Goal: Communication & Community: Answer question/provide support

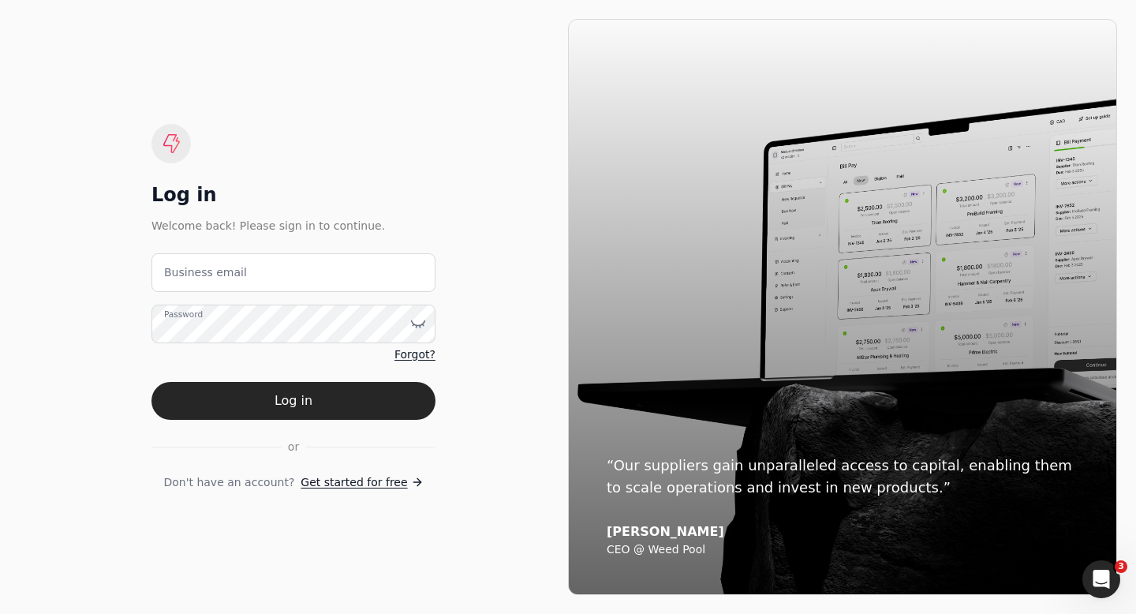
click at [184, 275] on label "Business email" at bounding box center [205, 272] width 83 height 17
click at [184, 275] on email "Business email" at bounding box center [293, 272] width 284 height 39
type email "[EMAIL_ADDRESS][DOMAIN_NAME]"
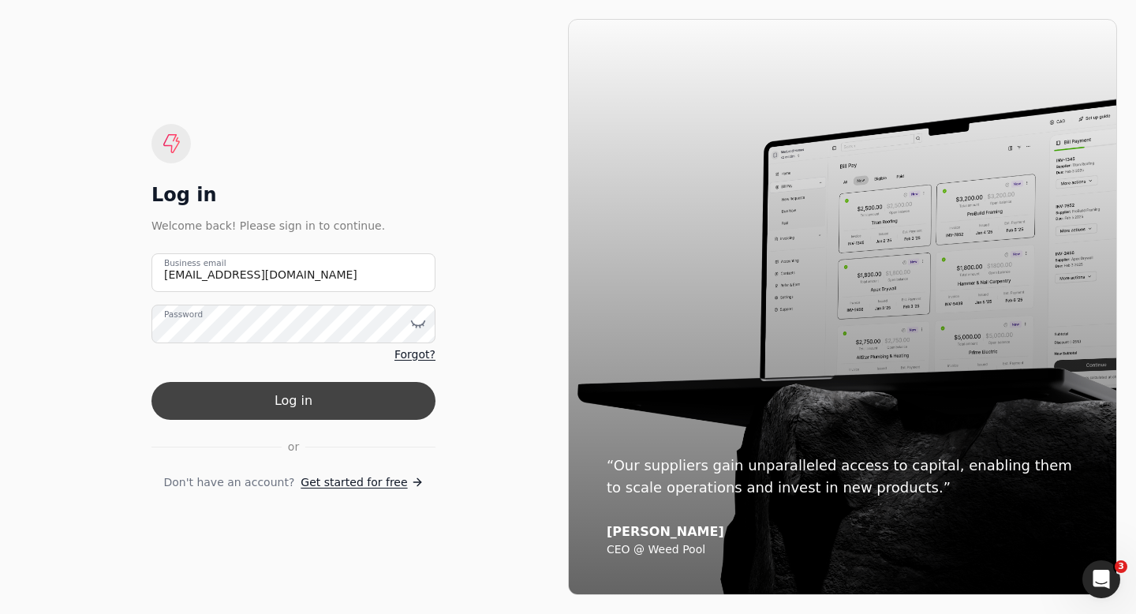
click at [296, 398] on button "Log in" at bounding box center [293, 401] width 284 height 38
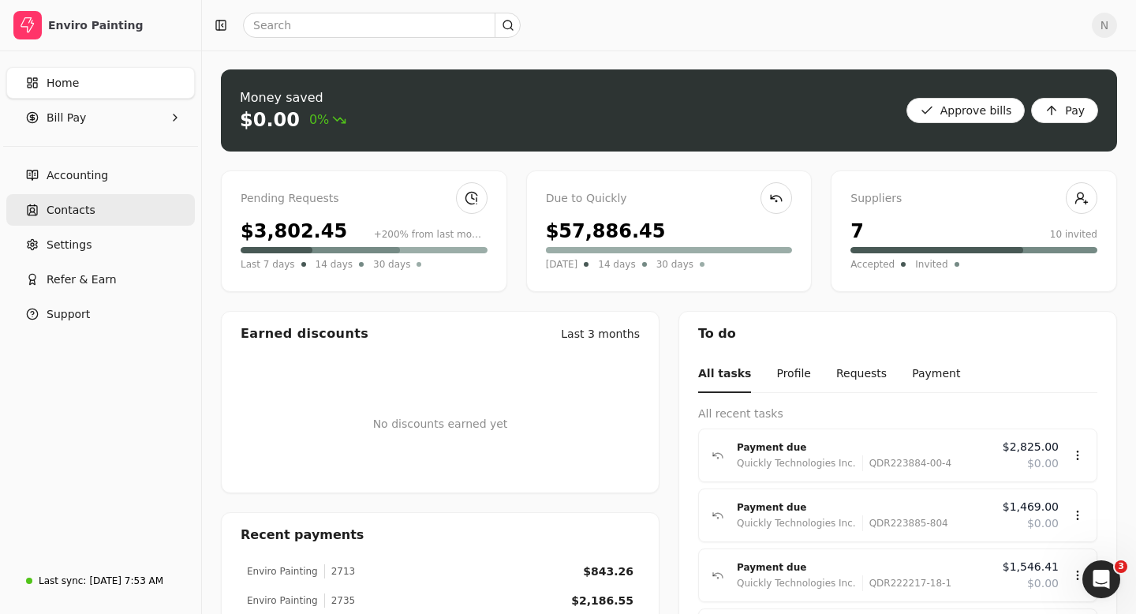
click at [71, 211] on span "Contacts" at bounding box center [71, 210] width 49 height 17
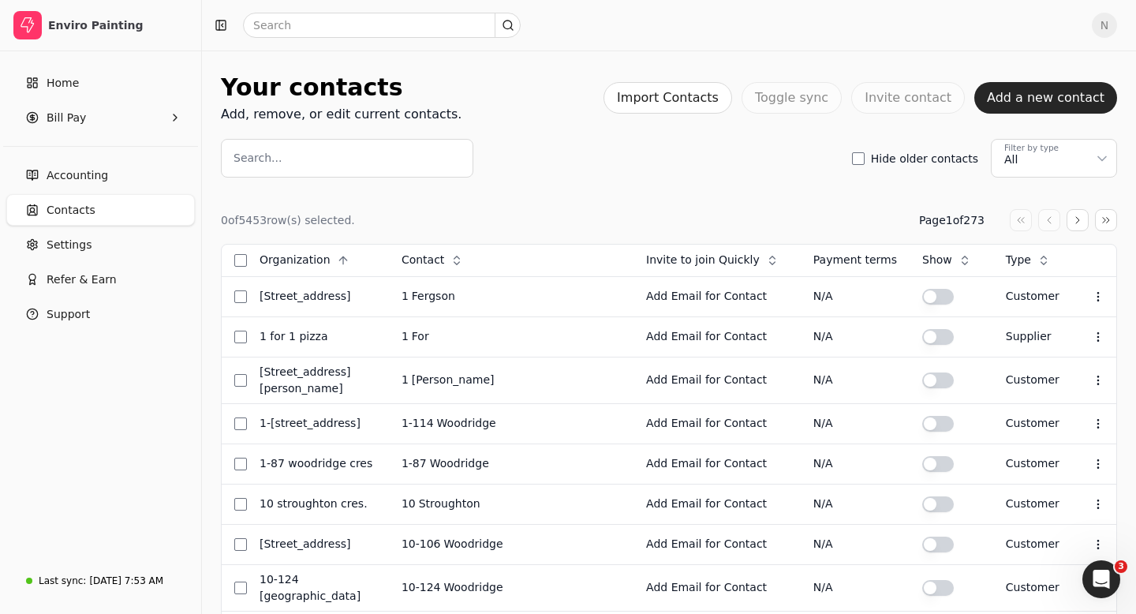
click at [267, 154] on label "Search..." at bounding box center [257, 158] width 48 height 17
click at [267, 154] on input "Search..." at bounding box center [347, 158] width 252 height 39
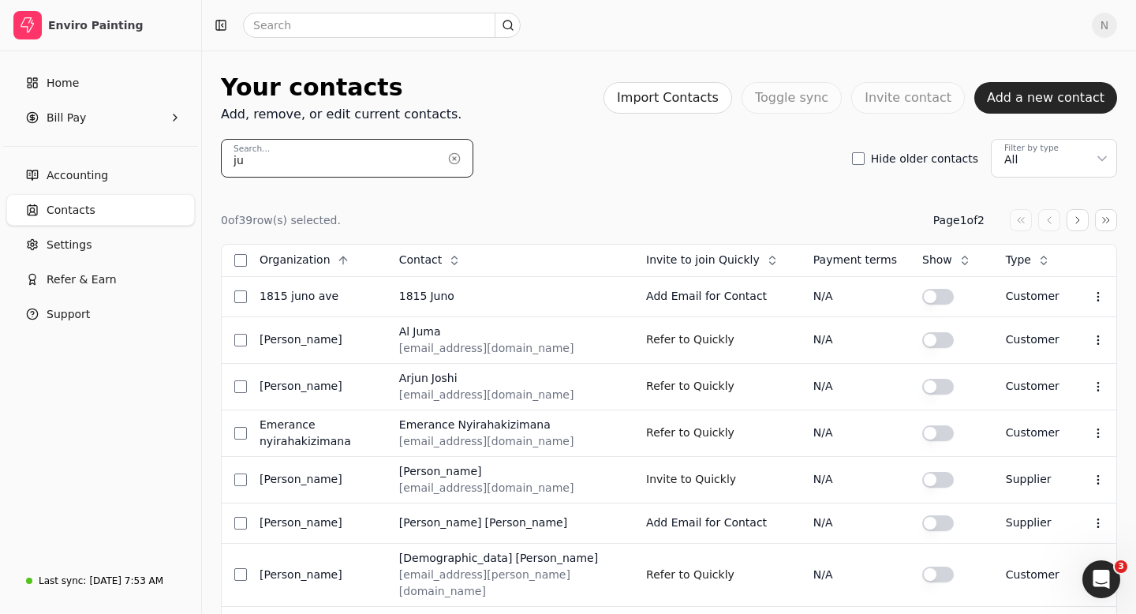
type input "j"
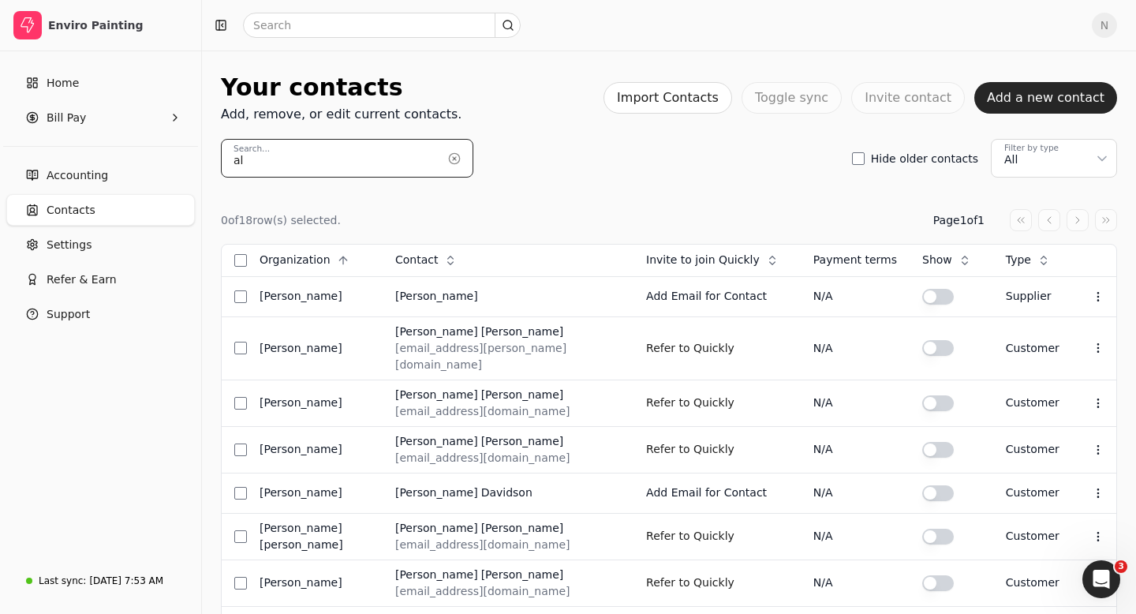
type input "a"
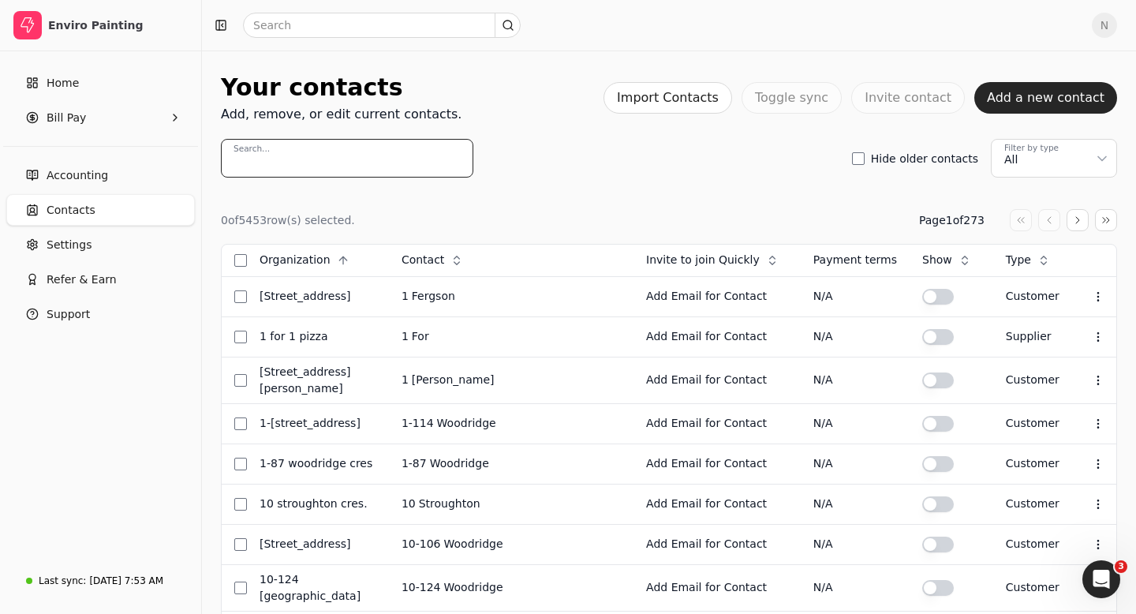
paste input "[PERSON_NAME]"
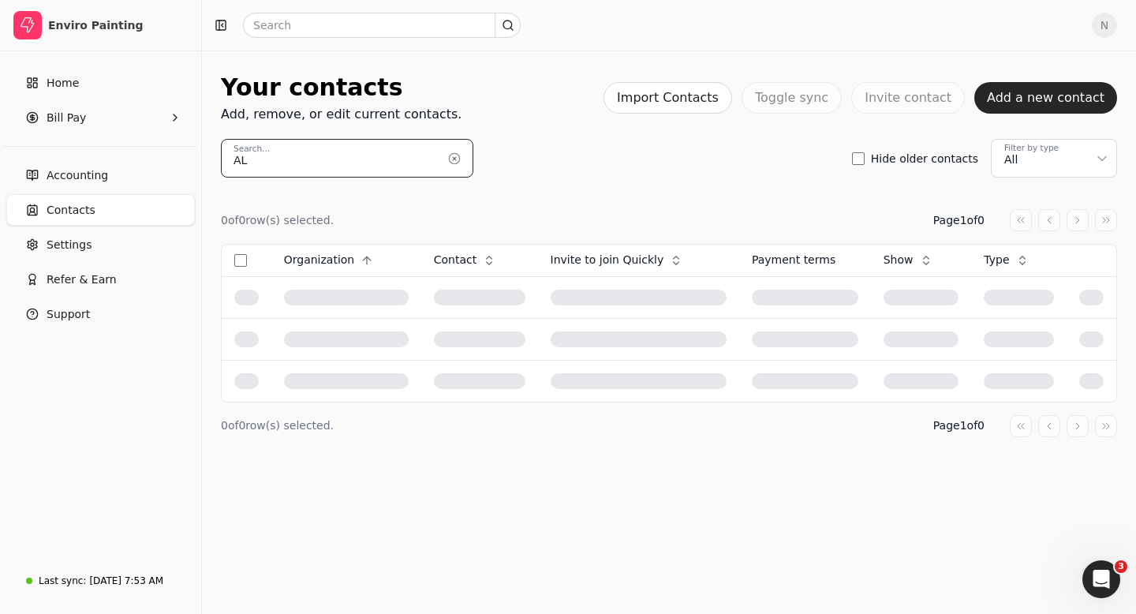
type input "A"
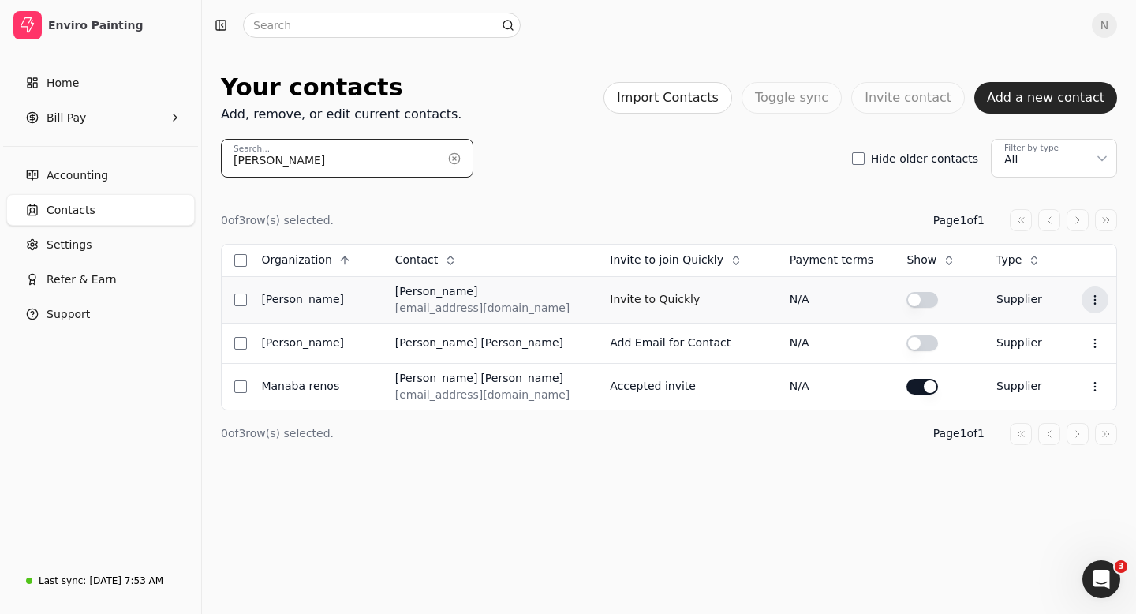
type input "[PERSON_NAME]"
click at [1089, 296] on icon at bounding box center [1095, 299] width 13 height 13
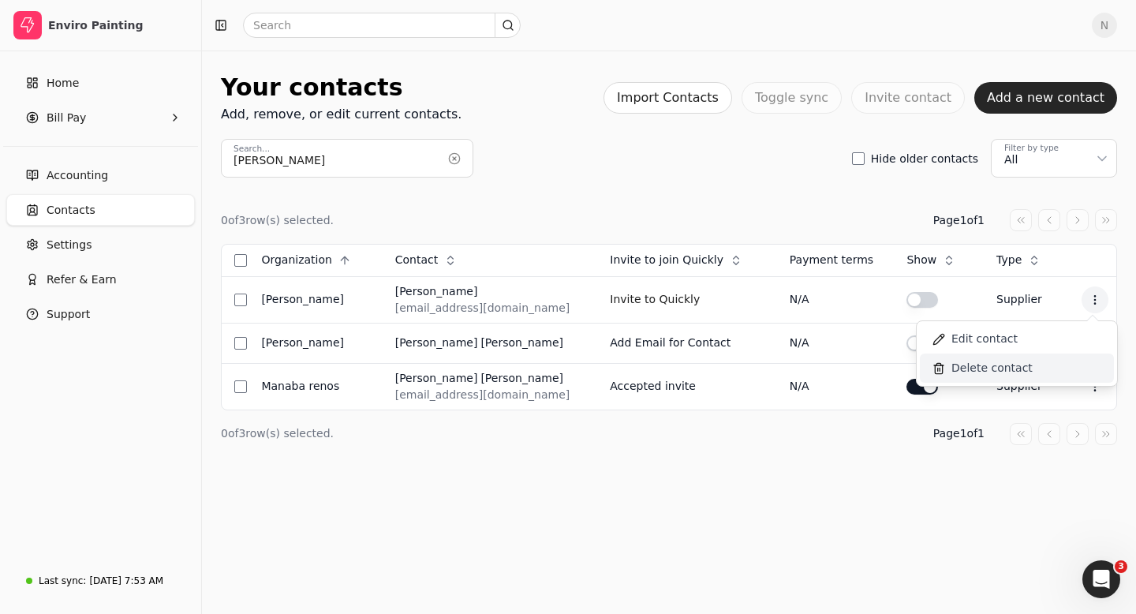
click at [994, 364] on span "Delete contact" at bounding box center [991, 368] width 81 height 17
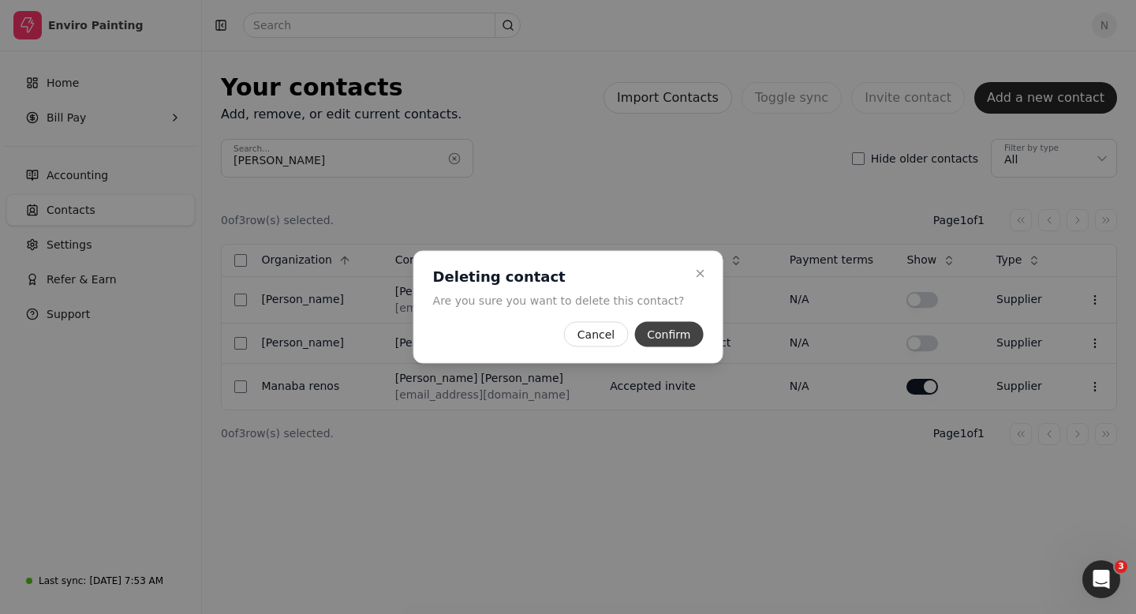
click at [670, 341] on button "Confirm" at bounding box center [668, 334] width 69 height 25
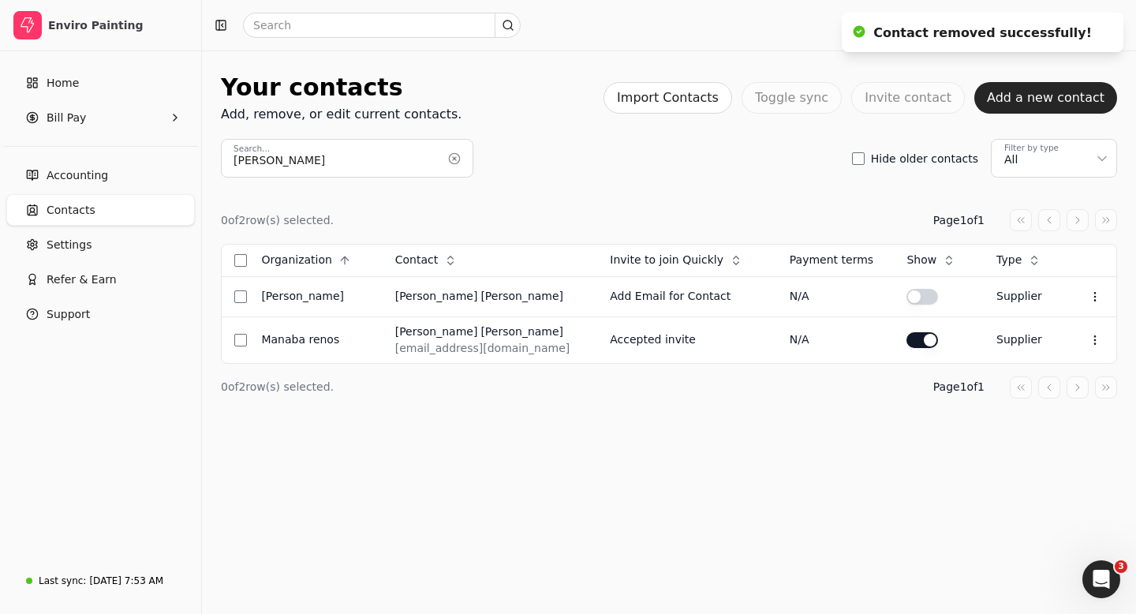
click at [678, 497] on div "Your contacts Add, remove, or edit current contacts. Import Contacts Toggle syn…" at bounding box center [669, 331] width 934 height 563
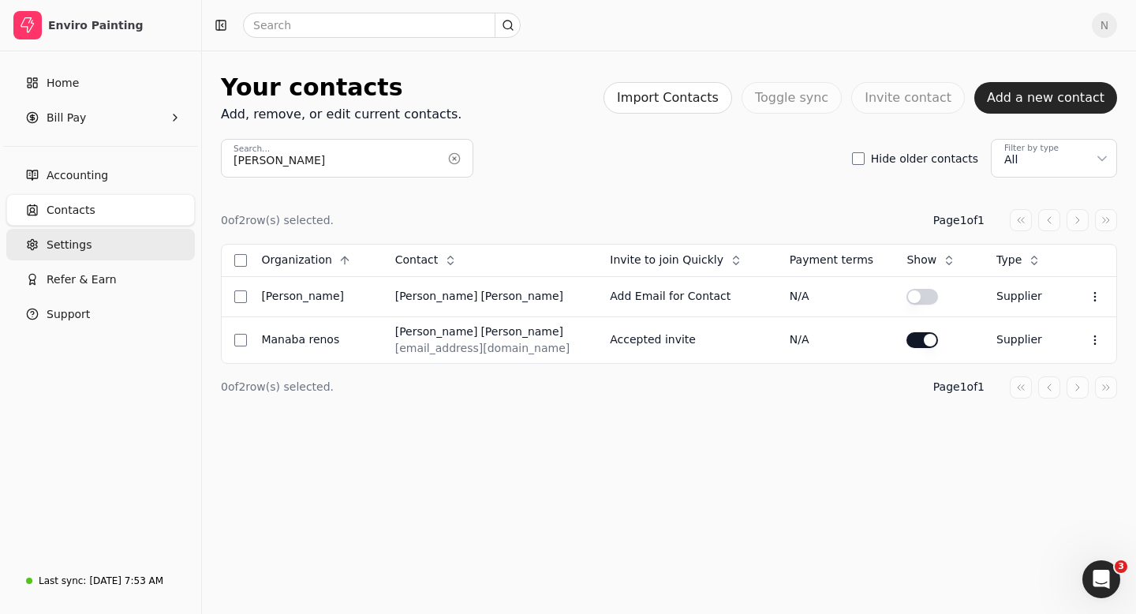
click at [77, 248] on span "Settings" at bounding box center [69, 245] width 45 height 17
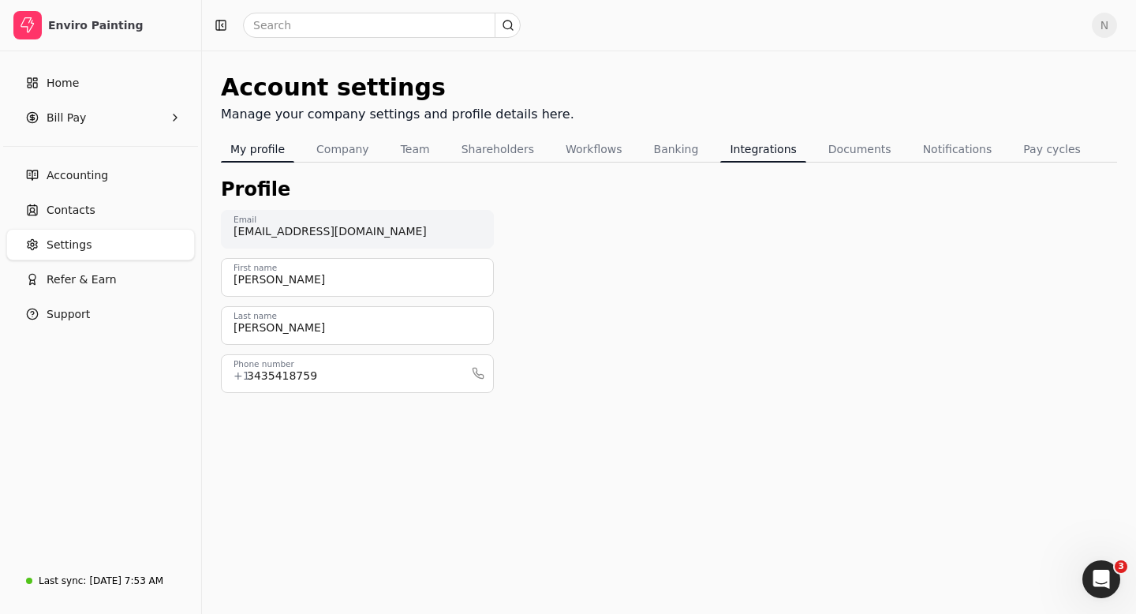
click at [742, 156] on button "Integrations" at bounding box center [762, 148] width 85 height 25
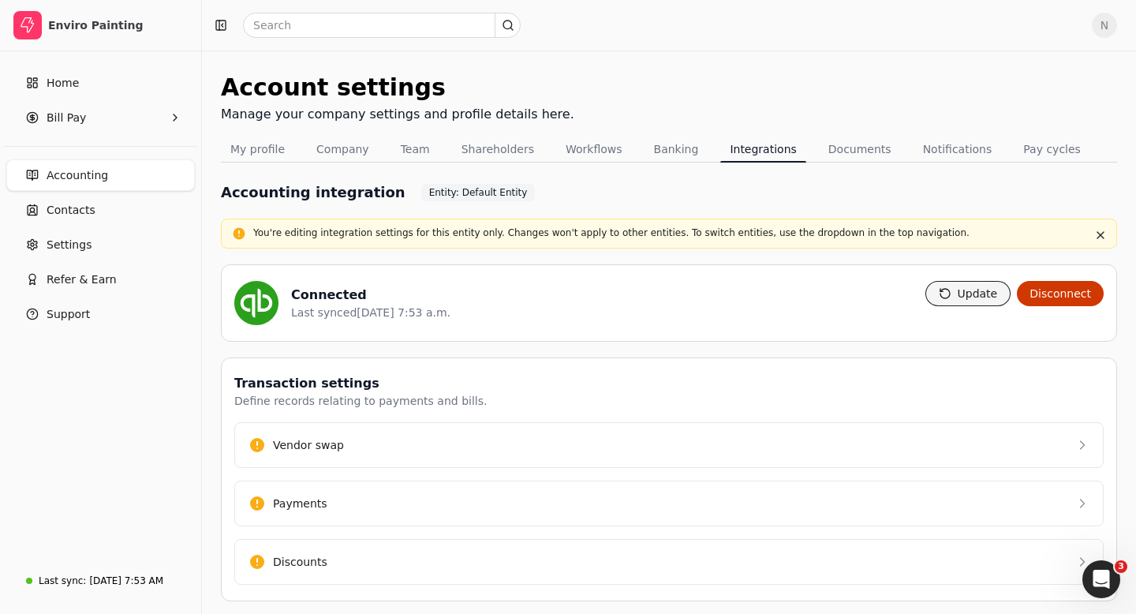
click at [982, 301] on button "Update" at bounding box center [968, 293] width 86 height 25
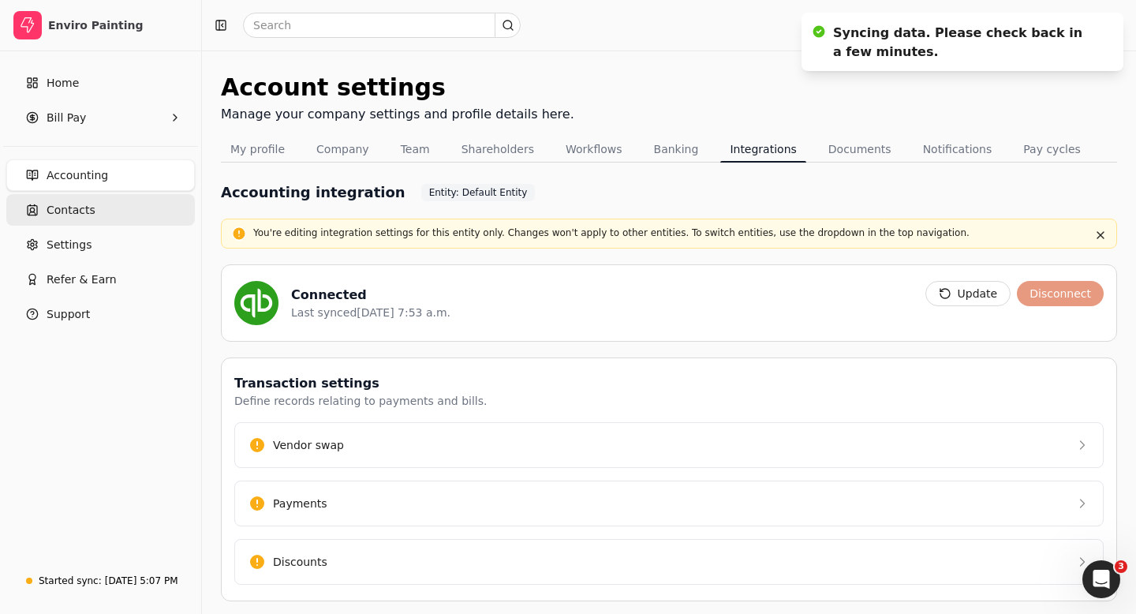
click at [77, 216] on span "Contacts" at bounding box center [71, 210] width 49 height 17
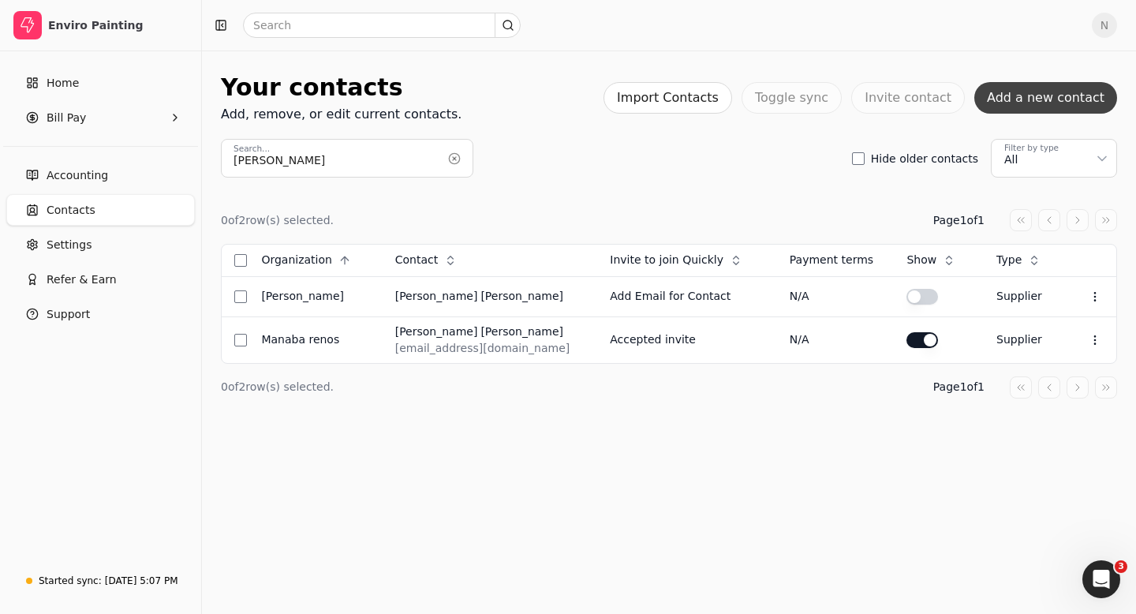
click at [1046, 95] on button "Add a new contact" at bounding box center [1045, 98] width 143 height 32
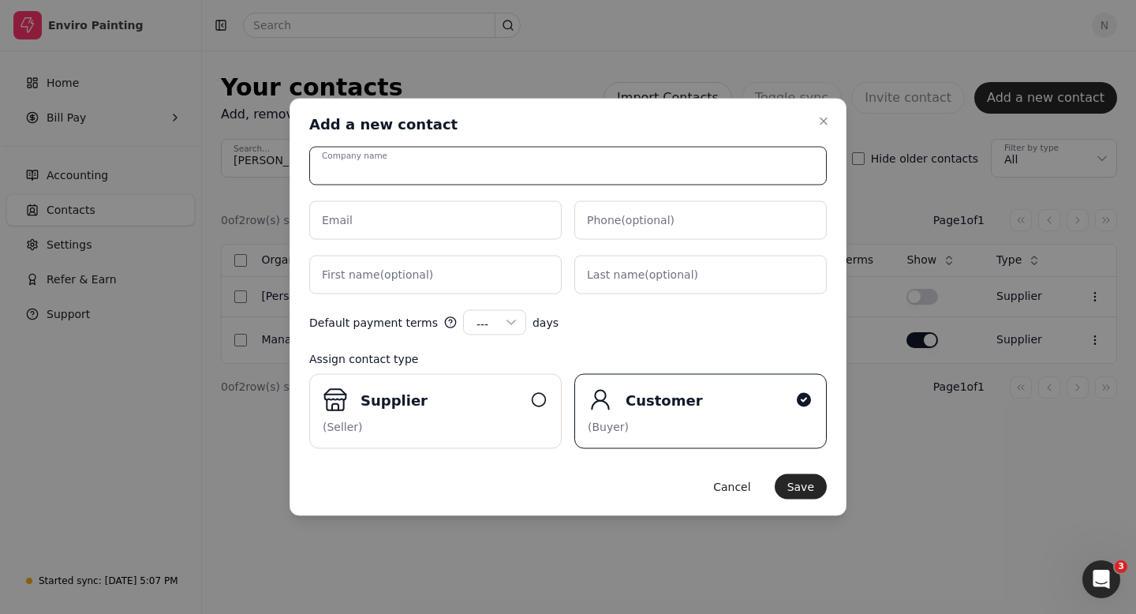
click at [420, 170] on input "Company name" at bounding box center [567, 166] width 517 height 39
paste input "A & A PAINTING"
click at [402, 170] on input "A & A PAINTING Service" at bounding box center [567, 166] width 517 height 39
type input "A & A Painting Service"
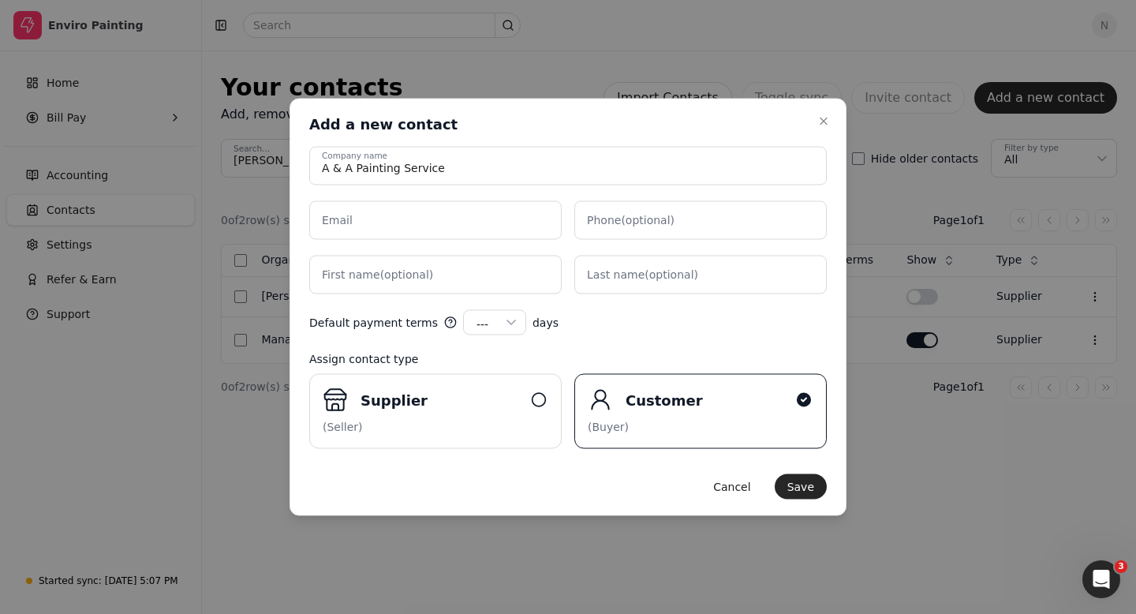
click at [342, 219] on label "Email" at bounding box center [337, 220] width 31 height 17
click at [342, 219] on input "Email" at bounding box center [435, 220] width 252 height 39
paste input "[EMAIL_ADDRESS][DOMAIN_NAME]"
type input "[EMAIL_ADDRESS][DOMAIN_NAME]"
click at [632, 216] on label "Phone (optional)" at bounding box center [631, 220] width 88 height 17
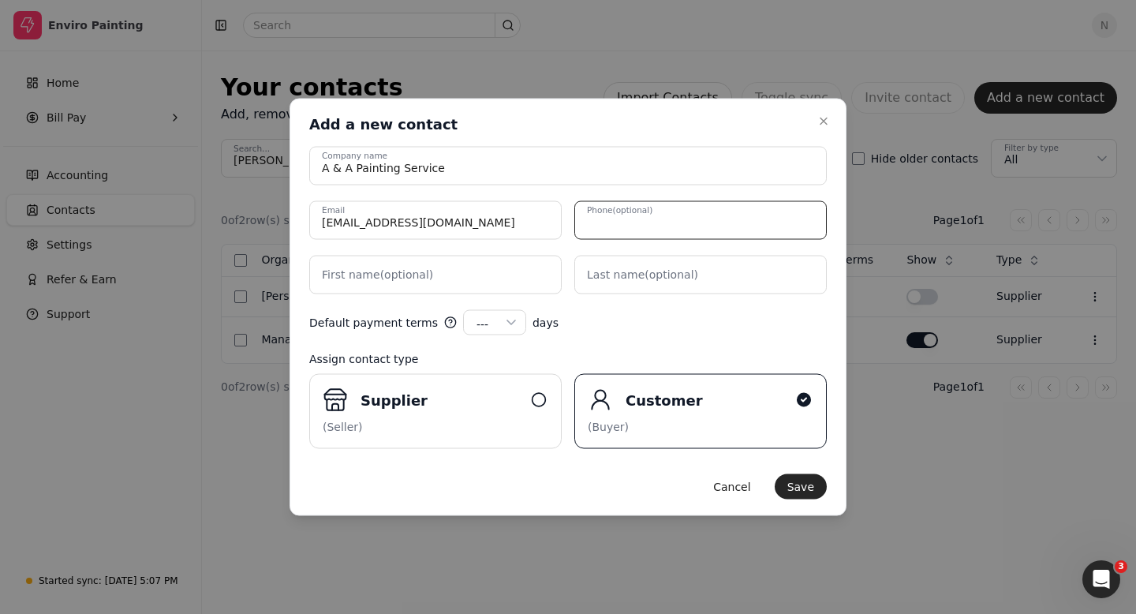
click at [632, 216] on input "Phone (optional)" at bounding box center [700, 220] width 252 height 39
paste input "6473893101"
type input "6473893101"
click at [356, 278] on label "First name (optional)" at bounding box center [377, 275] width 111 height 17
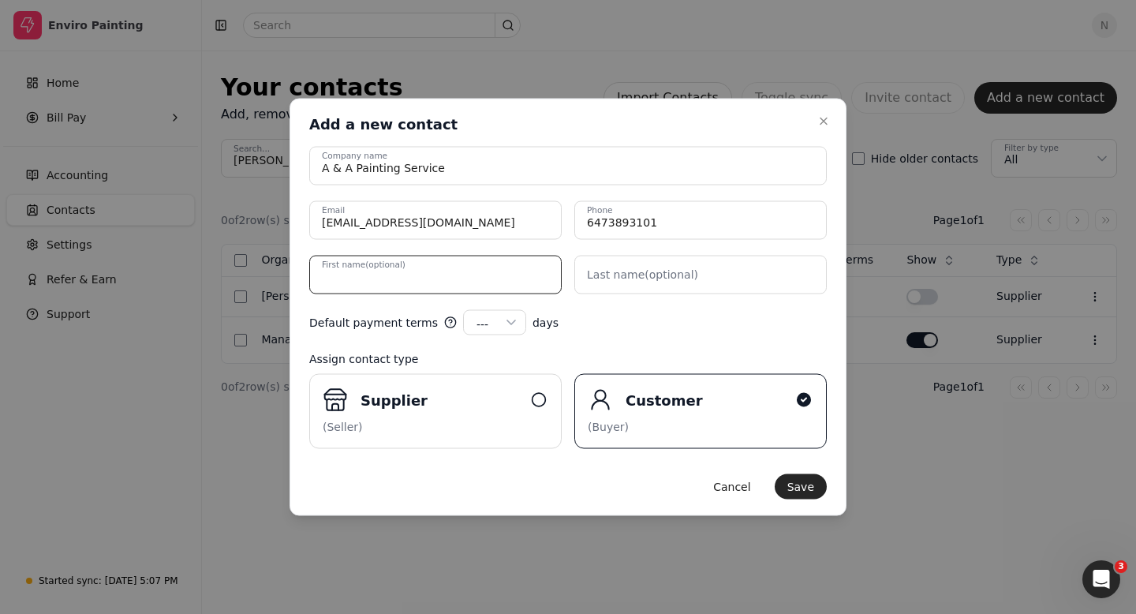
click at [356, 278] on name "First name (optional)" at bounding box center [435, 275] width 252 height 39
type name "[PERSON_NAME]"
click at [618, 279] on label "Last name (optional)" at bounding box center [642, 275] width 111 height 17
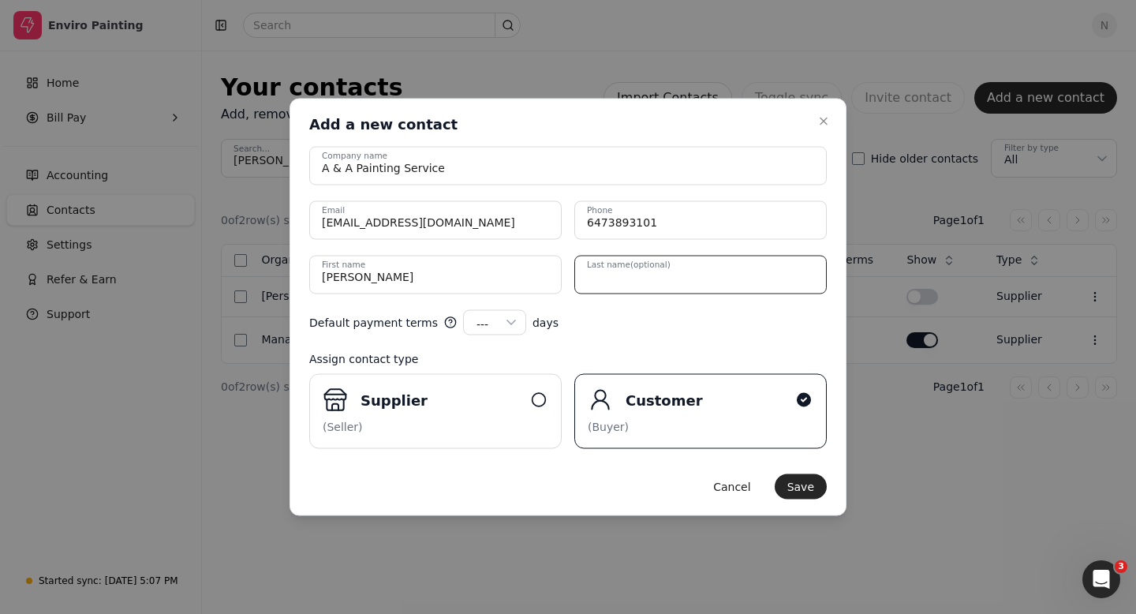
click at [618, 279] on name "Last name (optional)" at bounding box center [700, 275] width 252 height 39
type name "l"
type name "[GEOGRAPHIC_DATA]"
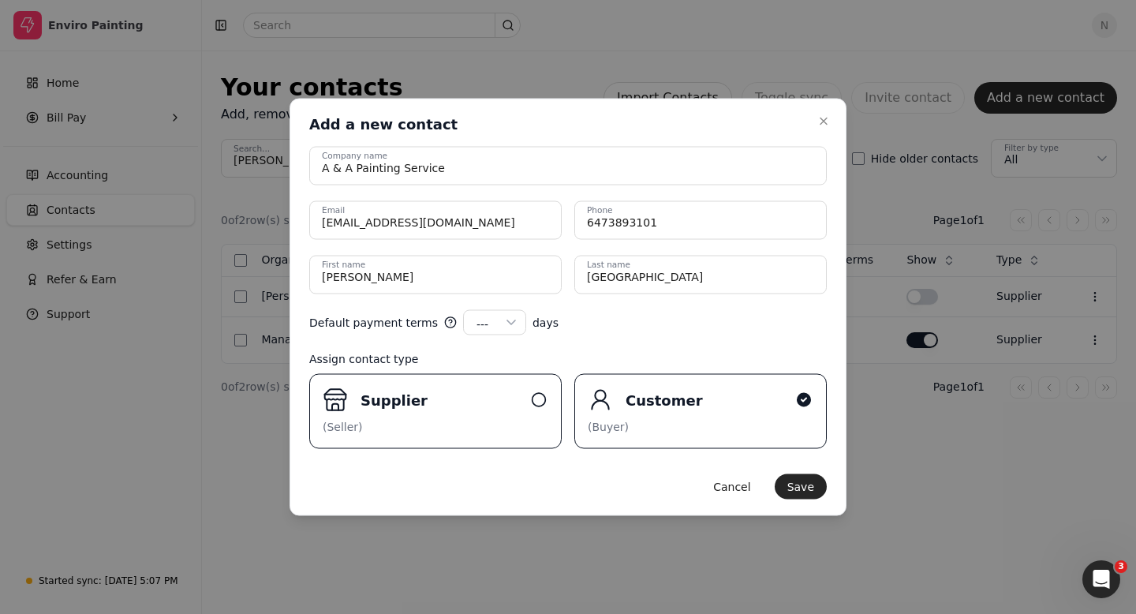
click at [454, 405] on div "Supplier" at bounding box center [442, 399] width 163 height 21
click at [0, 0] on input "Supplier (Seller)" at bounding box center [0, 0] width 0 height 0
click at [507, 323] on icon "button" at bounding box center [511, 322] width 8 height 4
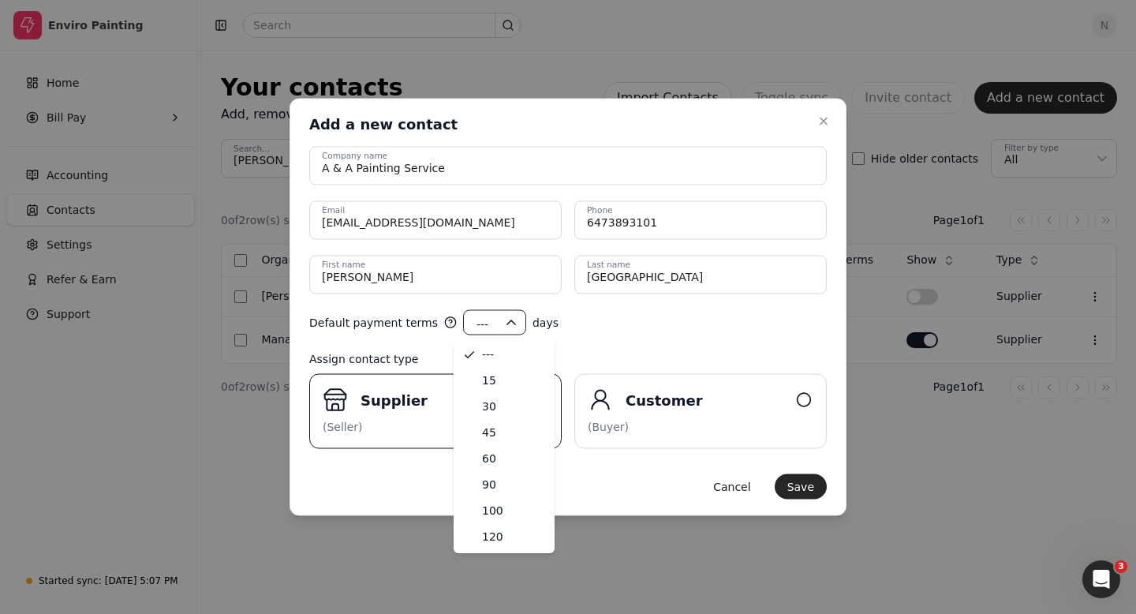
click at [503, 323] on icon "button" at bounding box center [511, 323] width 16 height 16
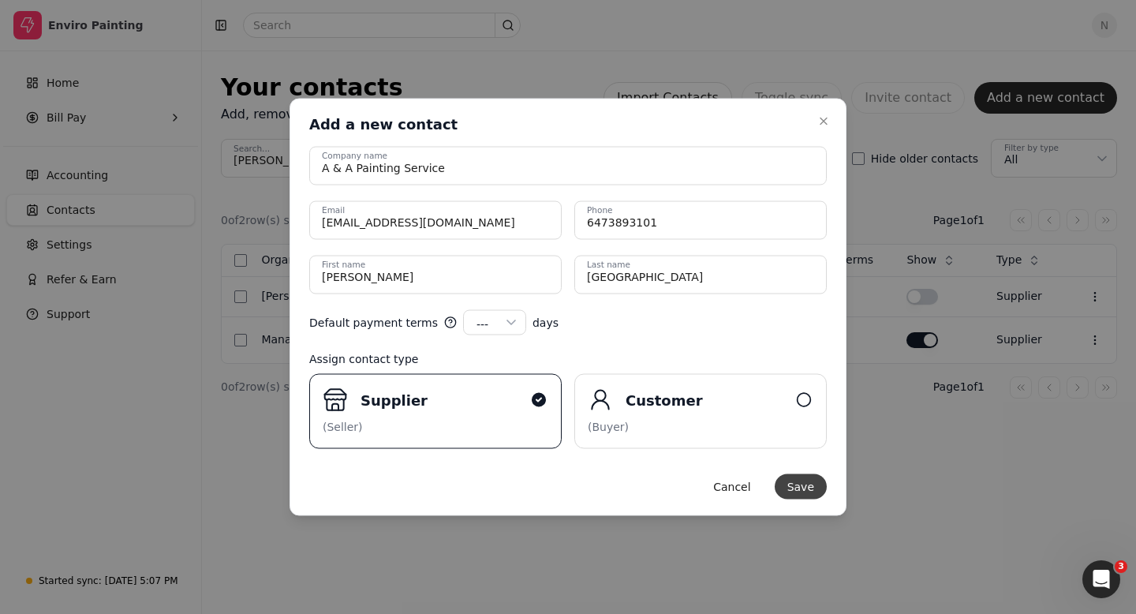
click at [811, 488] on button "Save" at bounding box center [801, 486] width 52 height 25
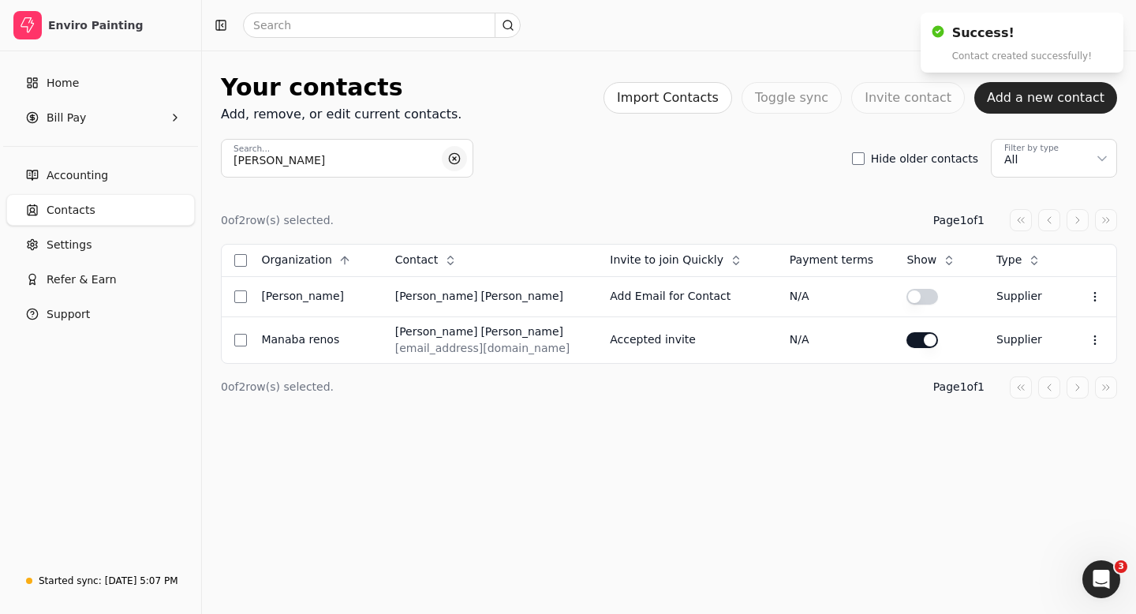
click at [456, 163] on button "button" at bounding box center [454, 158] width 25 height 25
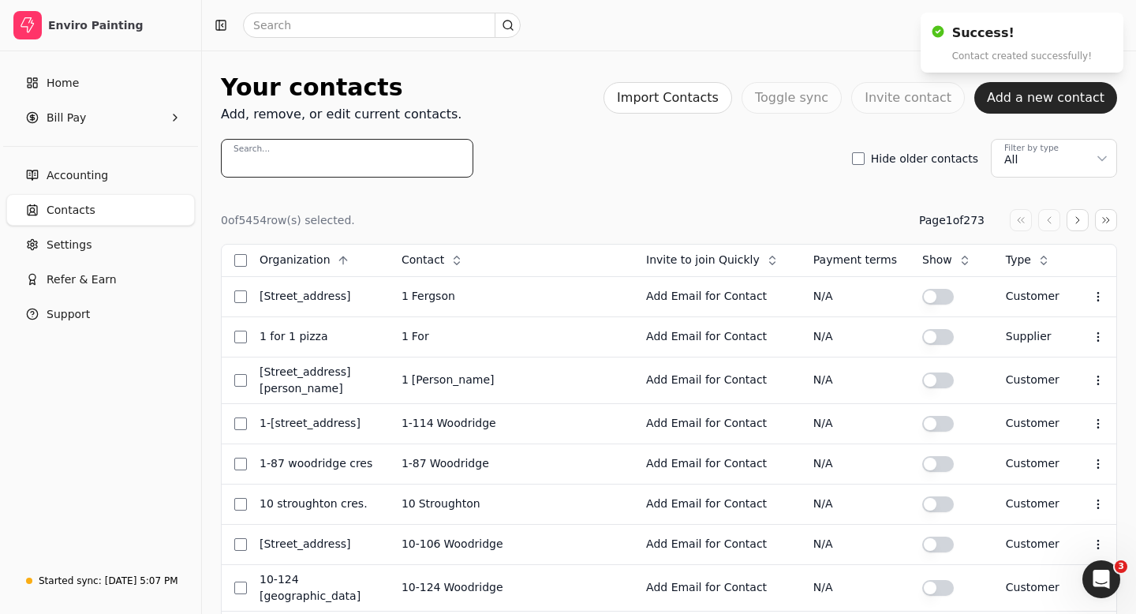
click at [293, 159] on input "Search..." at bounding box center [347, 158] width 252 height 39
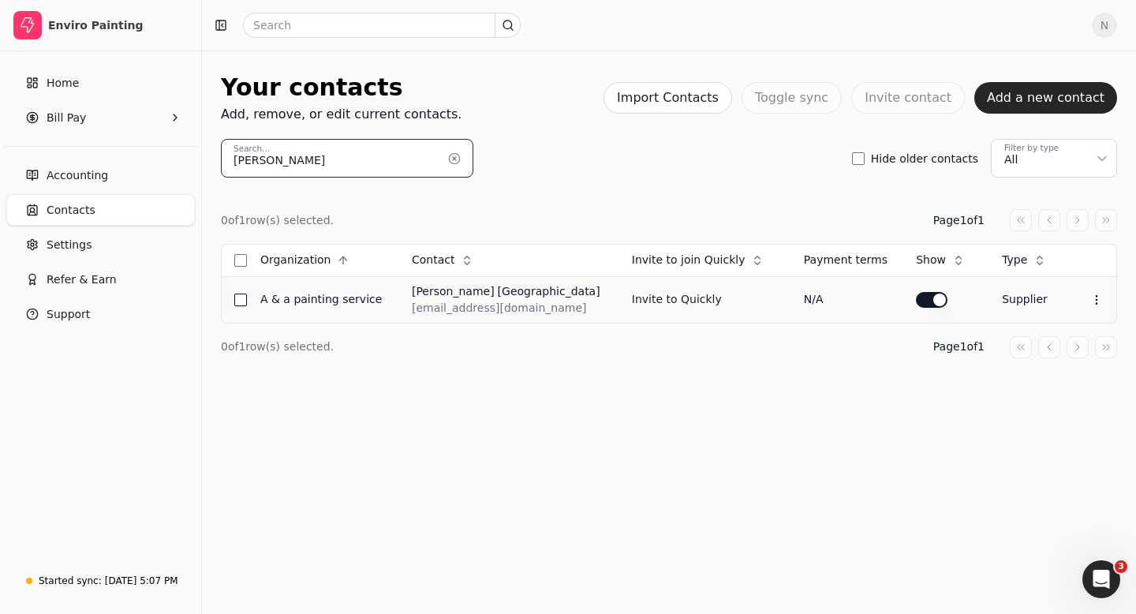
type input "[PERSON_NAME]"
click at [241, 304] on button "Select row" at bounding box center [240, 299] width 13 height 13
click at [1096, 299] on circle at bounding box center [1096, 299] width 1 height 1
click at [757, 524] on div "Your contacts Add, remove, or edit current contacts. Import Contacts Toggle syn…" at bounding box center [669, 331] width 934 height 563
click at [653, 303] on button "Invite to Quickly" at bounding box center [677, 299] width 90 height 25
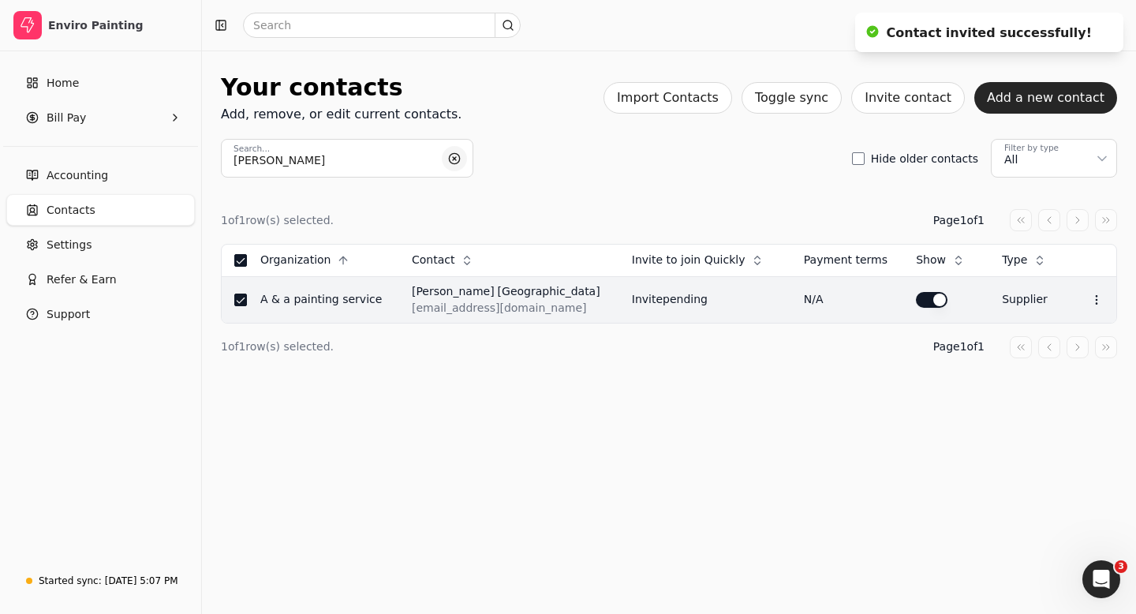
click at [456, 153] on button "button" at bounding box center [454, 158] width 25 height 25
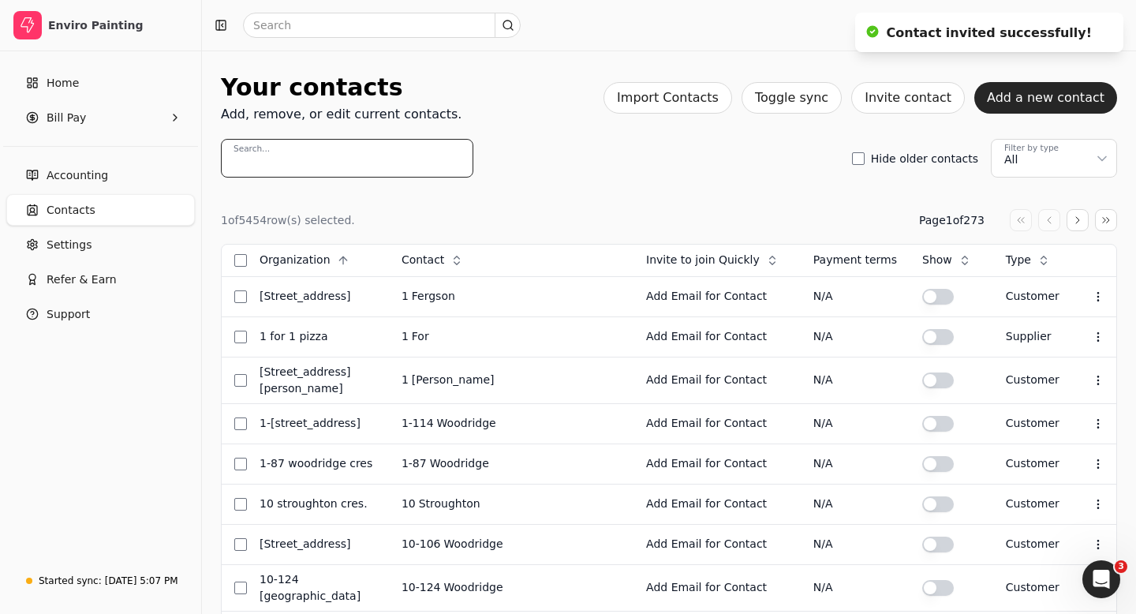
click at [297, 157] on input "Search..." at bounding box center [347, 158] width 252 height 39
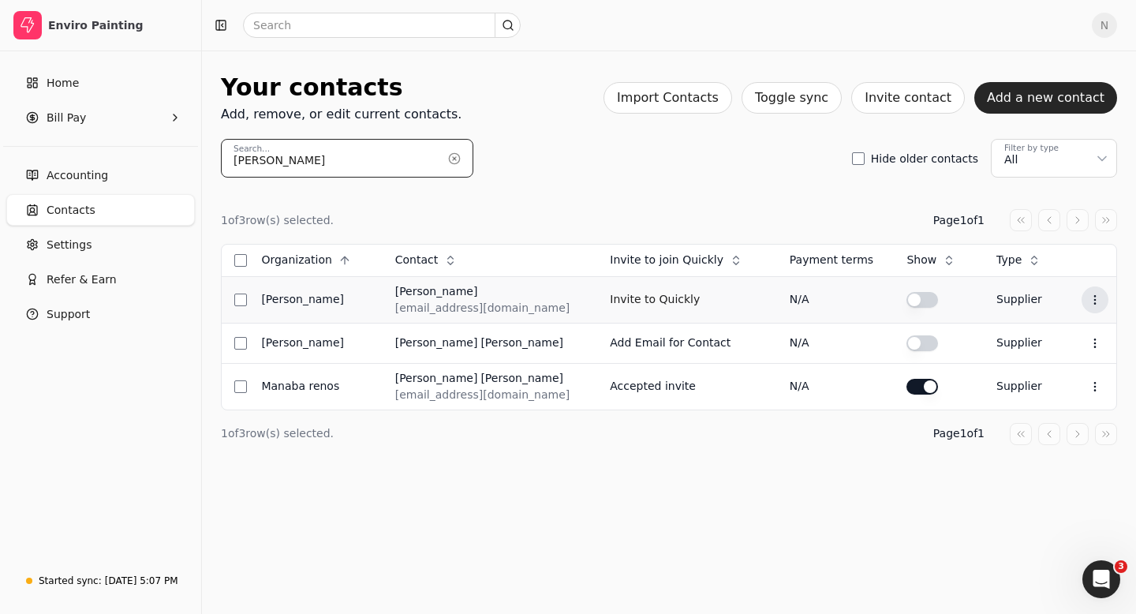
type input "[PERSON_NAME]"
click at [1096, 297] on icon at bounding box center [1095, 299] width 13 height 13
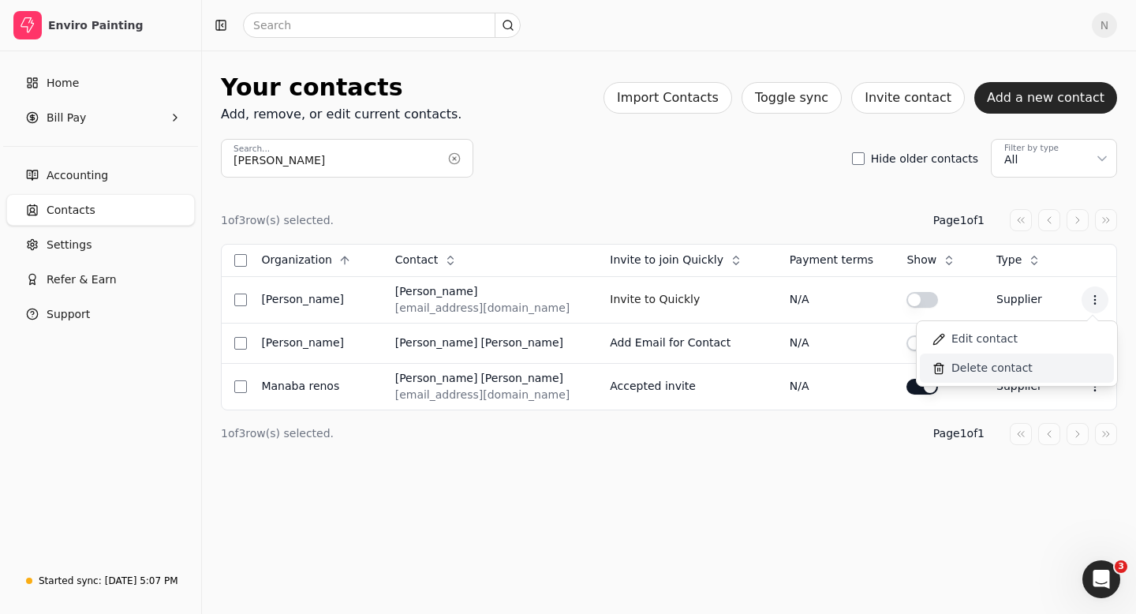
click at [984, 363] on span "Delete contact" at bounding box center [991, 368] width 81 height 17
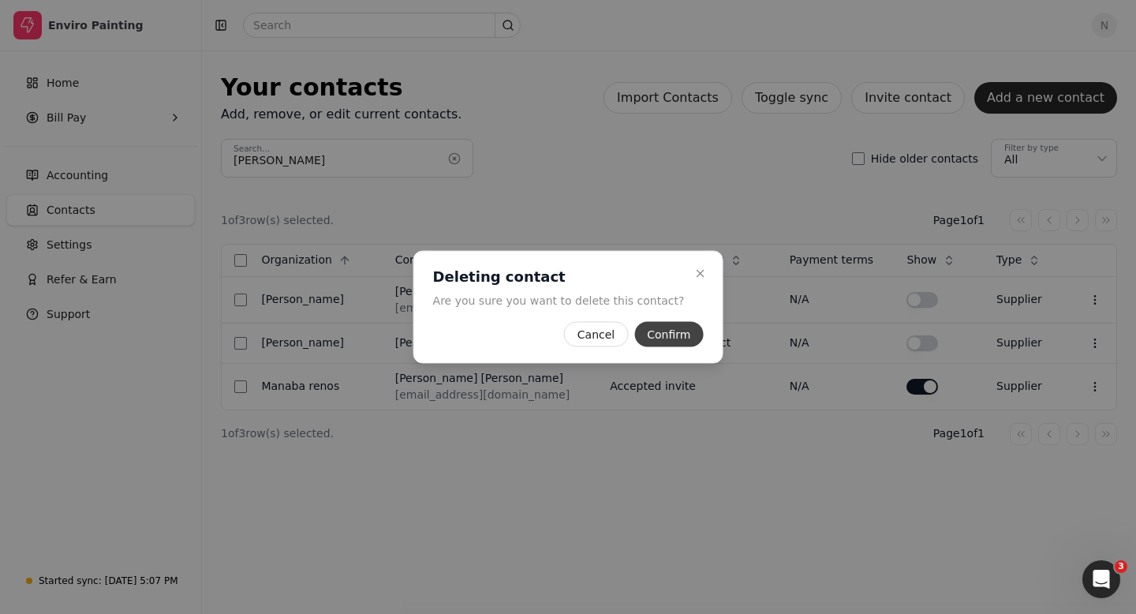
click at [667, 334] on button "Confirm" at bounding box center [668, 334] width 69 height 25
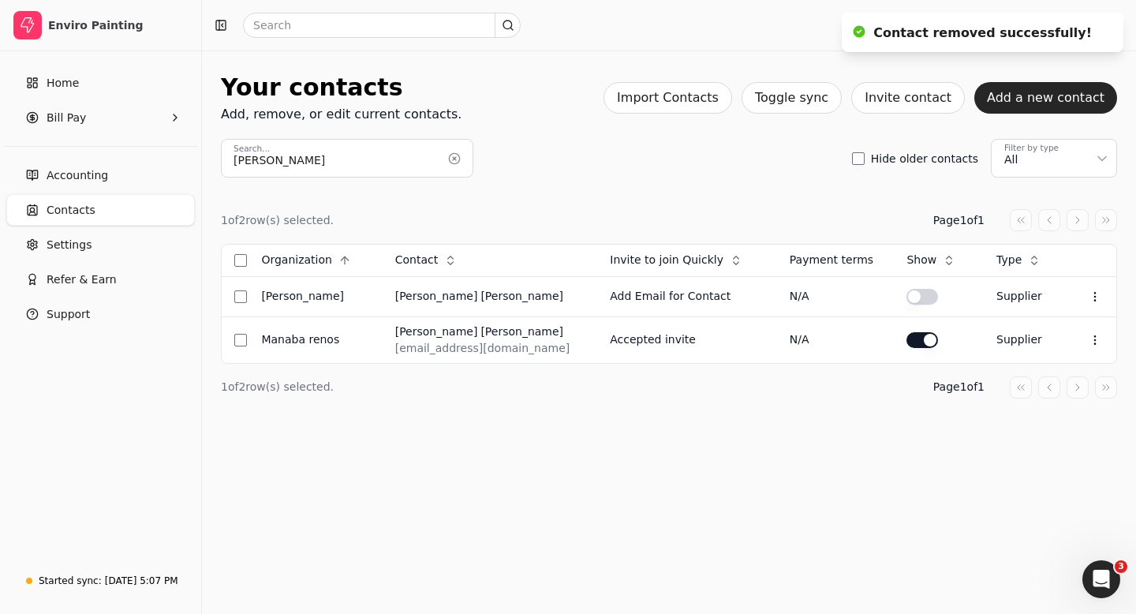
click at [673, 556] on div "Your contacts Add, remove, or edit current contacts. Import Contacts Toggle syn…" at bounding box center [669, 331] width 934 height 563
click at [450, 155] on button "button" at bounding box center [454, 158] width 25 height 25
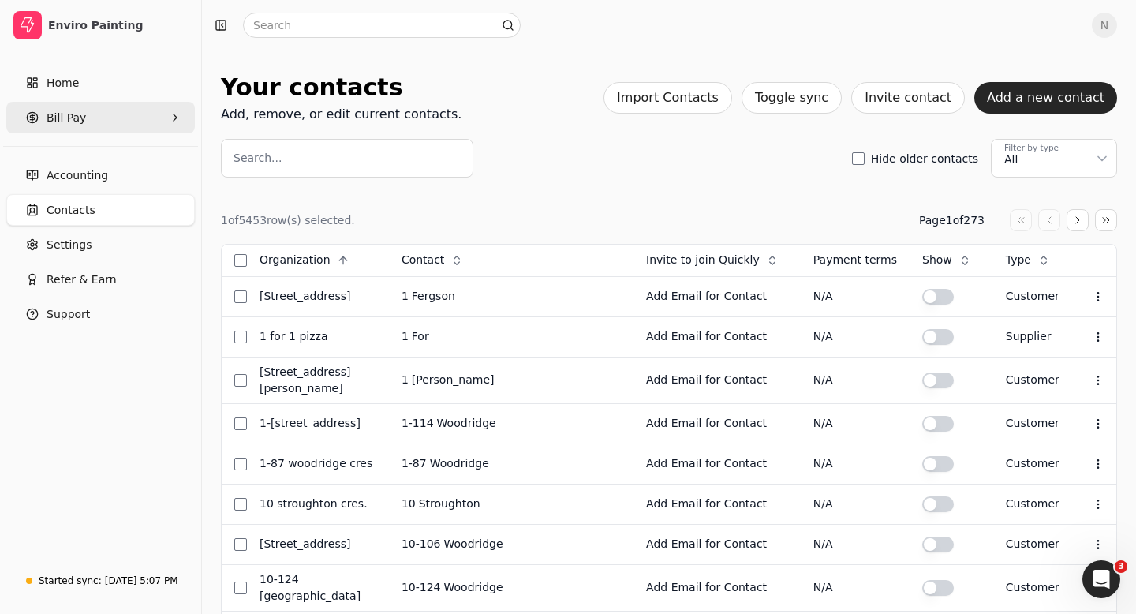
click at [95, 111] on Pay "Bill Pay" at bounding box center [100, 118] width 189 height 32
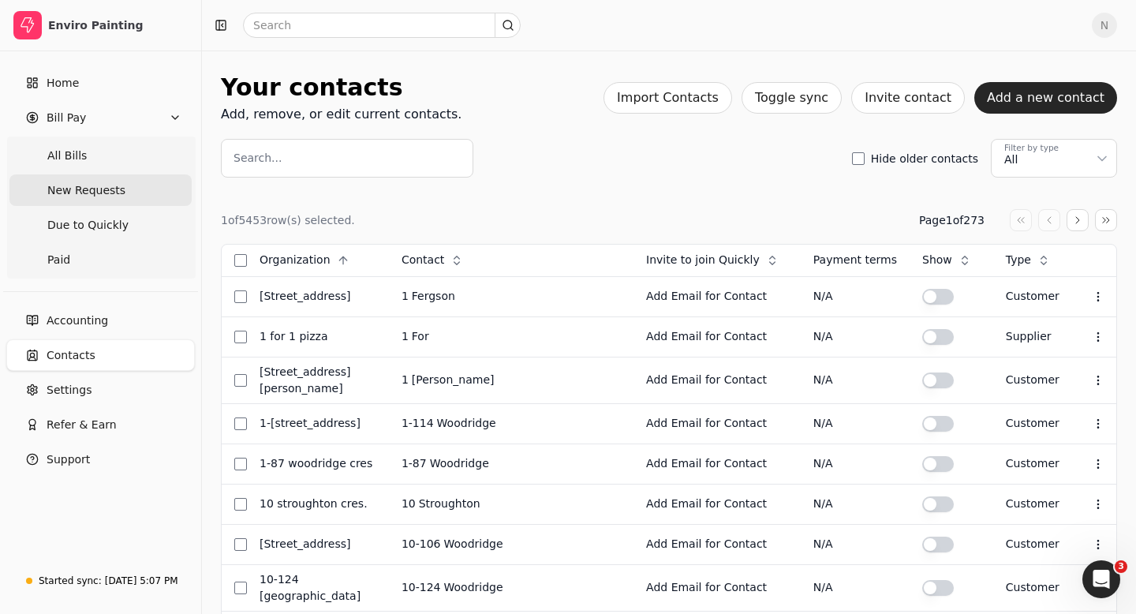
click at [95, 187] on span "New Requests" at bounding box center [86, 190] width 78 height 17
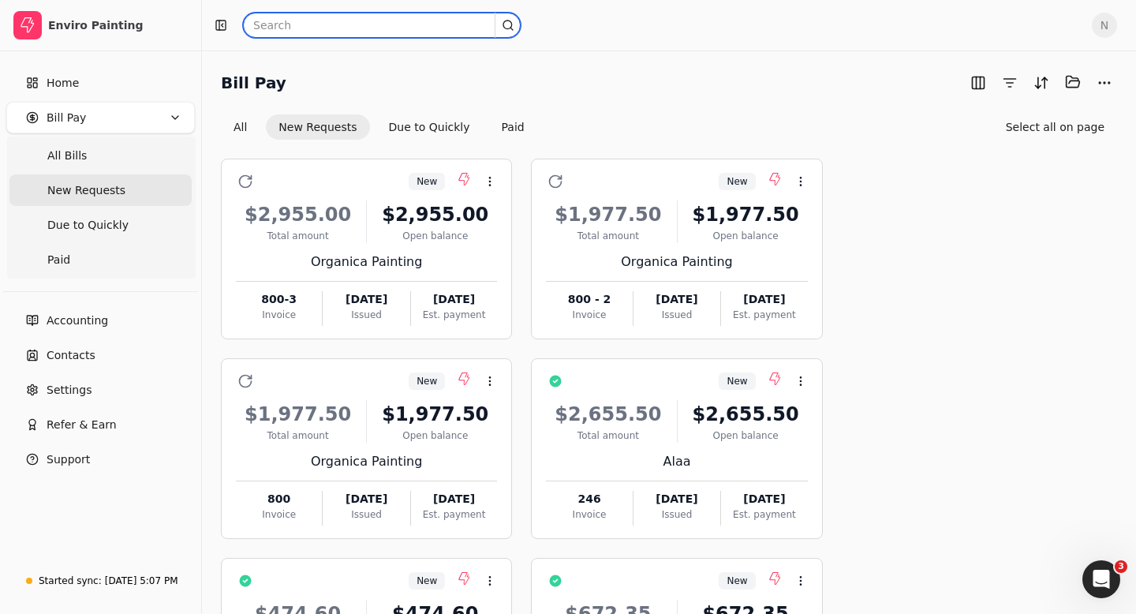
click at [292, 25] on input "text" at bounding box center [382, 25] width 278 height 25
type input "j"
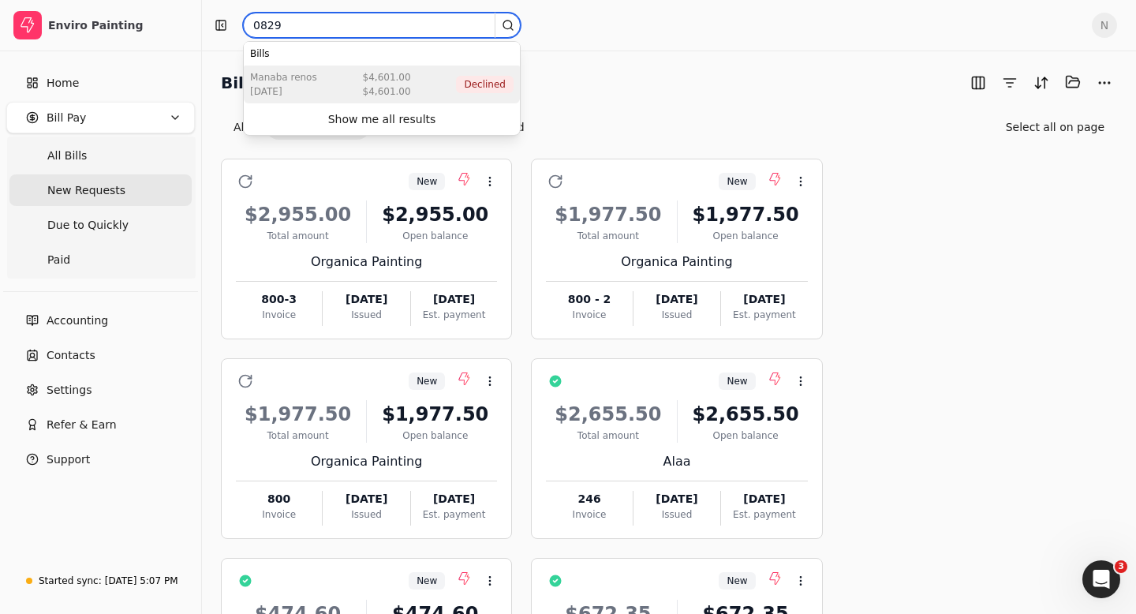
type input "0829"
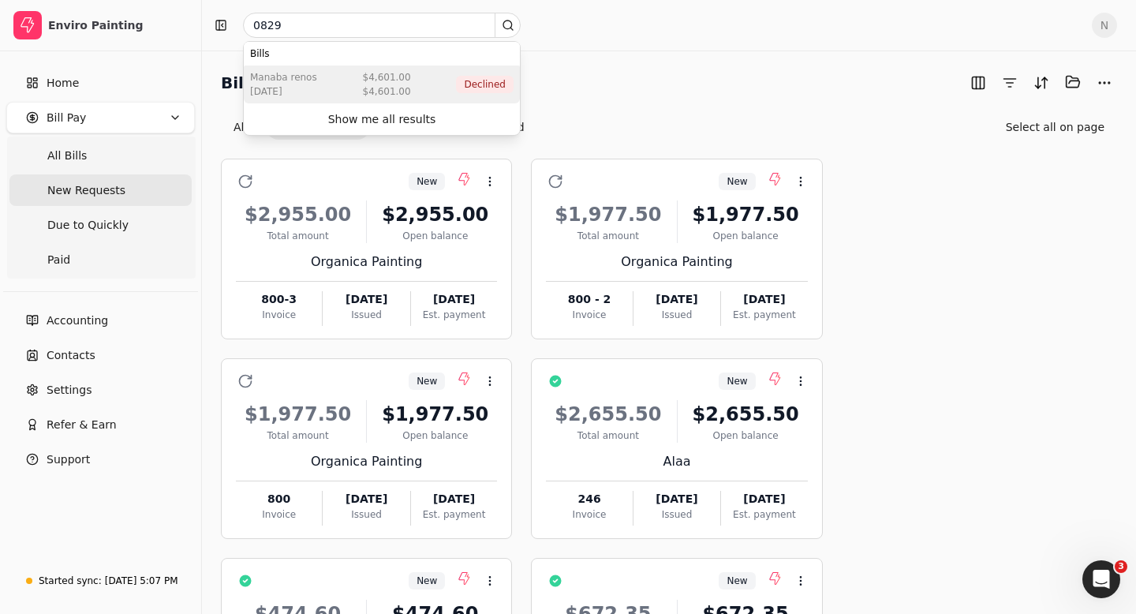
click at [327, 85] on div "Manaba Renos [DATE] $4,601.00 $4,601.00 Declined" at bounding box center [382, 84] width 276 height 38
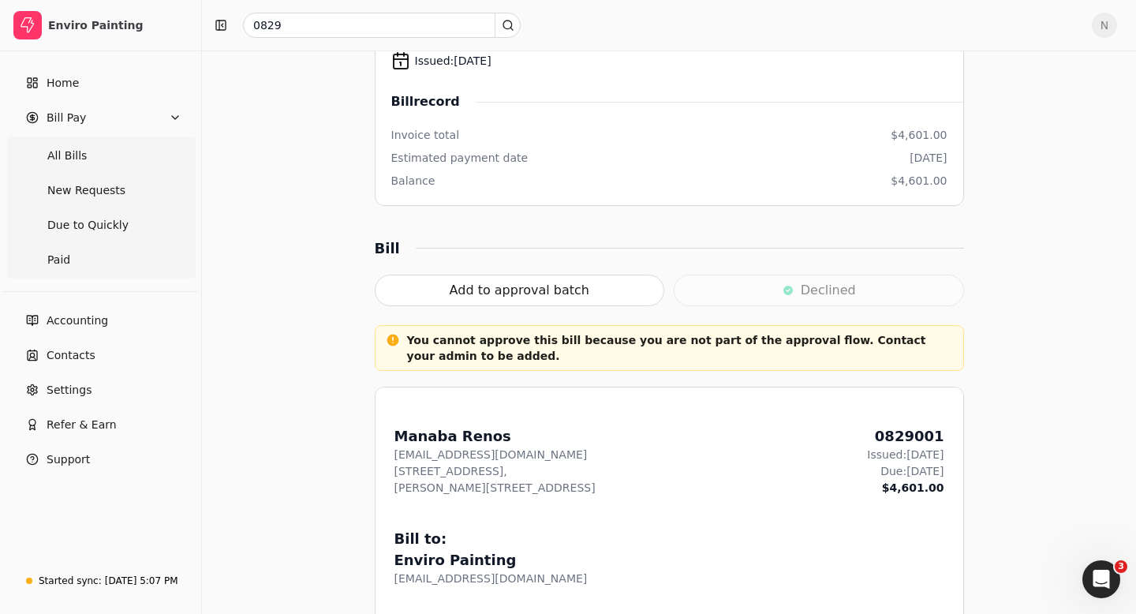
scroll to position [295, 0]
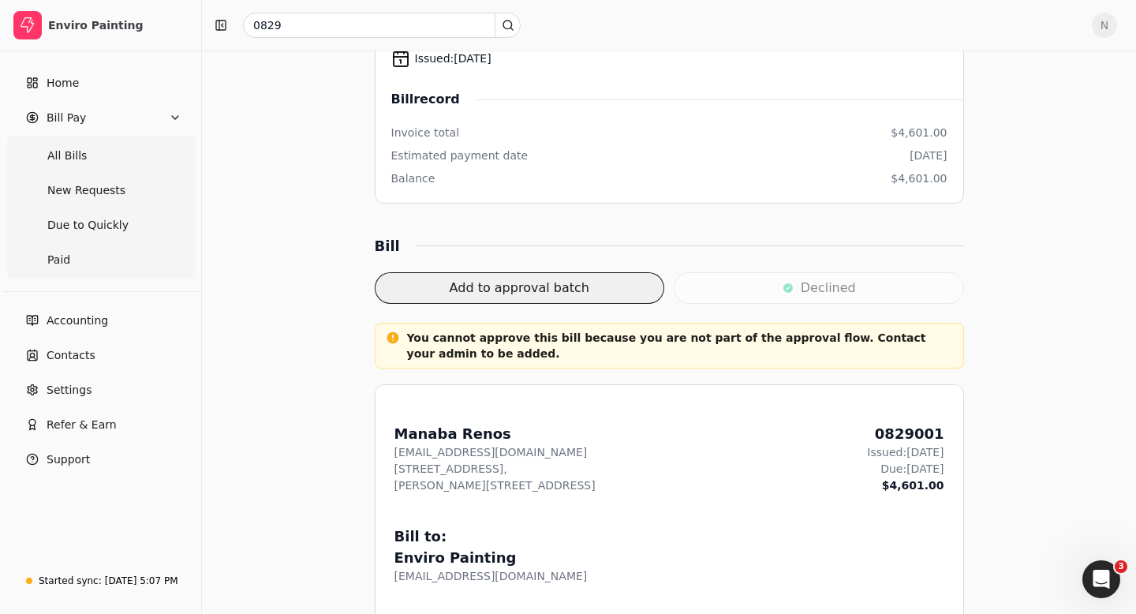
click at [509, 290] on button "Add to approval batch" at bounding box center [520, 288] width 290 height 32
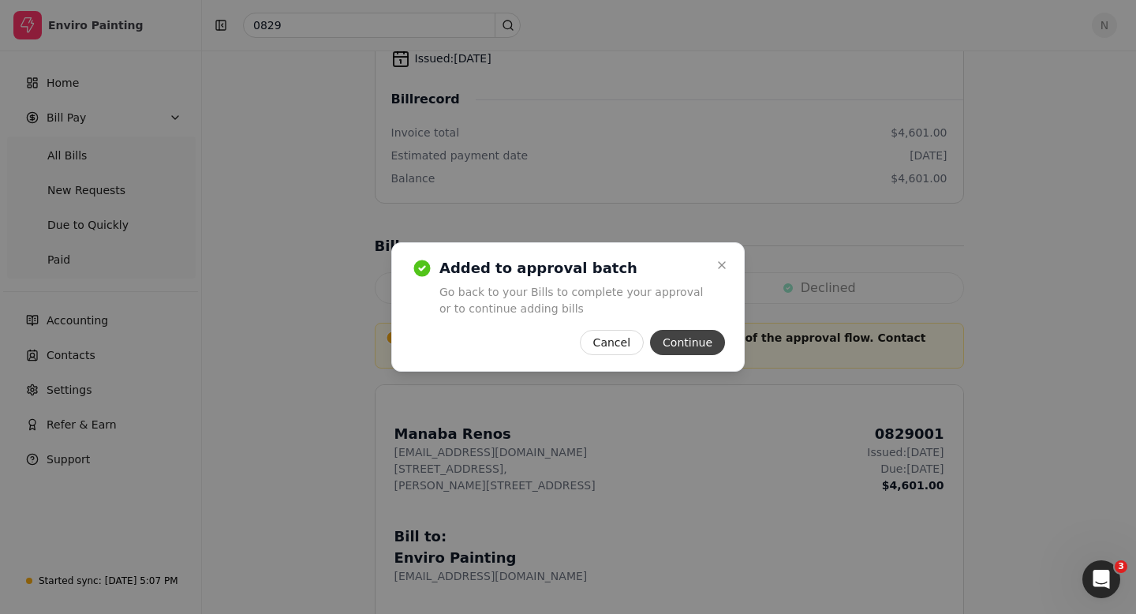
click at [697, 343] on button "Continue" at bounding box center [687, 342] width 75 height 25
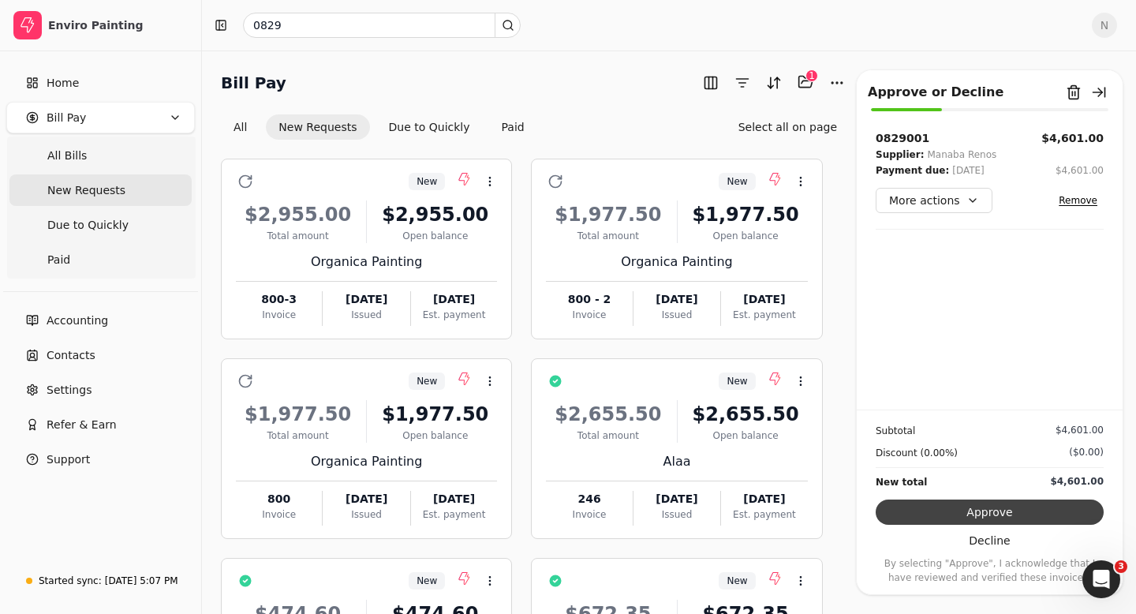
click at [966, 510] on button "Approve" at bounding box center [990, 511] width 228 height 25
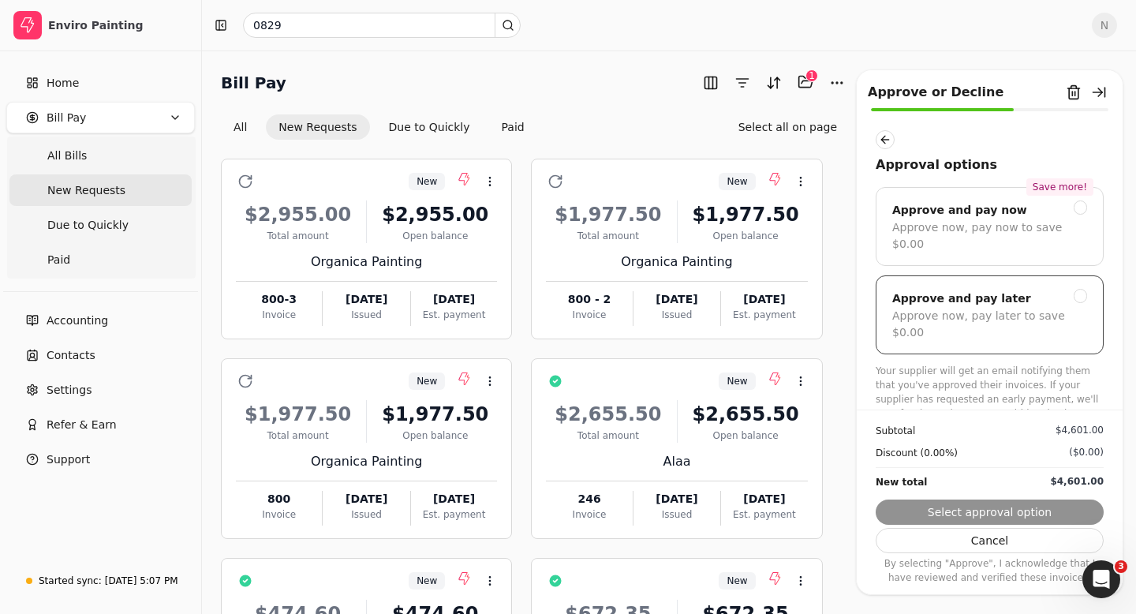
click at [1076, 289] on div at bounding box center [1081, 296] width 14 height 14
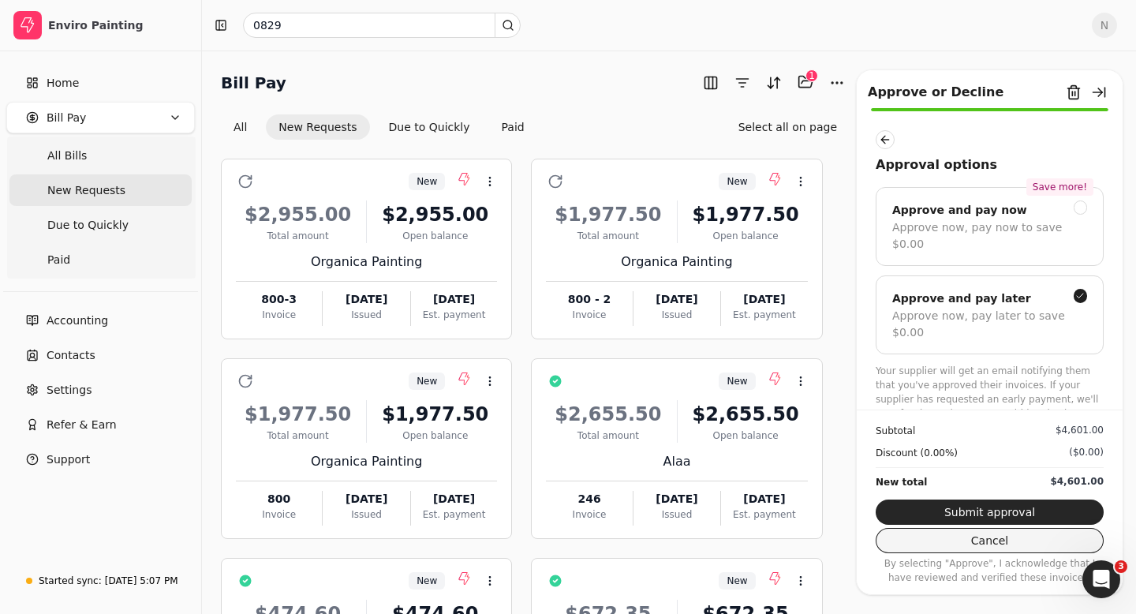
click at [978, 540] on button "Cancel" at bounding box center [990, 540] width 228 height 25
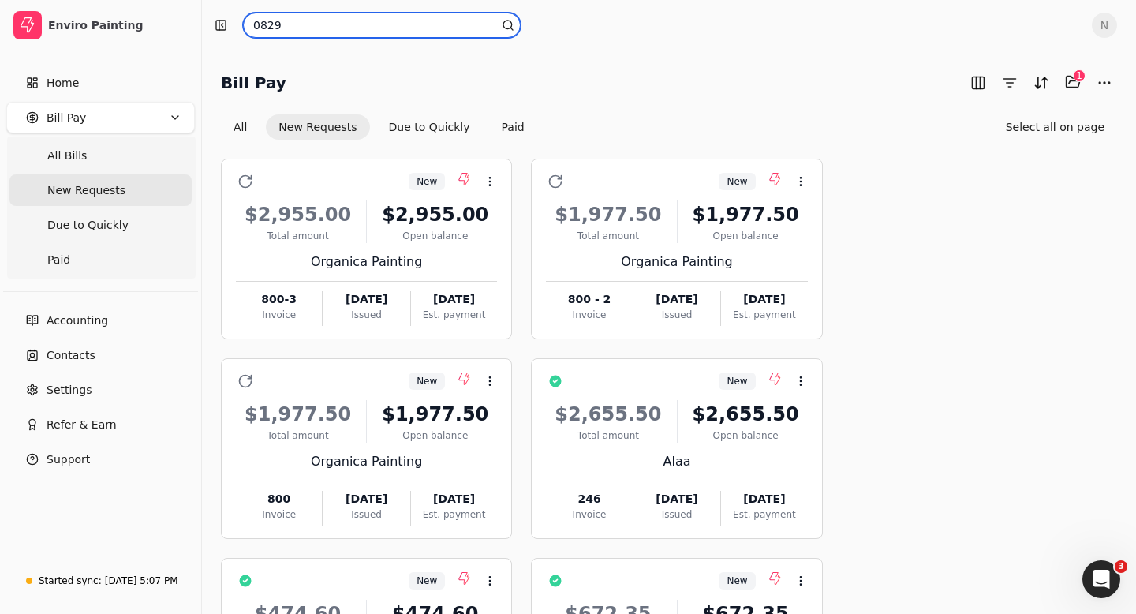
click at [292, 21] on input "0829" at bounding box center [382, 25] width 278 height 25
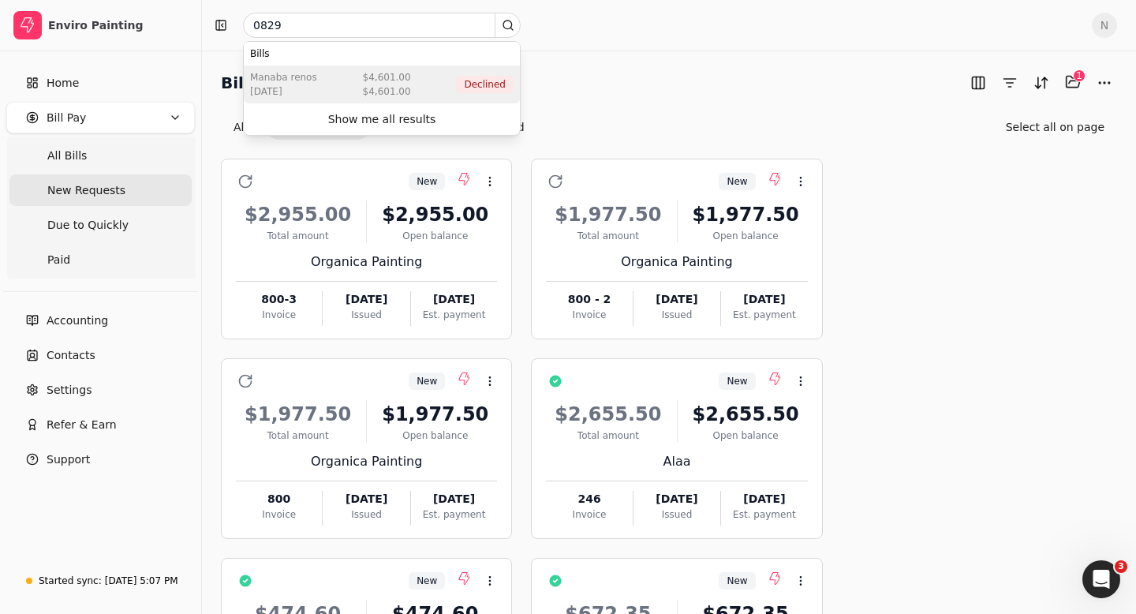
click at [349, 100] on div "Manaba Renos [DATE] $4,601.00 $4,601.00 Declined" at bounding box center [382, 84] width 276 height 38
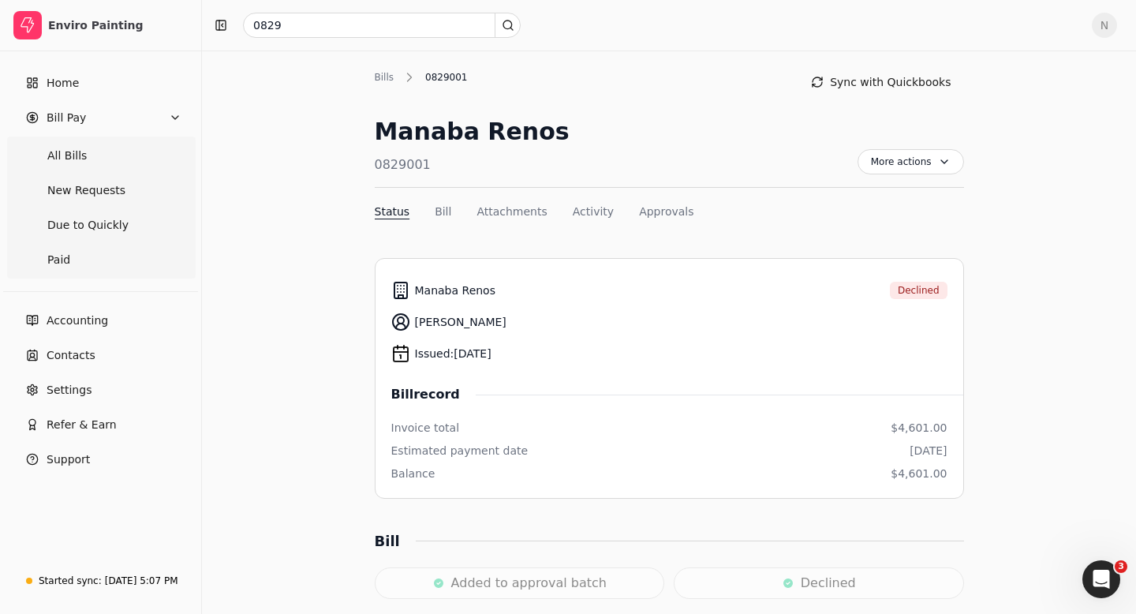
click at [1108, 29] on span "N" at bounding box center [1104, 25] width 25 height 25
click at [106, 114] on Pay "Bill Pay" at bounding box center [100, 118] width 189 height 32
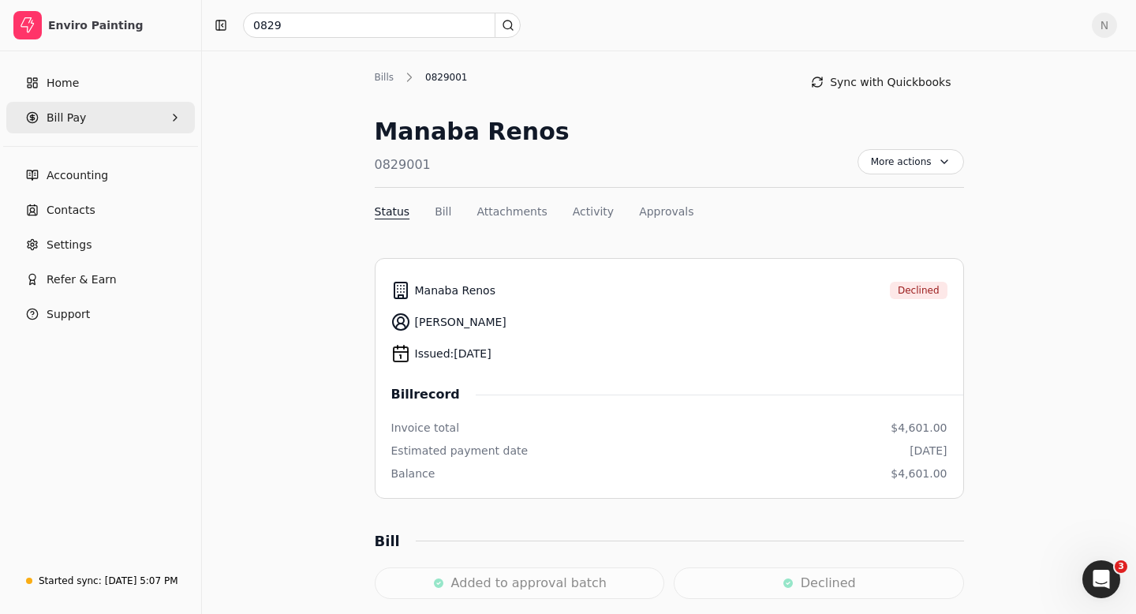
click at [106, 114] on Pay "Bill Pay" at bounding box center [100, 118] width 189 height 32
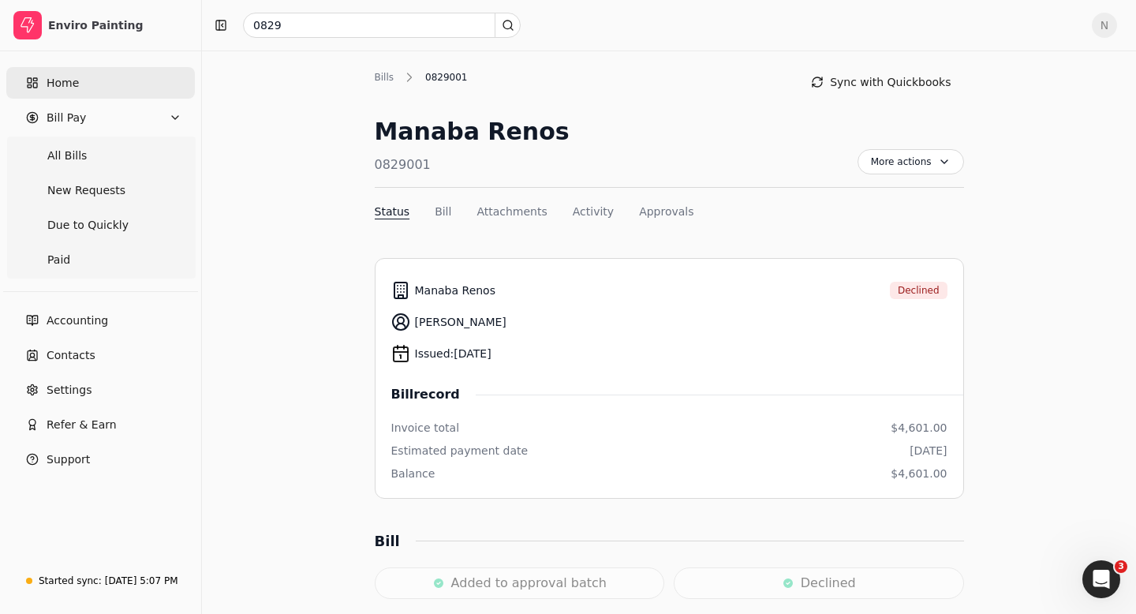
click at [71, 73] on link "Home" at bounding box center [100, 83] width 189 height 32
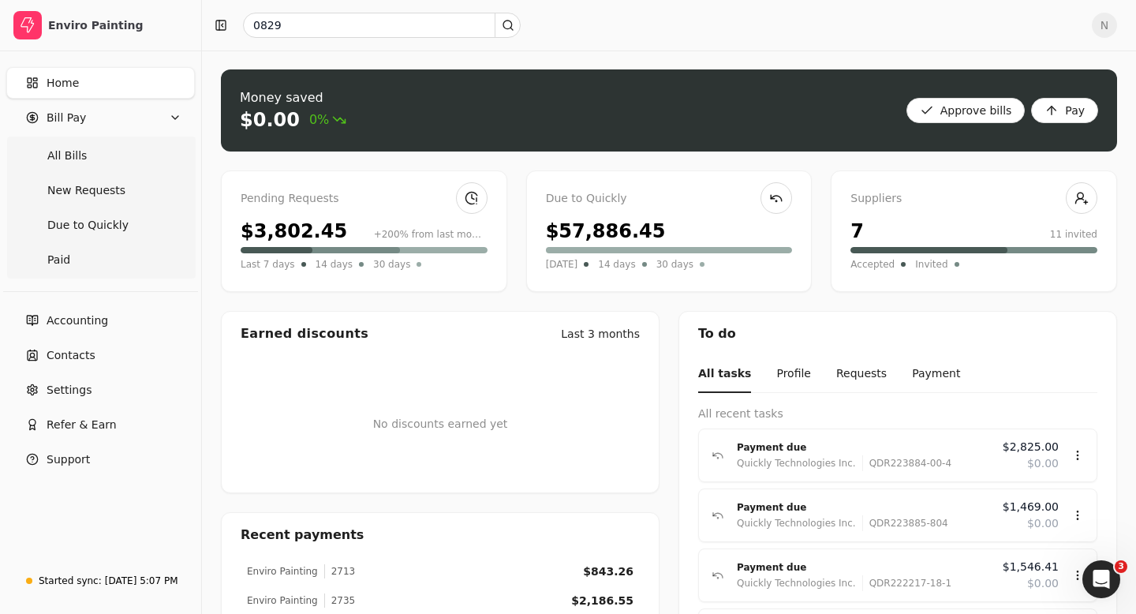
click at [1104, 24] on span "N" at bounding box center [1104, 25] width 25 height 25
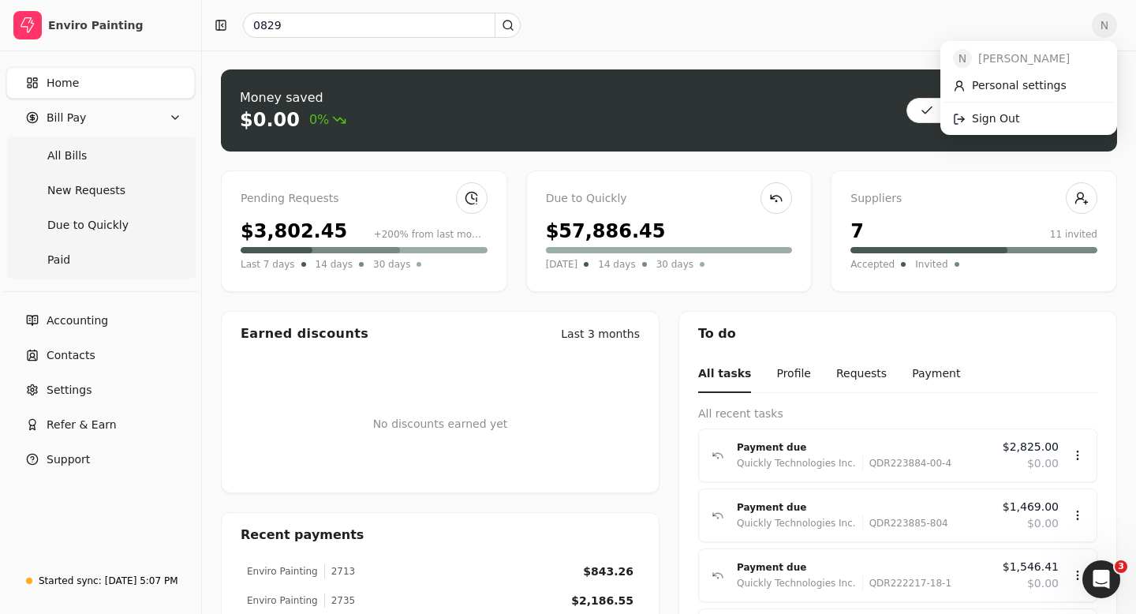
click at [1104, 24] on span "N" at bounding box center [1104, 25] width 25 height 25
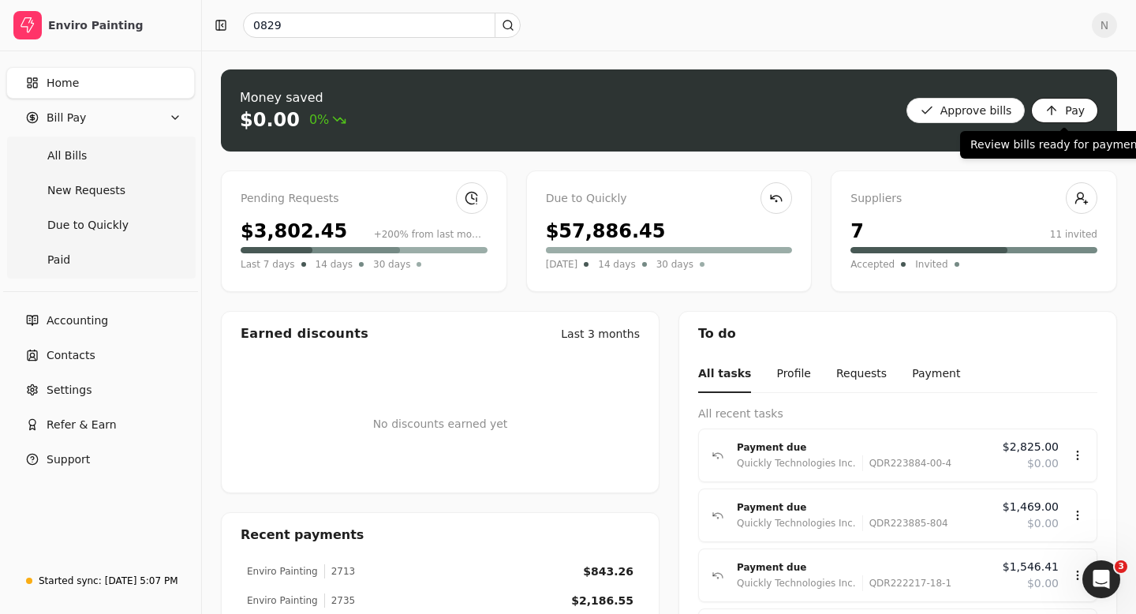
click at [1074, 111] on button "Pay" at bounding box center [1064, 110] width 67 height 25
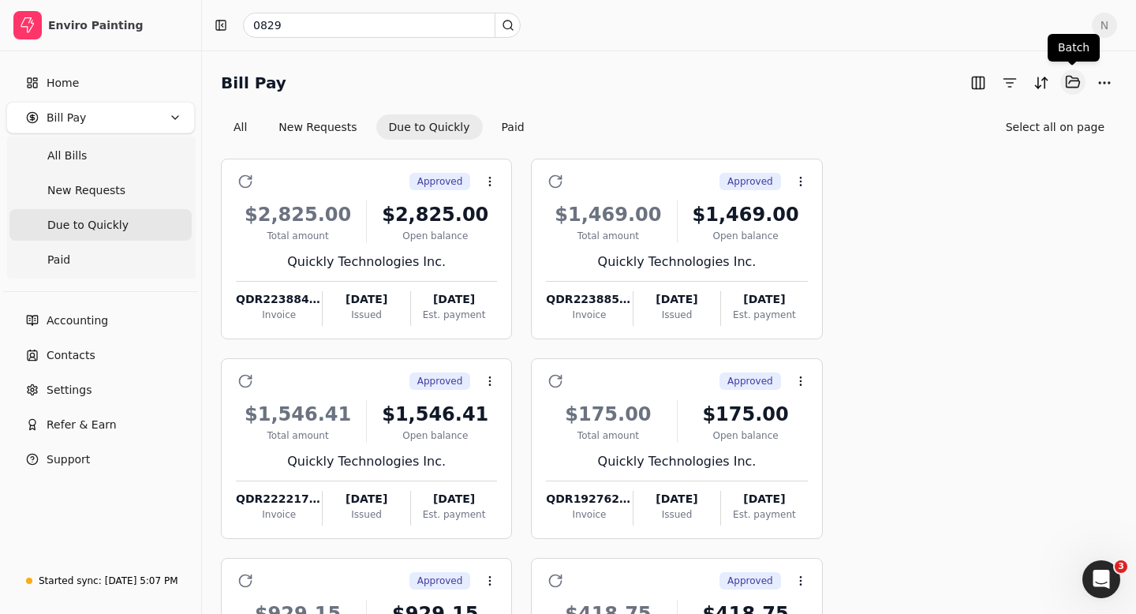
click at [1070, 79] on button "Selected items: 0" at bounding box center [1072, 81] width 25 height 25
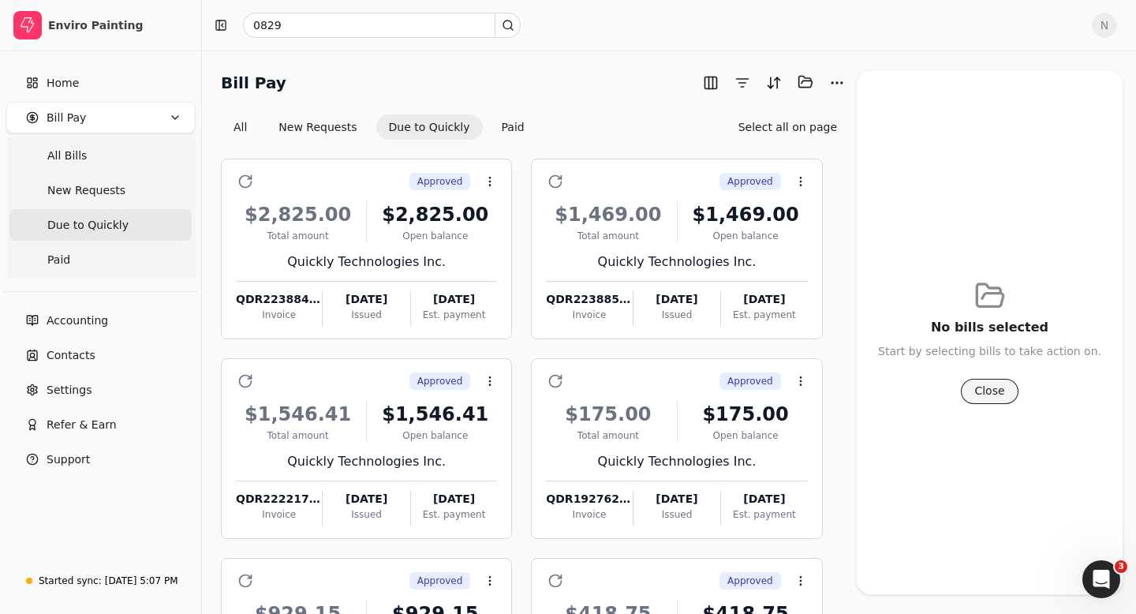
click at [992, 389] on button "Close" at bounding box center [989, 391] width 57 height 25
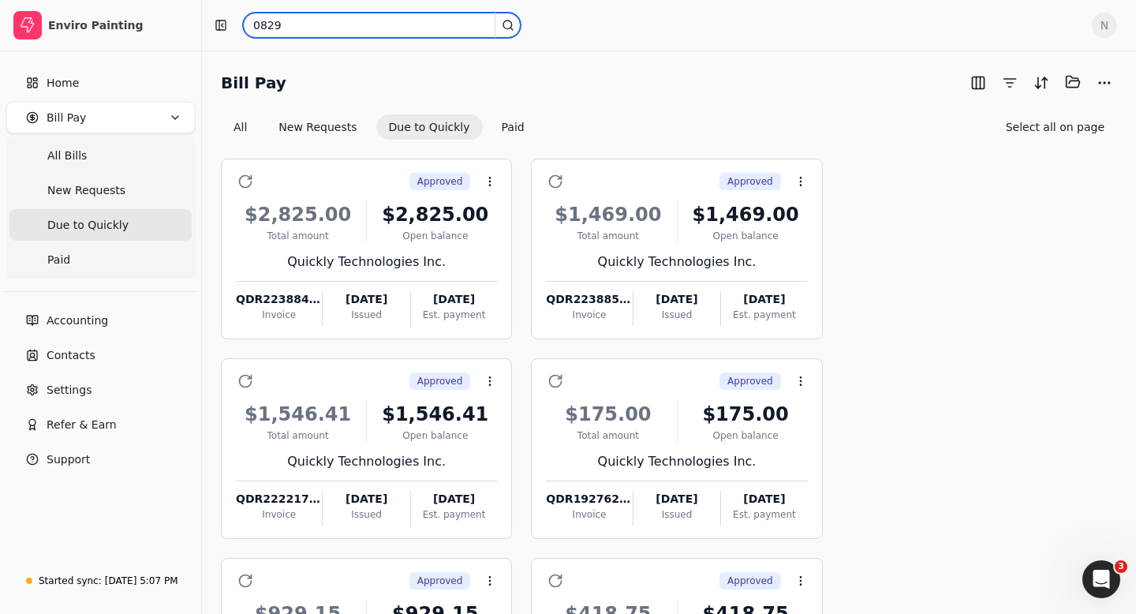
click at [291, 28] on input "0829" at bounding box center [382, 25] width 278 height 25
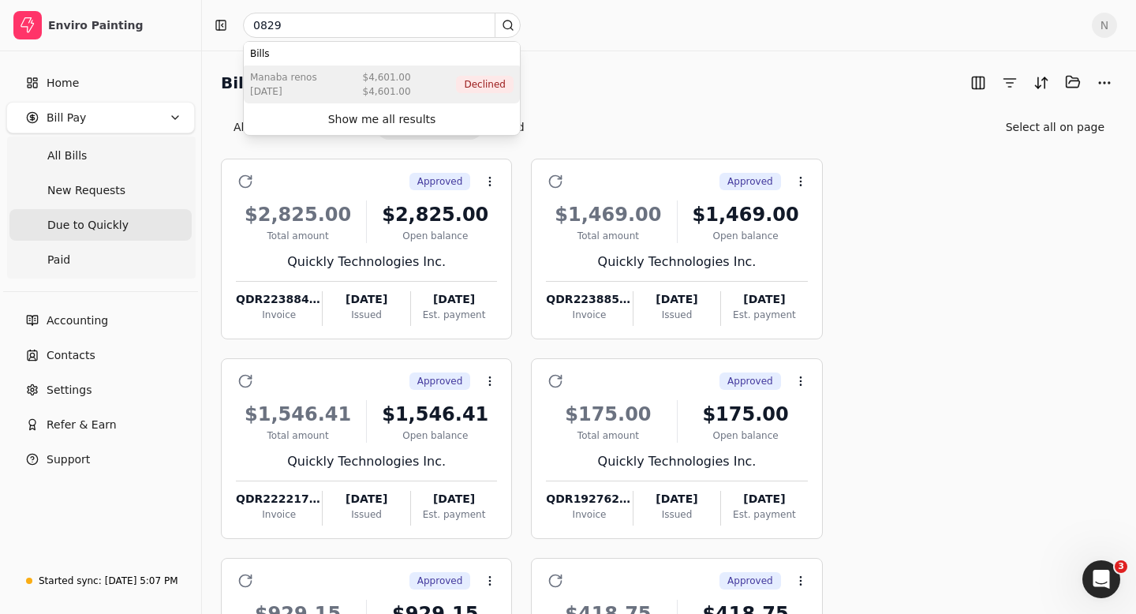
click at [383, 92] on div "$4,601.00" at bounding box center [387, 91] width 48 height 14
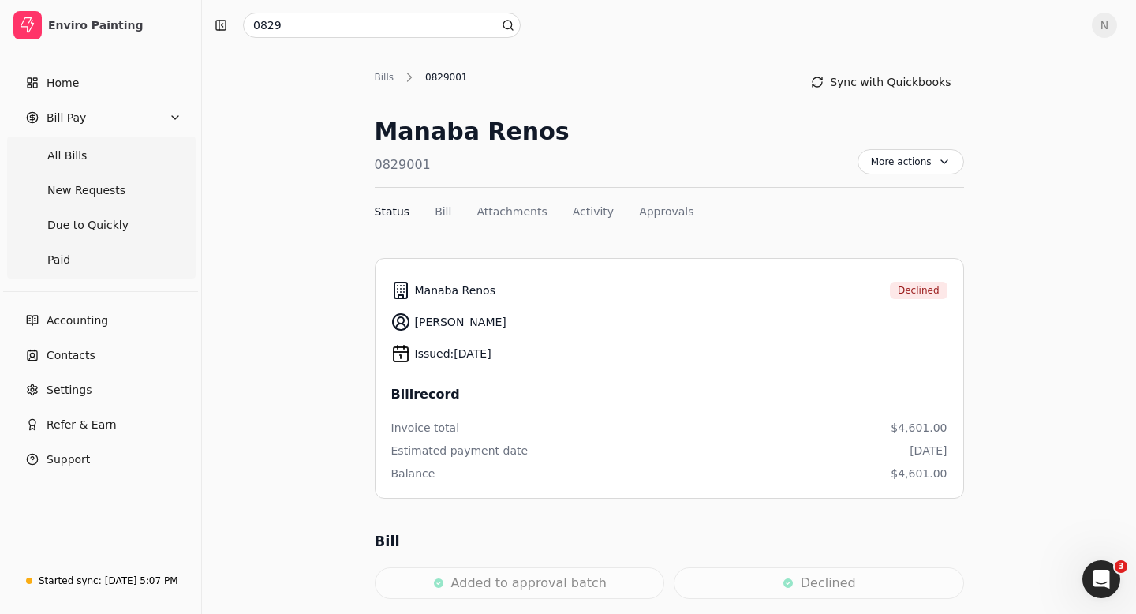
click at [913, 292] on span "Declined" at bounding box center [919, 290] width 42 height 14
click at [847, 81] on button "Sync with Quickbooks" at bounding box center [880, 81] width 165 height 25
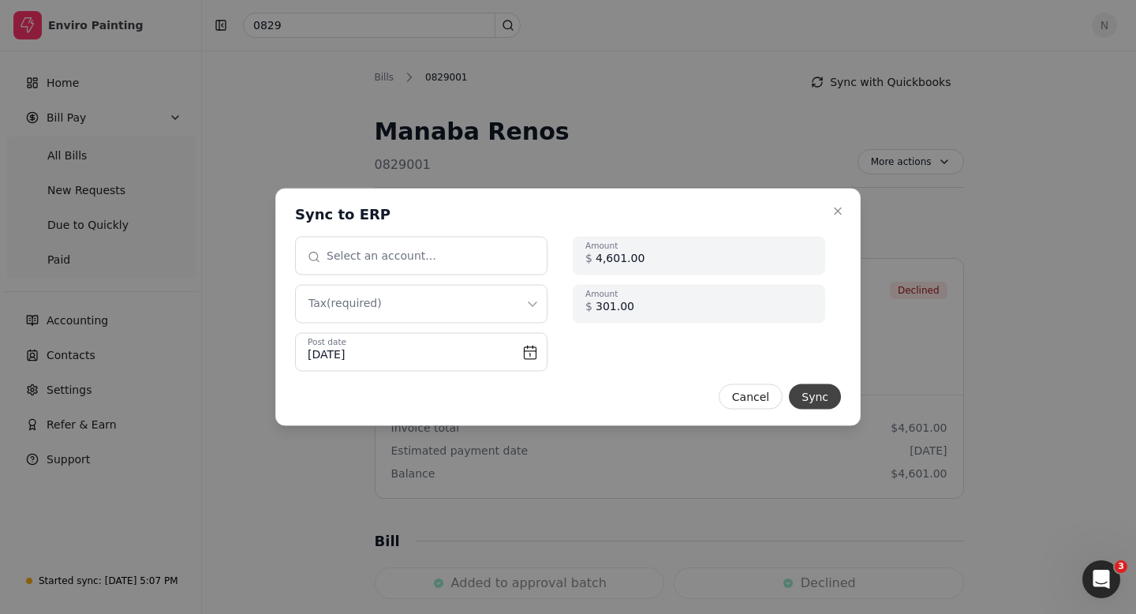
click at [824, 397] on button "Sync" at bounding box center [815, 396] width 52 height 25
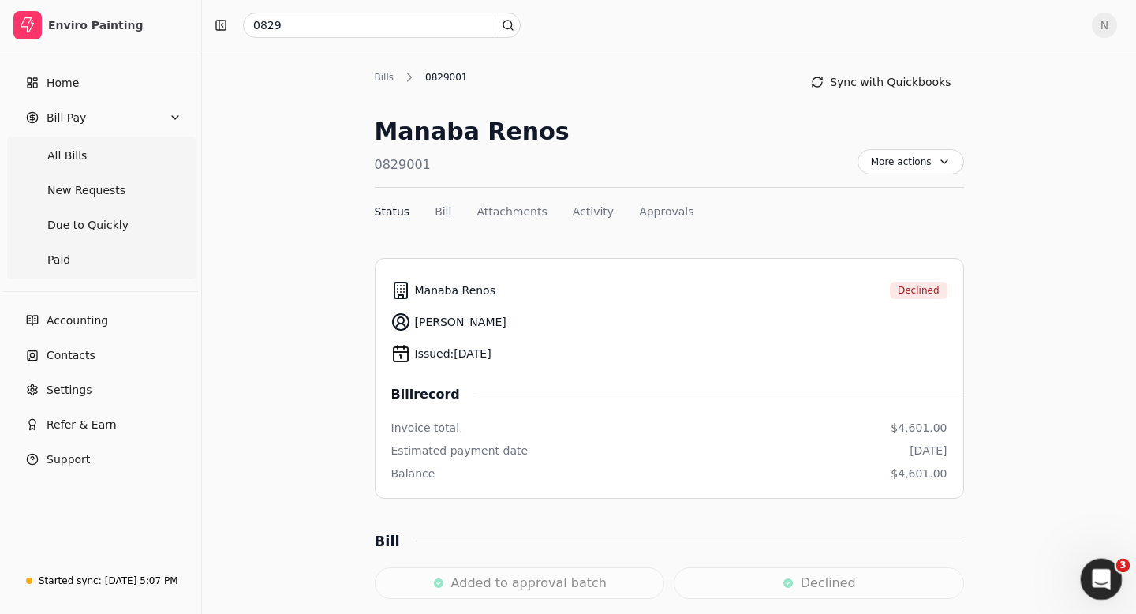
click at [1096, 572] on icon "Open Intercom Messenger" at bounding box center [1099, 577] width 26 height 26
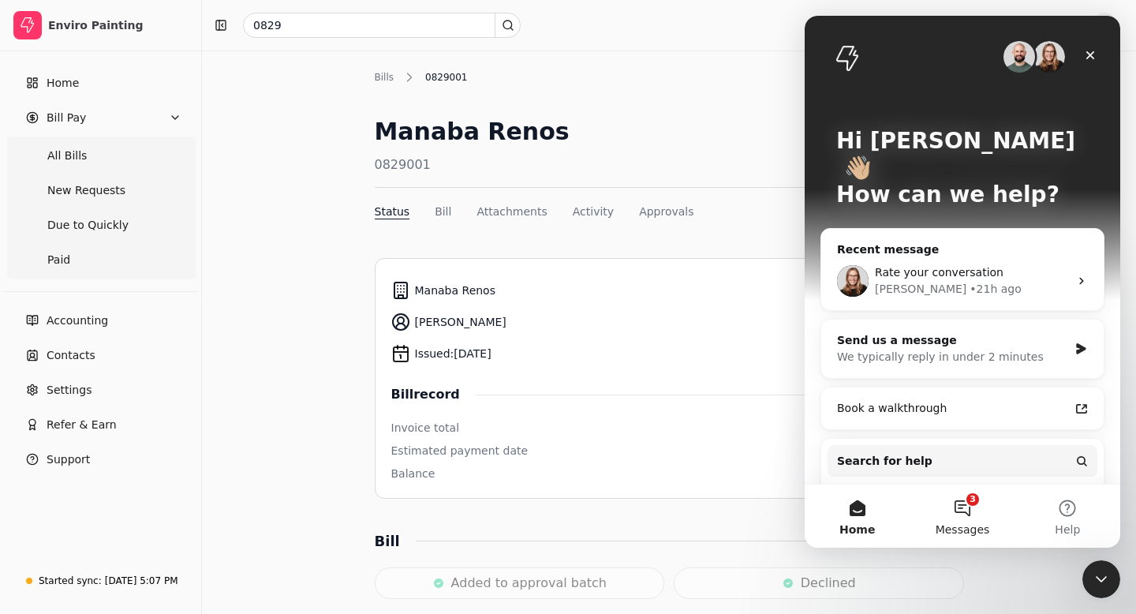
click at [955, 515] on button "3 Messages" at bounding box center [962, 515] width 105 height 63
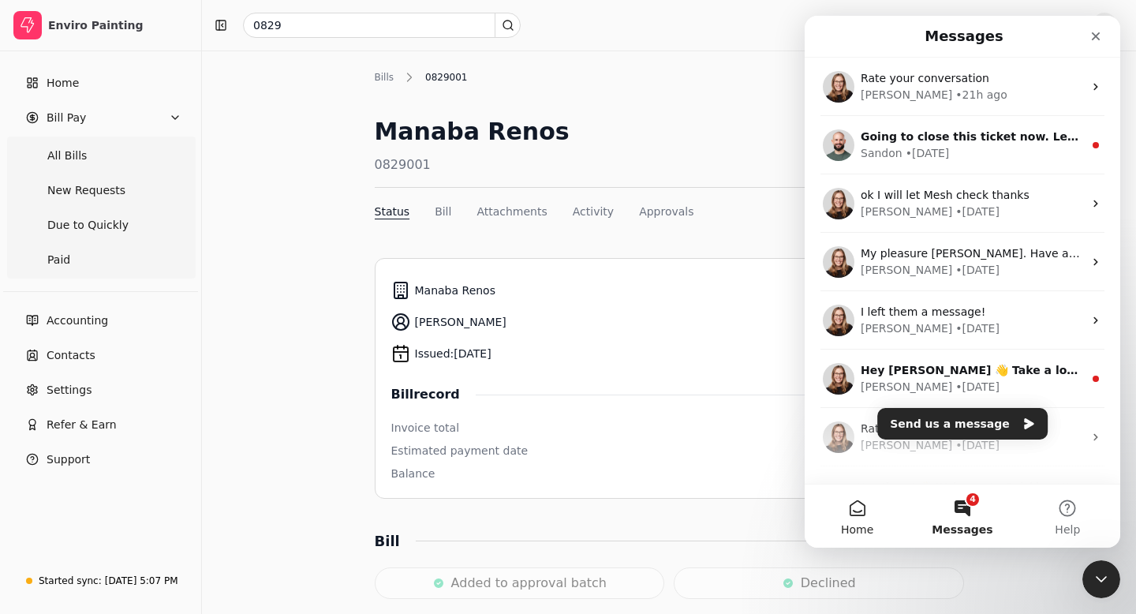
click at [857, 524] on span "Home" at bounding box center [857, 529] width 32 height 11
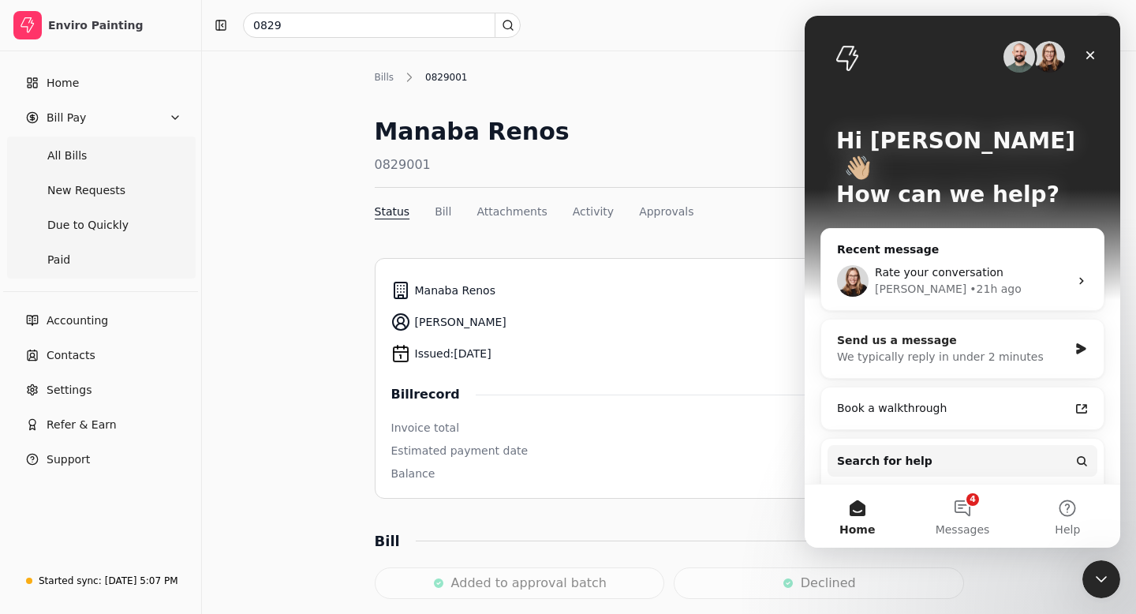
click at [1014, 349] on div "We typically reply in under 2 minutes" at bounding box center [952, 357] width 231 height 17
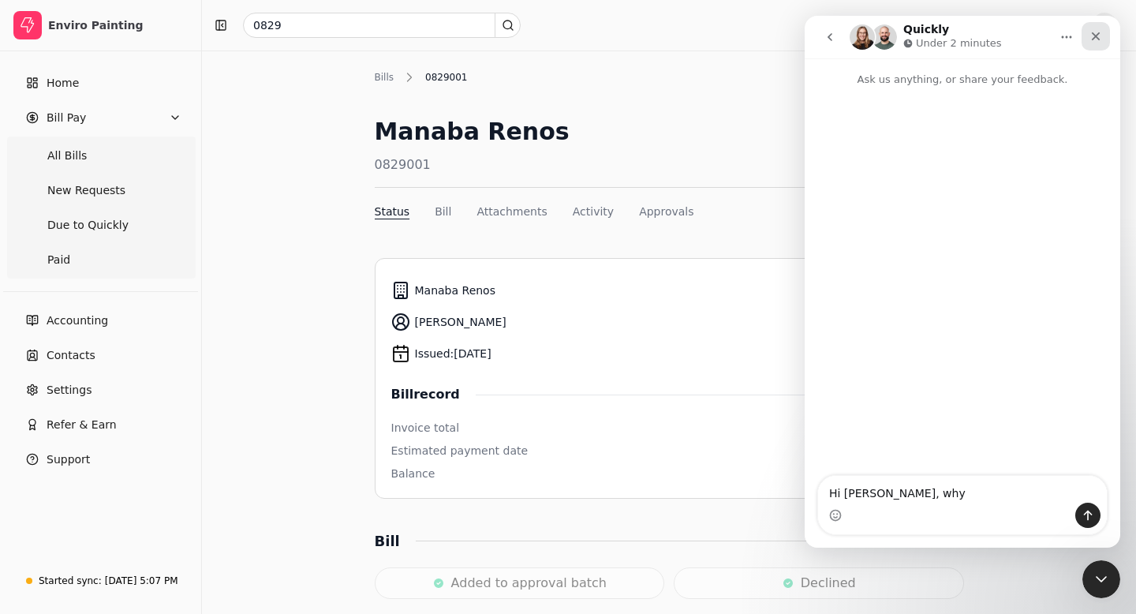
type textarea "Hi [PERSON_NAME], why"
click at [1091, 37] on icon "Close" at bounding box center [1095, 36] width 13 height 13
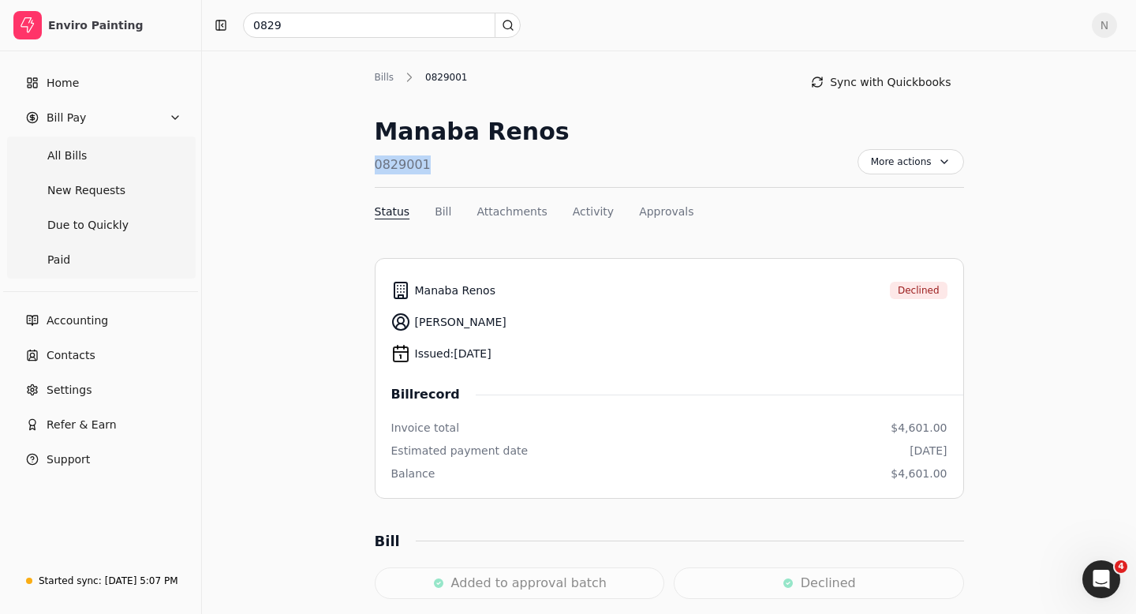
drag, startPoint x: 428, startPoint y: 166, endPoint x: 375, endPoint y: 165, distance: 53.6
click at [375, 165] on div "0829001" at bounding box center [472, 164] width 195 height 19
copy div "0829001"
click at [1096, 580] on icon "Open Intercom Messenger" at bounding box center [1099, 577] width 26 height 26
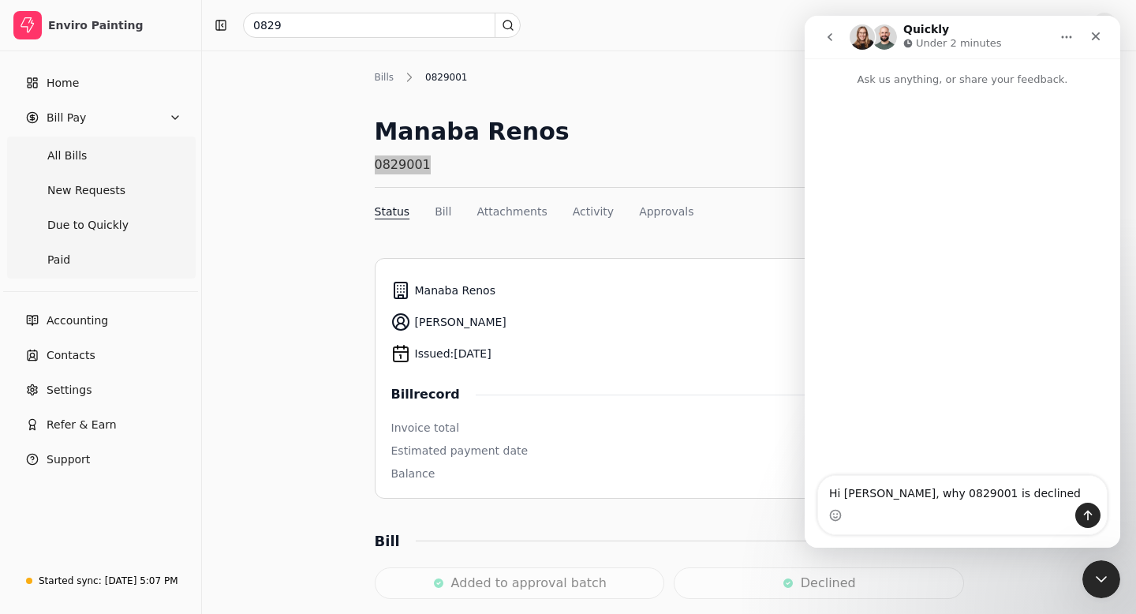
type textarea "Hi [PERSON_NAME], why 0829001 is declined?"
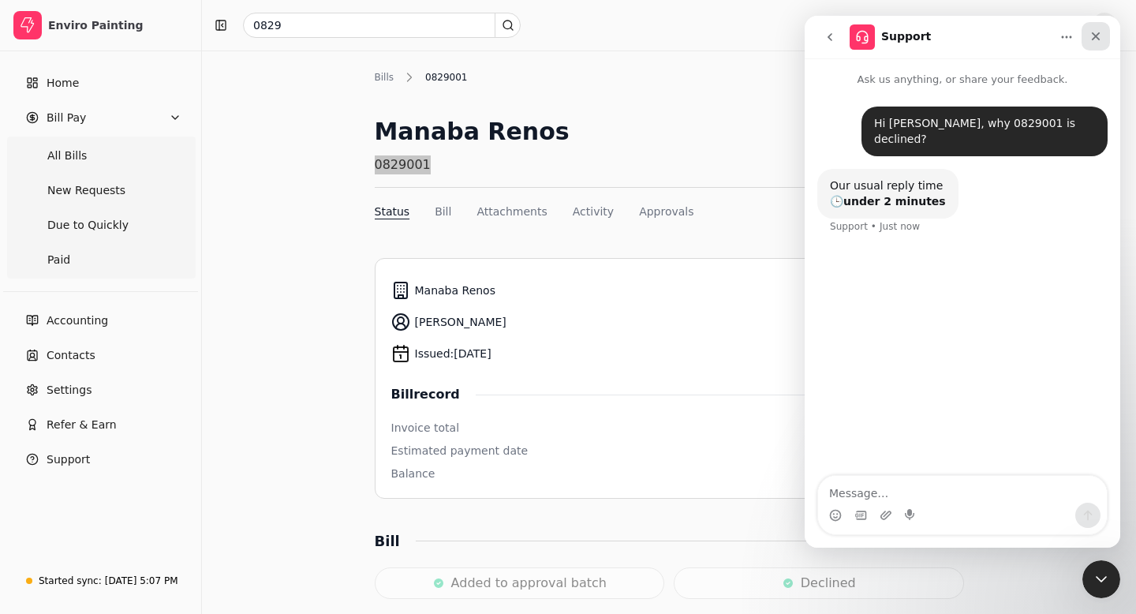
click at [1098, 38] on icon "Close" at bounding box center [1096, 36] width 9 height 9
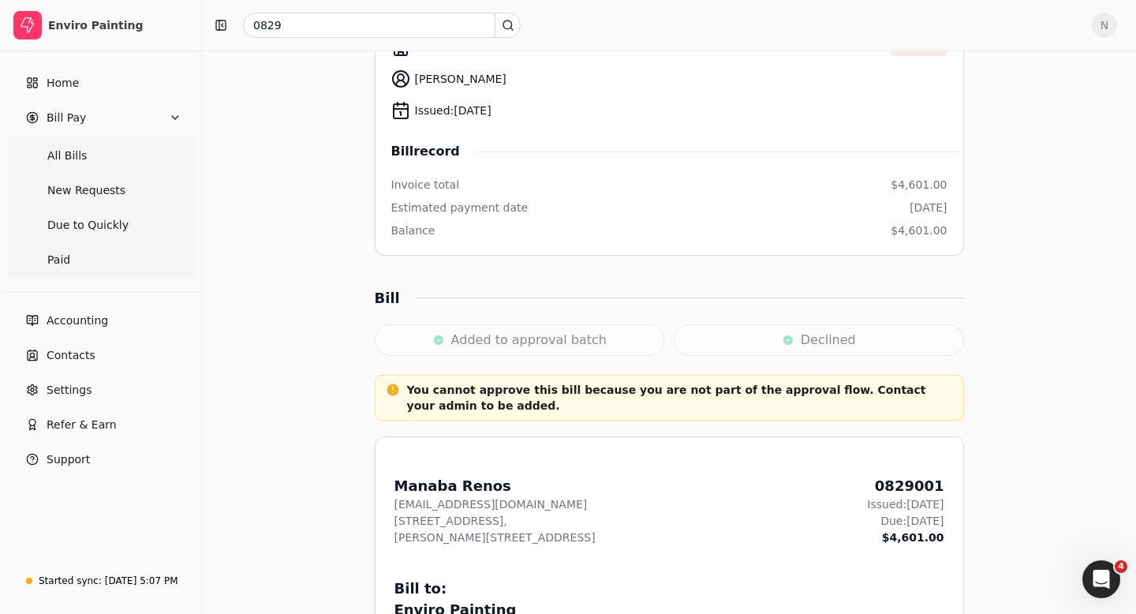
scroll to position [375, 0]
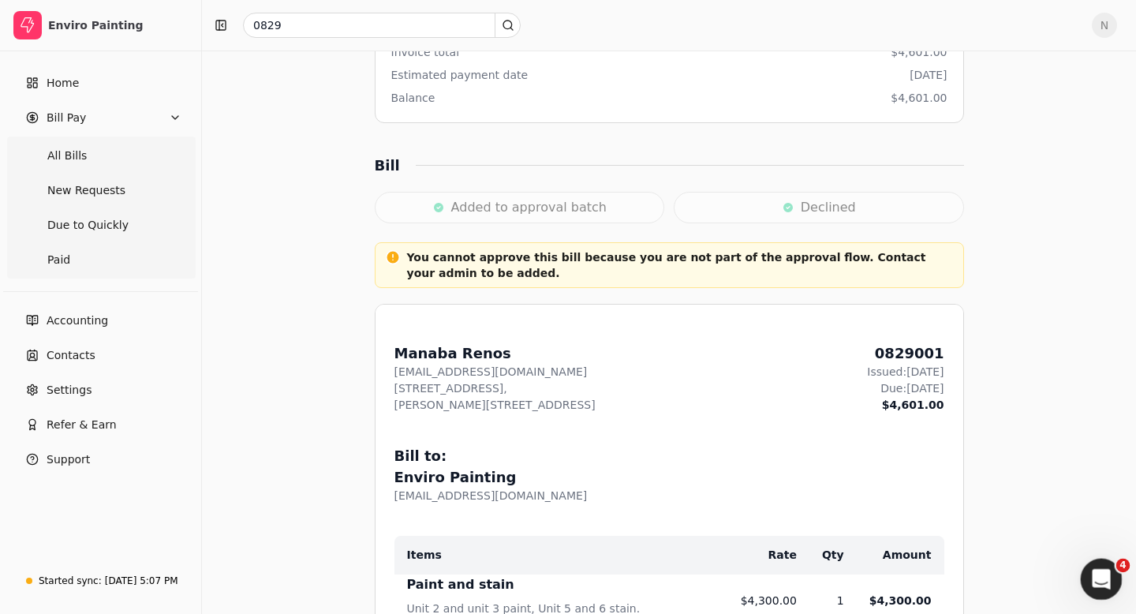
click at [1099, 576] on icon "Open Intercom Messenger" at bounding box center [1099, 577] width 26 height 26
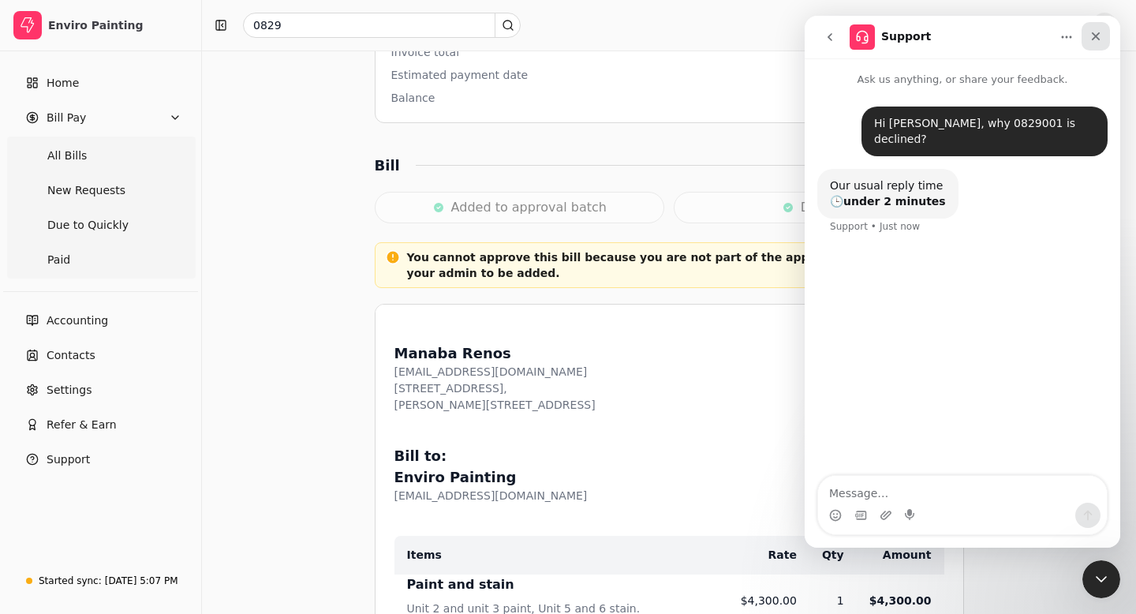
click at [1092, 36] on icon "Close" at bounding box center [1095, 36] width 13 height 13
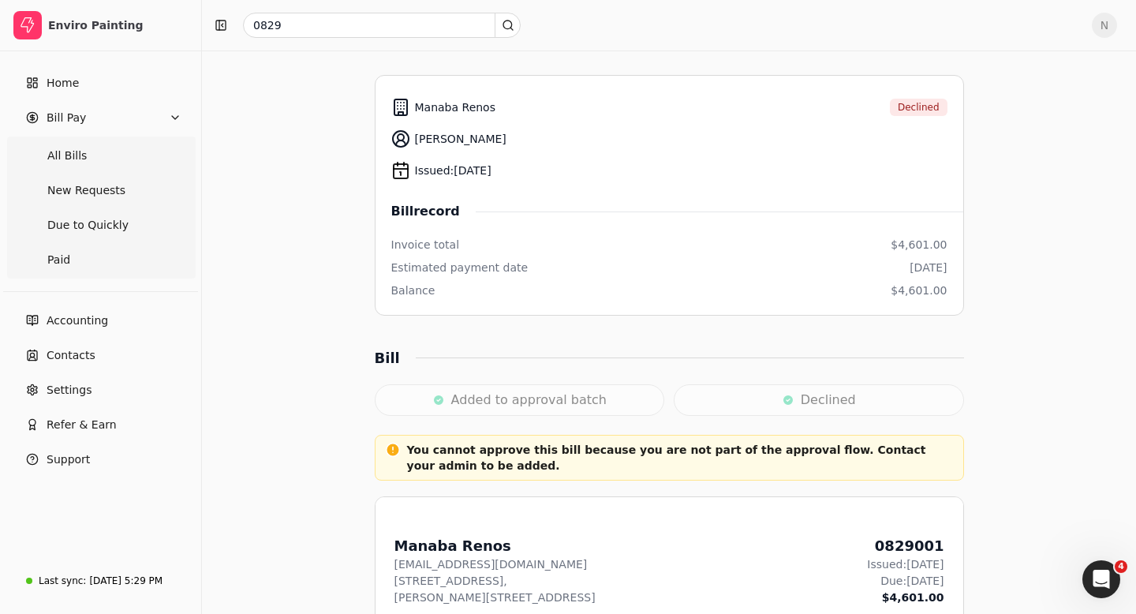
scroll to position [231, 0]
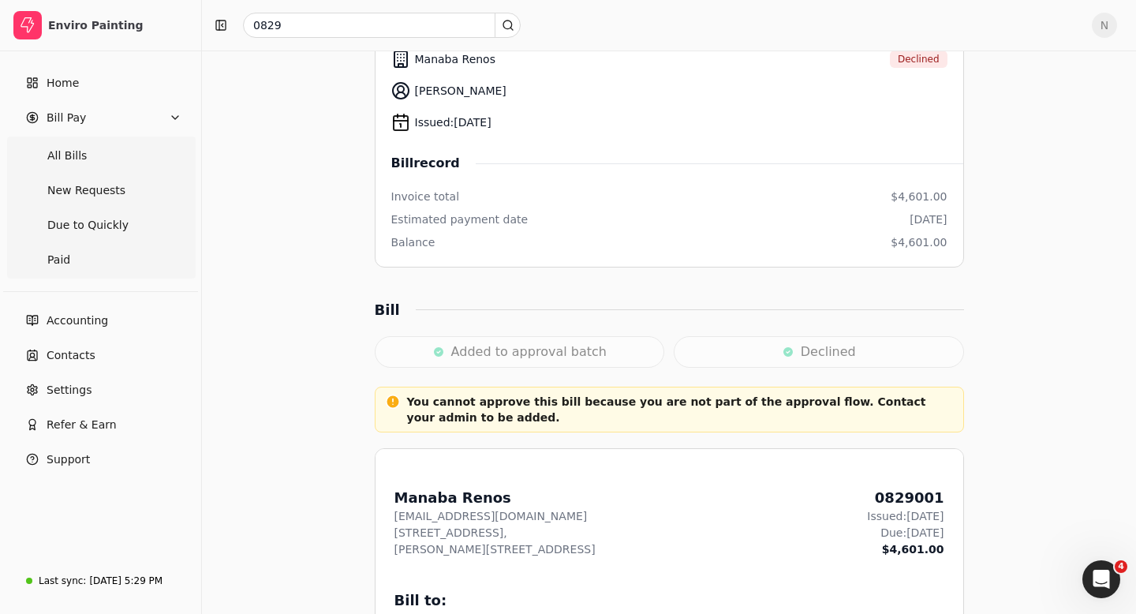
click at [567, 357] on div "Added to approval batch" at bounding box center [520, 352] width 290 height 32
click at [1104, 578] on icon "Open Intercom Messenger" at bounding box center [1099, 577] width 26 height 26
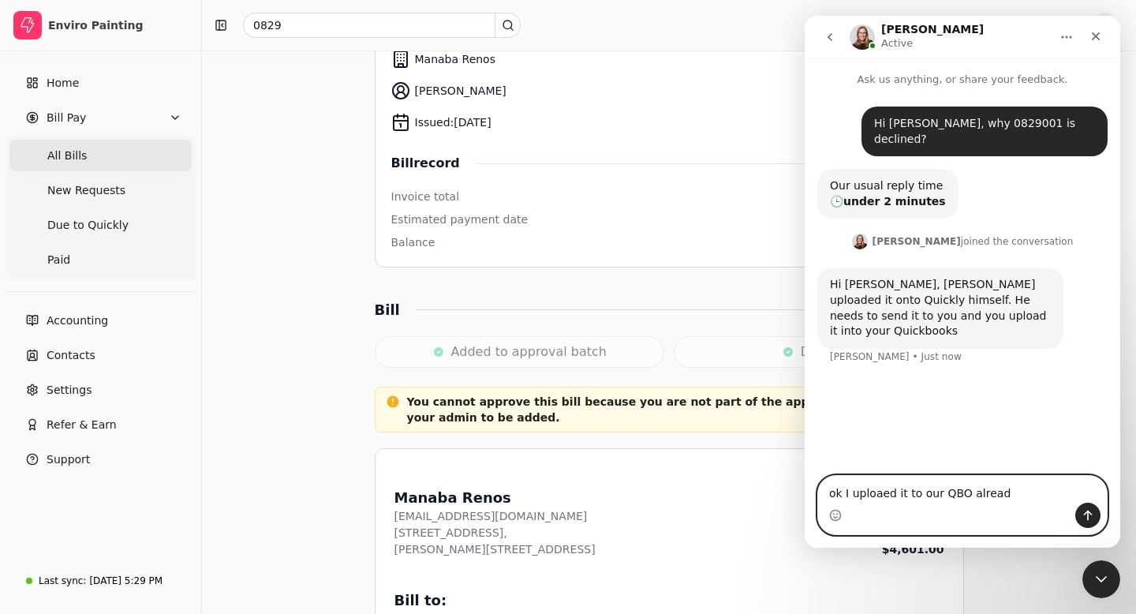
type textarea "ok I uploaed it to our QBO already"
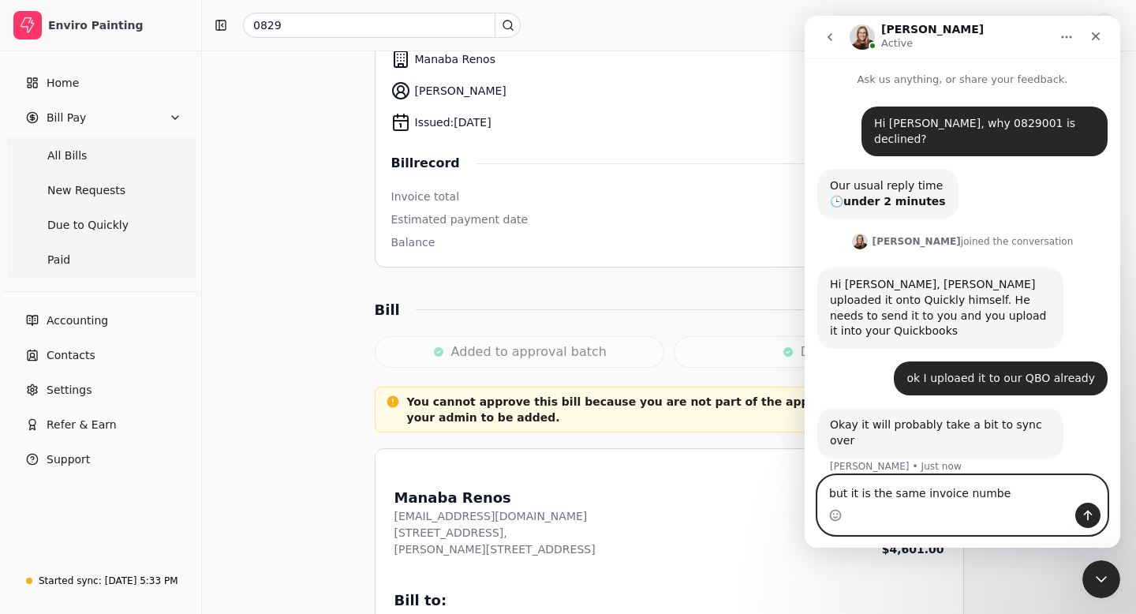
type textarea "but it is the same invoice number"
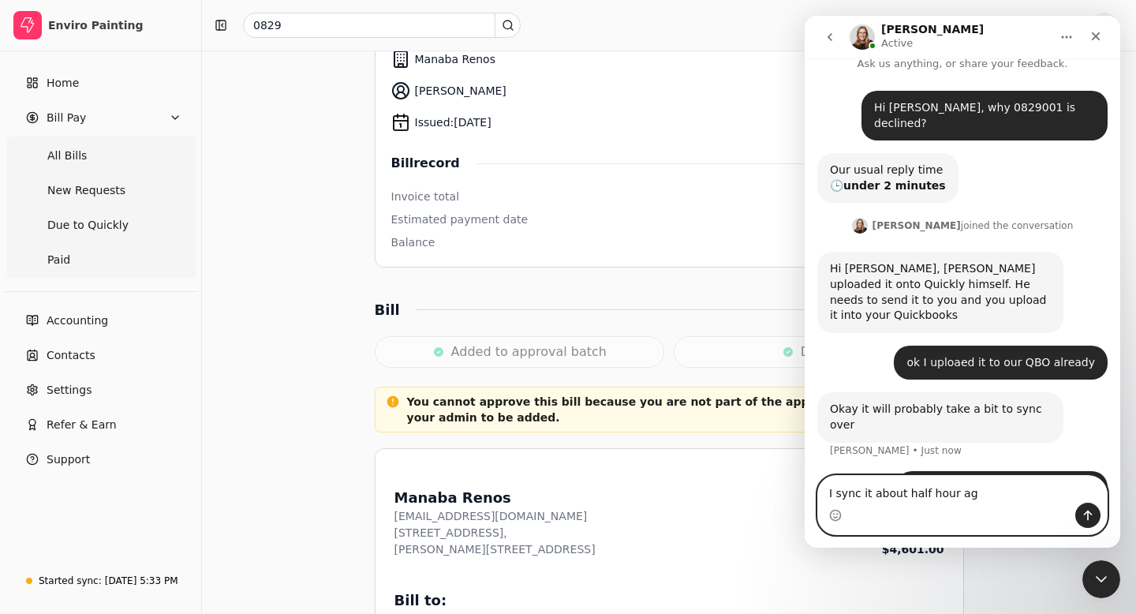
type textarea "I sync it about half hour ago"
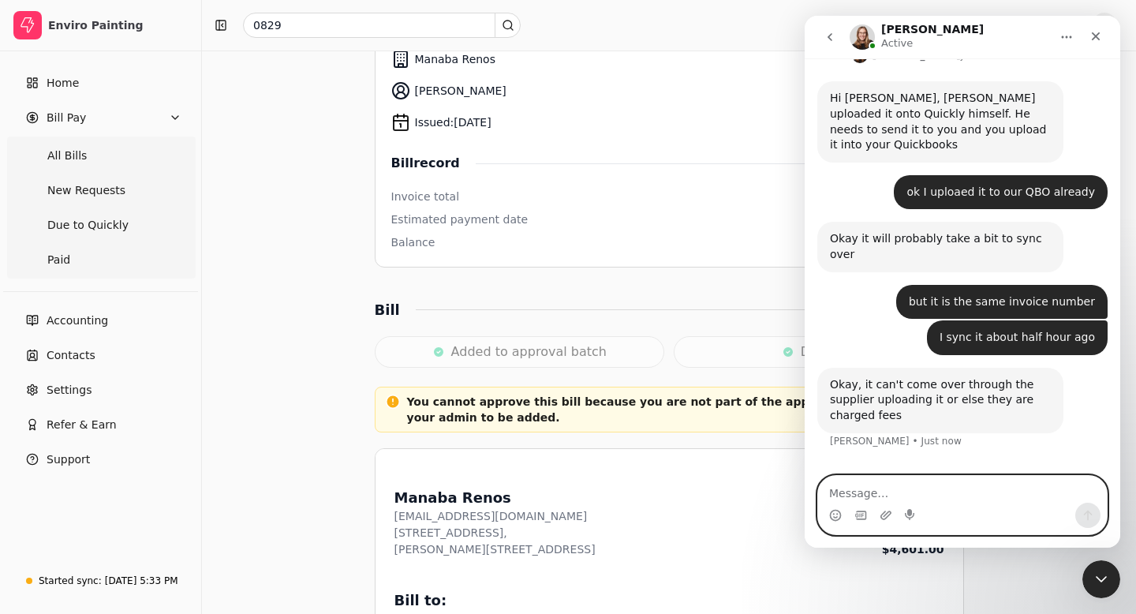
scroll to position [191, 0]
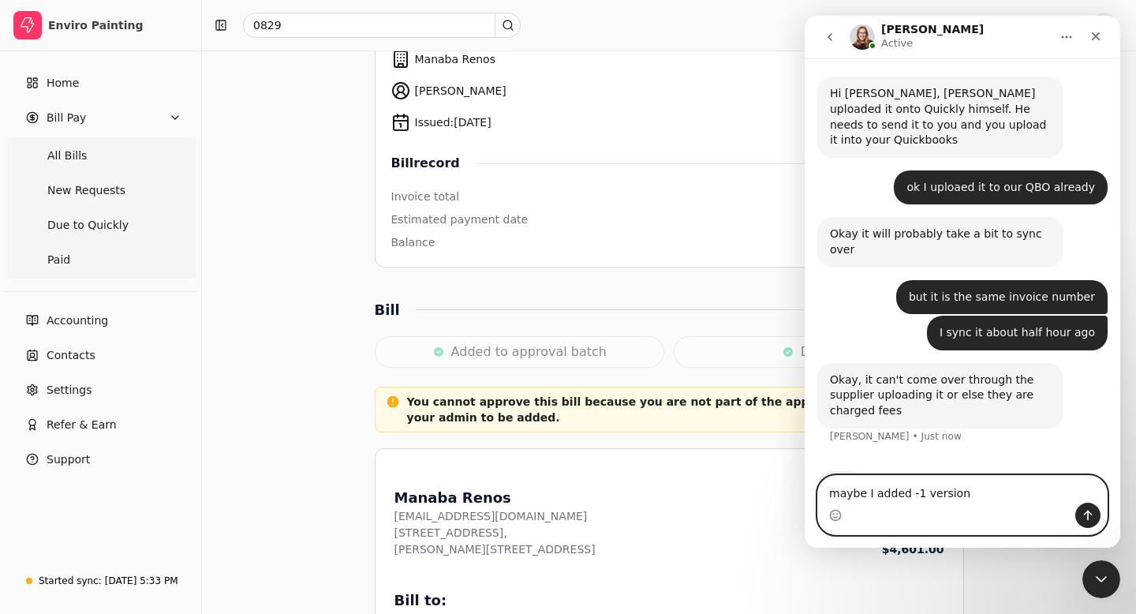
type textarea "maybe I added -1 version"
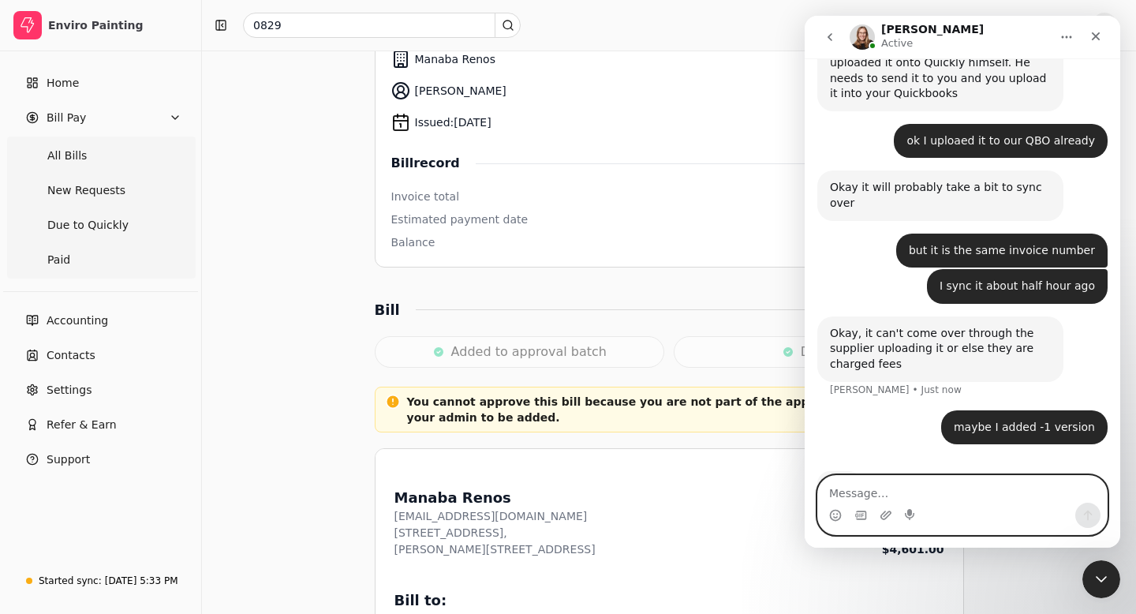
type textarea "?"
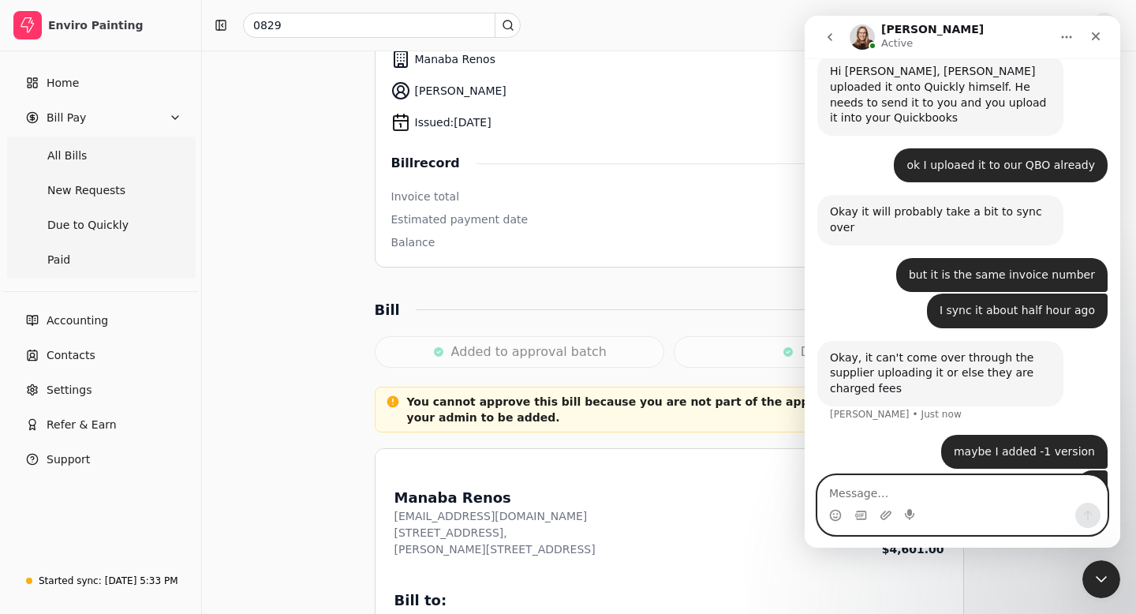
scroll to position [274, 0]
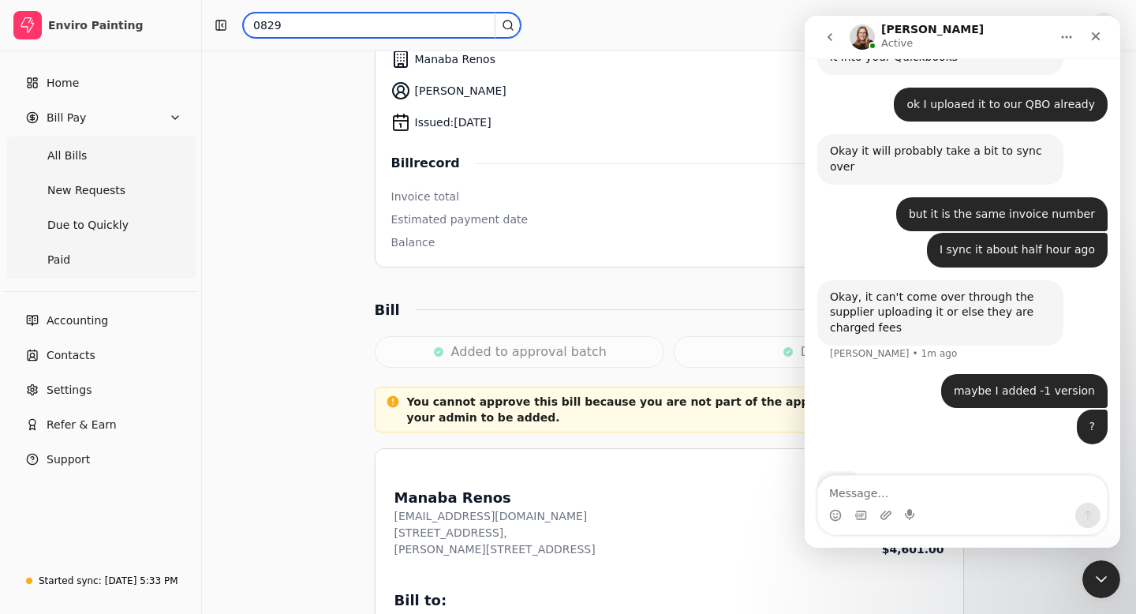
click at [298, 21] on input "0829" at bounding box center [382, 25] width 278 height 25
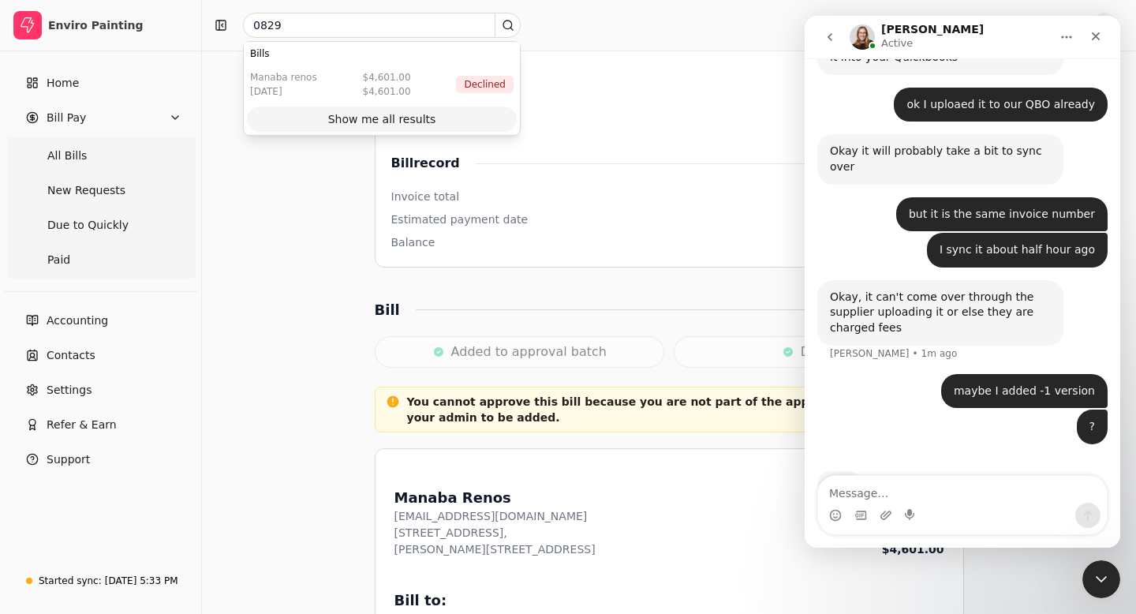
click at [361, 118] on div "Show me all results" at bounding box center [382, 119] width 108 height 17
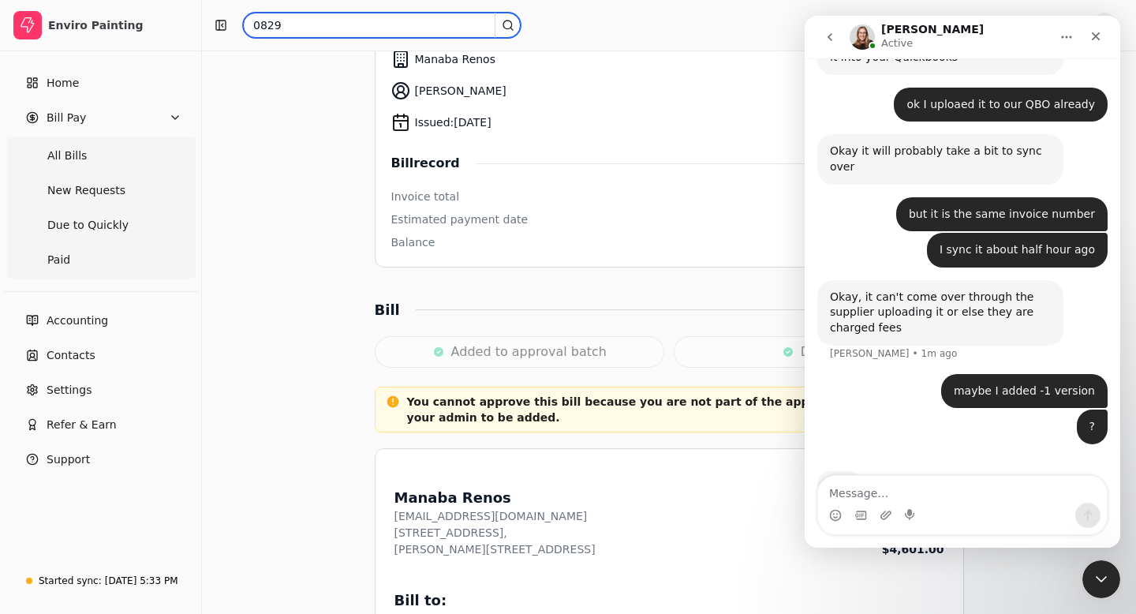
click at [295, 26] on input "0829" at bounding box center [382, 25] width 278 height 25
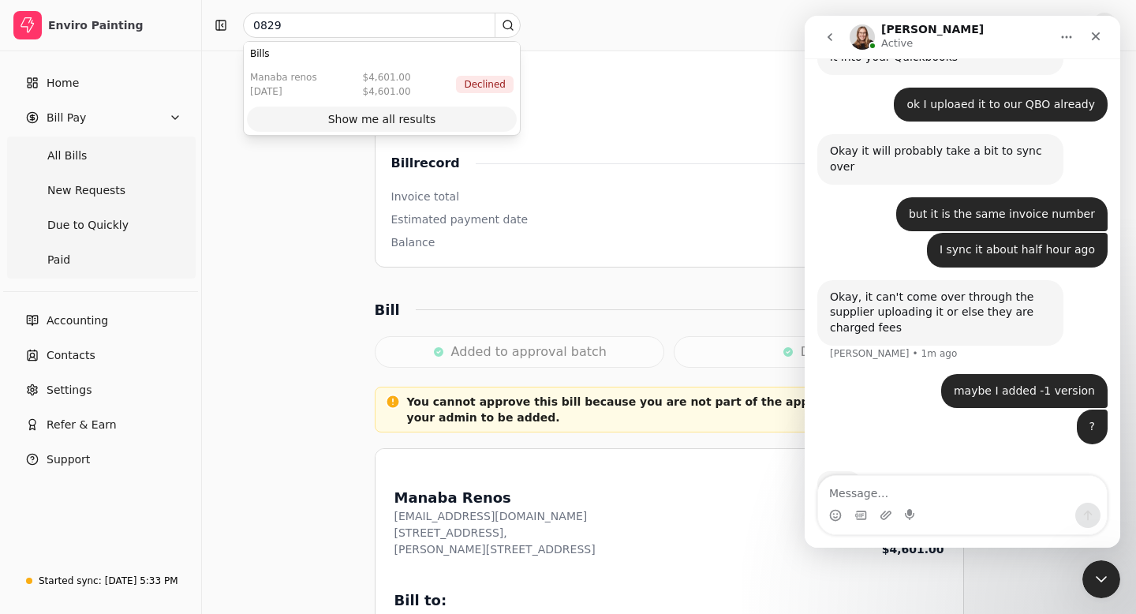
click at [356, 125] on div "Show me all results" at bounding box center [382, 119] width 108 height 17
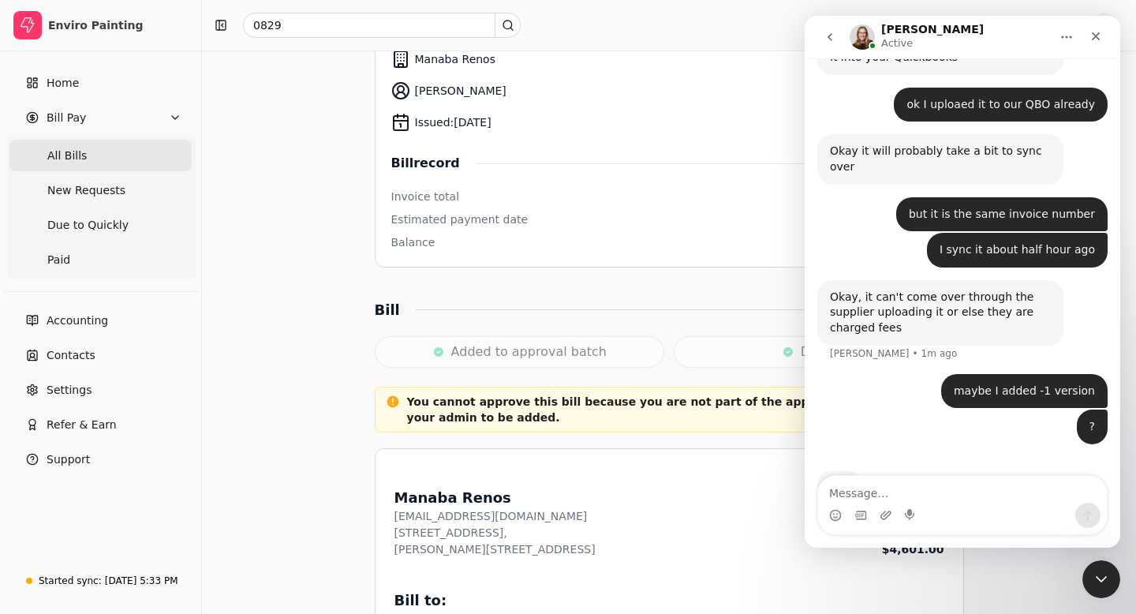
click at [88, 155] on Bills "All Bills" at bounding box center [100, 156] width 182 height 32
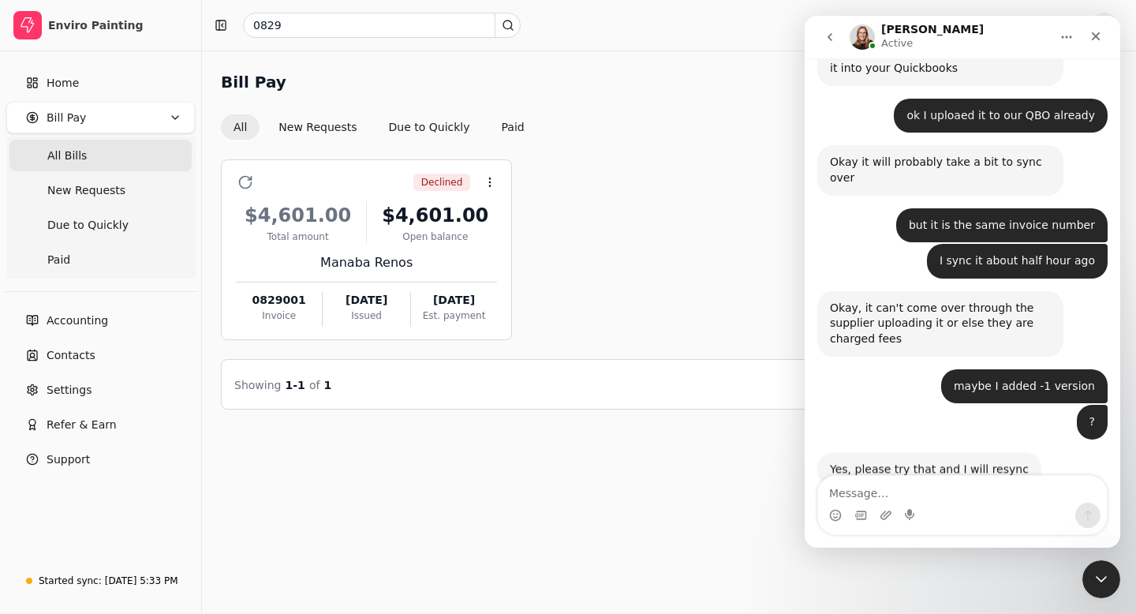
scroll to position [260, 0]
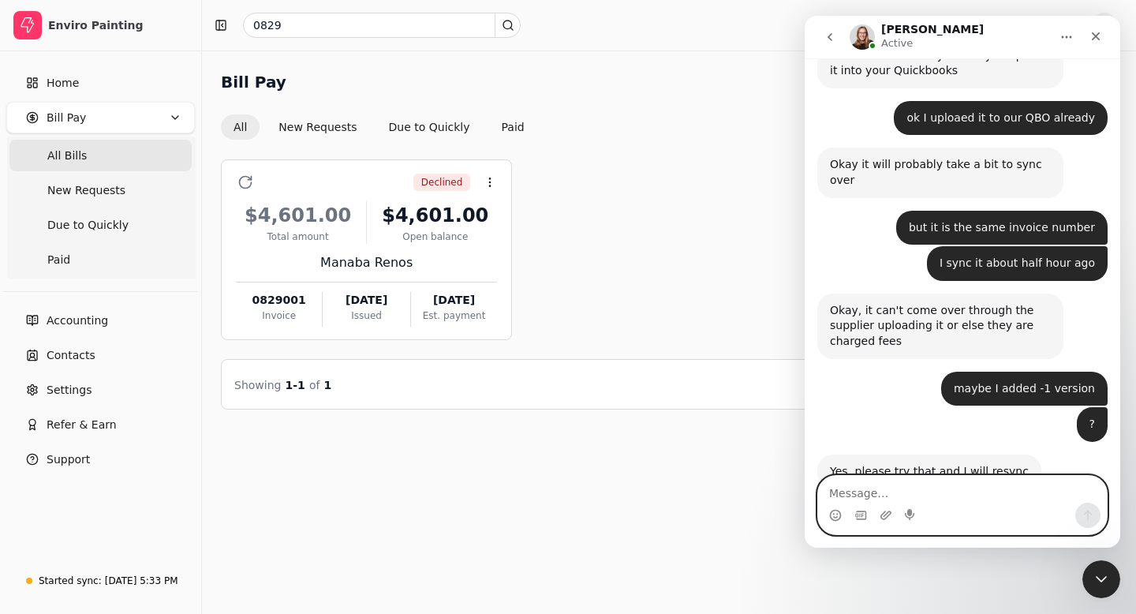
click at [835, 488] on textarea "Message…" at bounding box center [962, 489] width 289 height 27
type textarea "n"
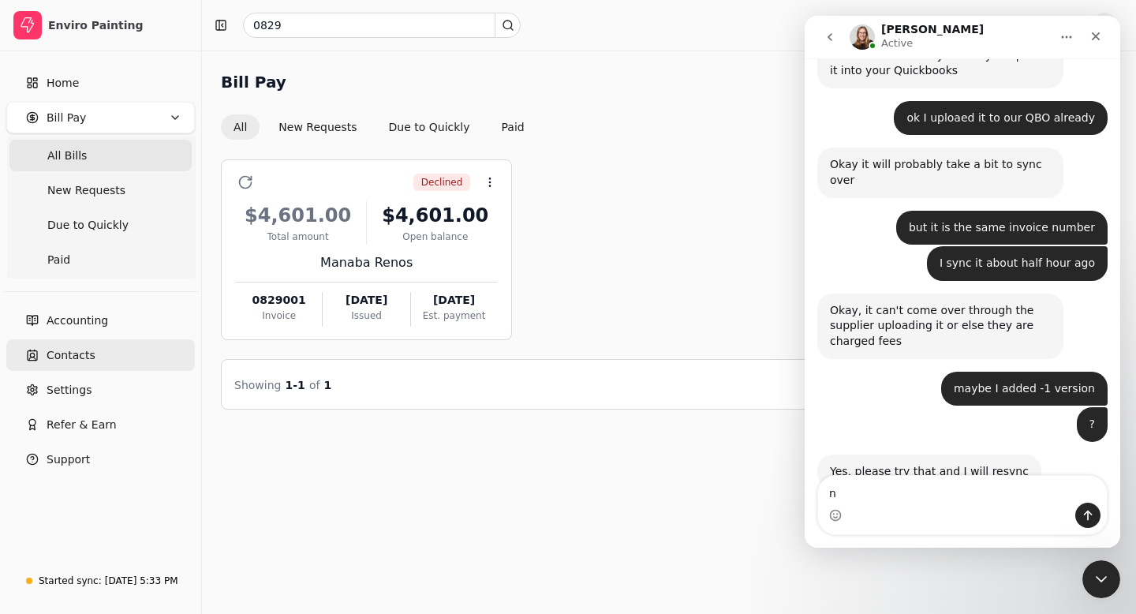
click at [84, 357] on span "Contacts" at bounding box center [71, 355] width 49 height 17
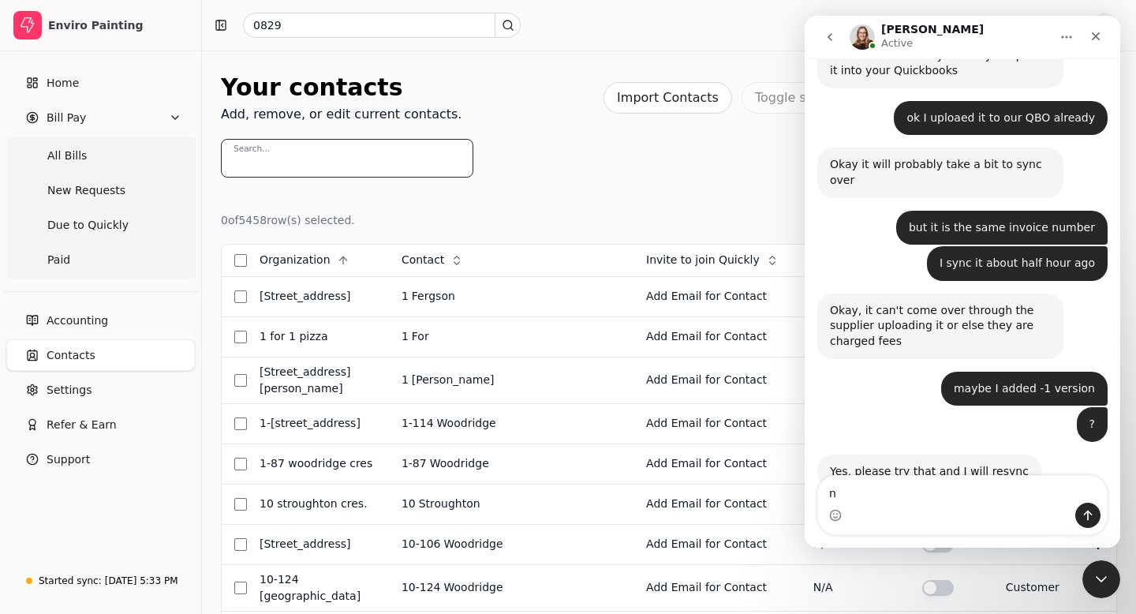
click at [297, 153] on input "Search..." at bounding box center [347, 158] width 252 height 39
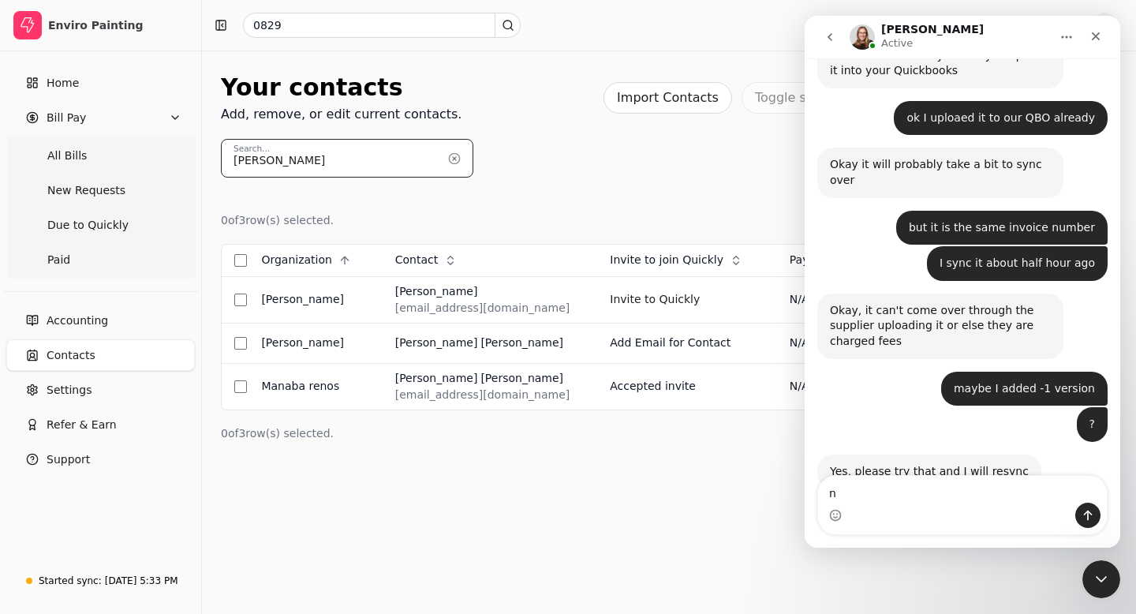
type input "[PERSON_NAME]"
click at [65, 396] on span "Settings" at bounding box center [69, 390] width 45 height 17
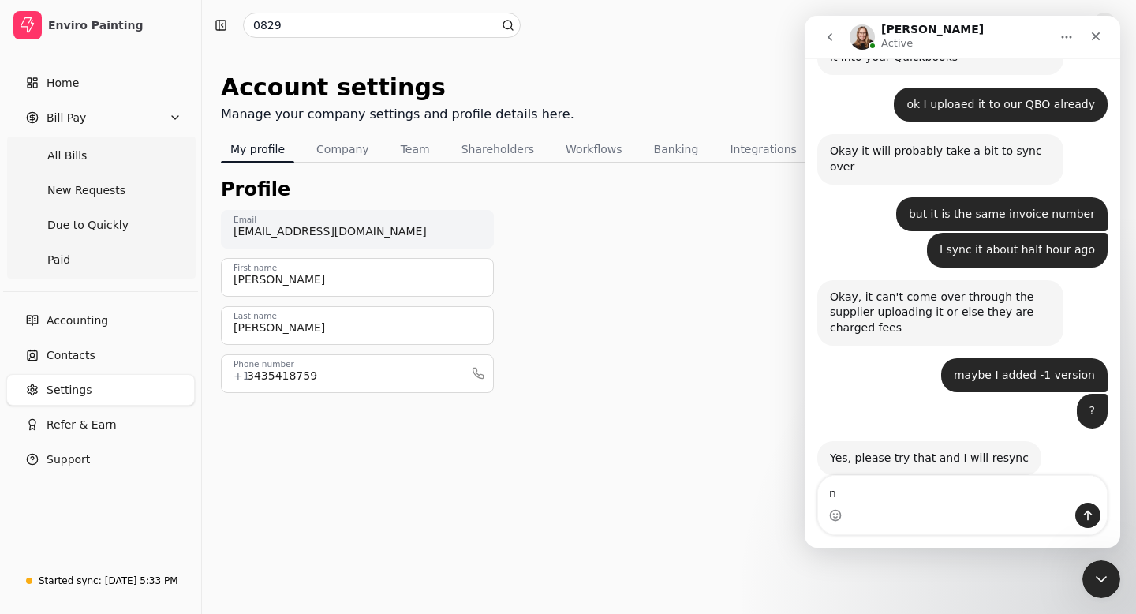
scroll to position [321, 0]
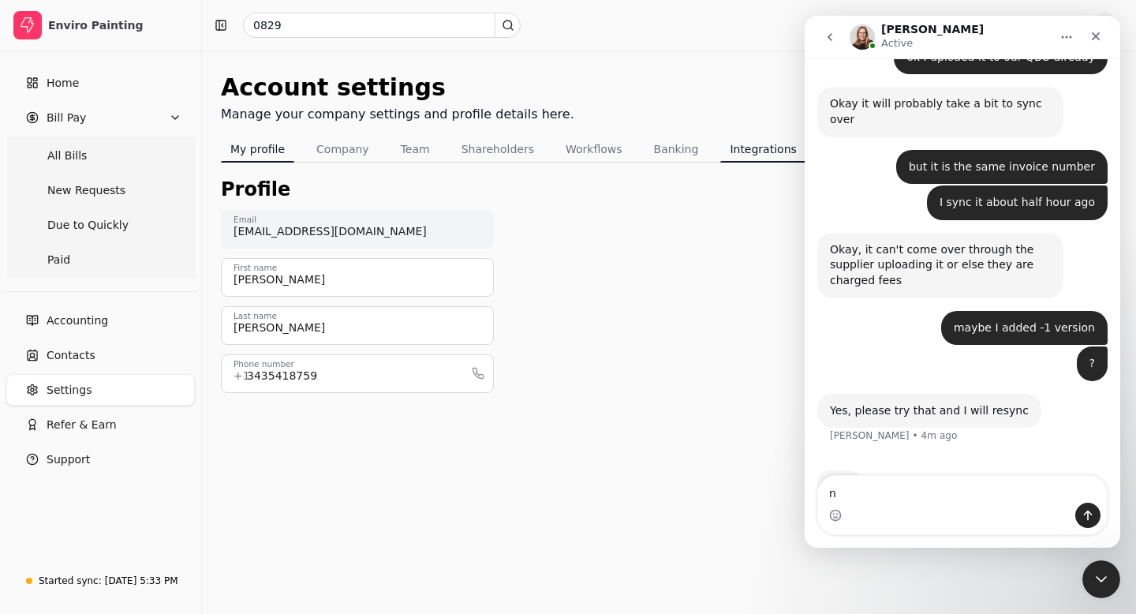
click at [749, 149] on button "Integrations" at bounding box center [762, 148] width 85 height 25
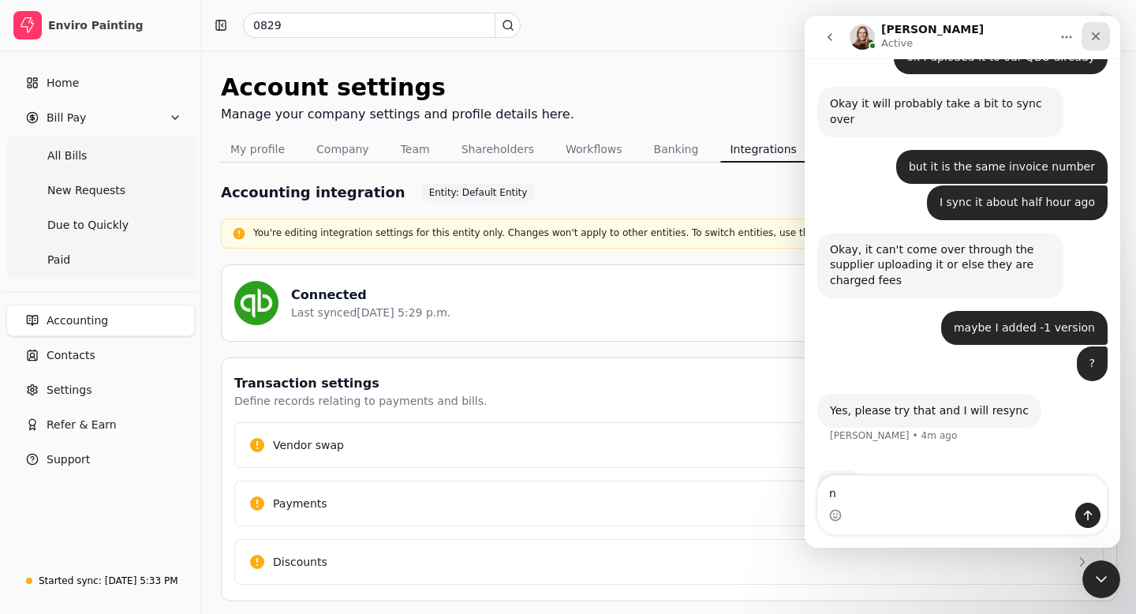
click at [1099, 39] on icon "Close" at bounding box center [1095, 36] width 13 height 13
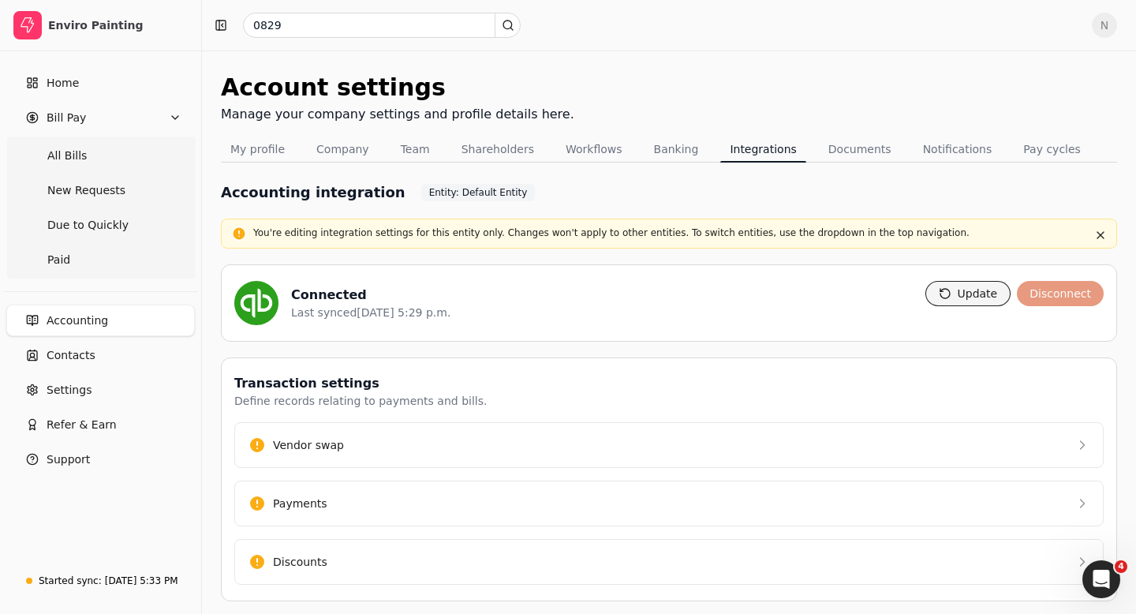
click at [976, 291] on button "Update" at bounding box center [968, 293] width 86 height 25
click at [1102, 578] on icon "Open Intercom Messenger" at bounding box center [1099, 577] width 26 height 26
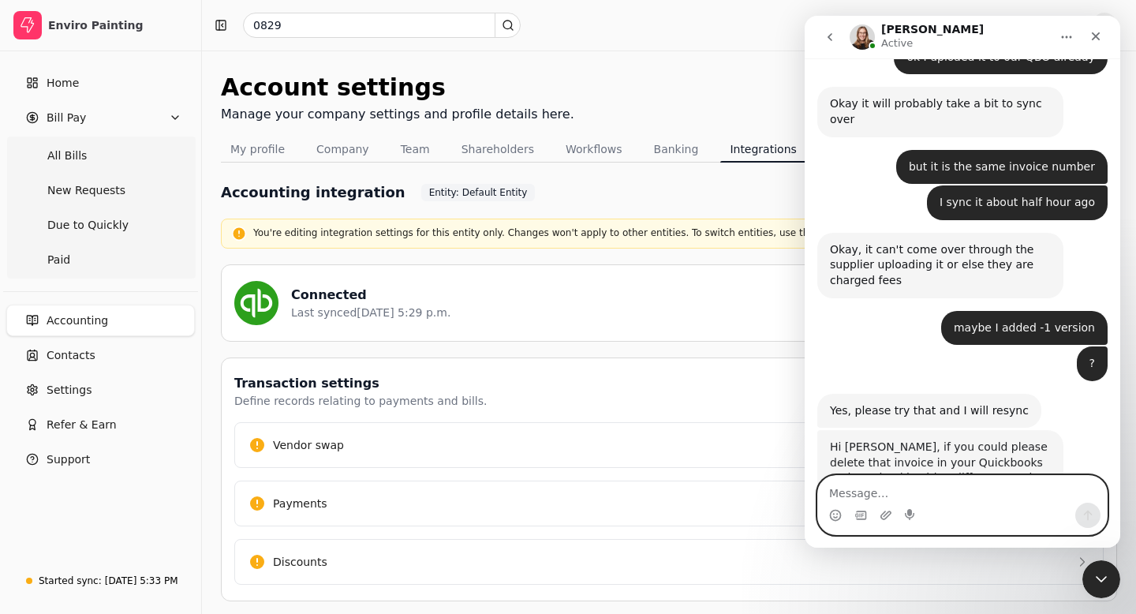
scroll to position [342, 0]
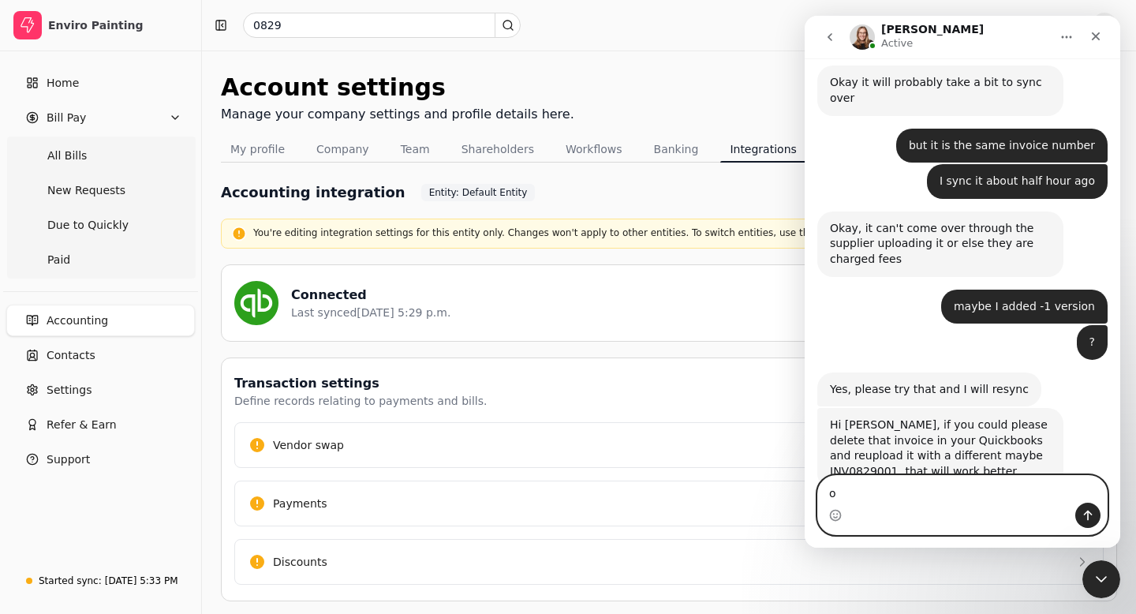
type textarea "ok"
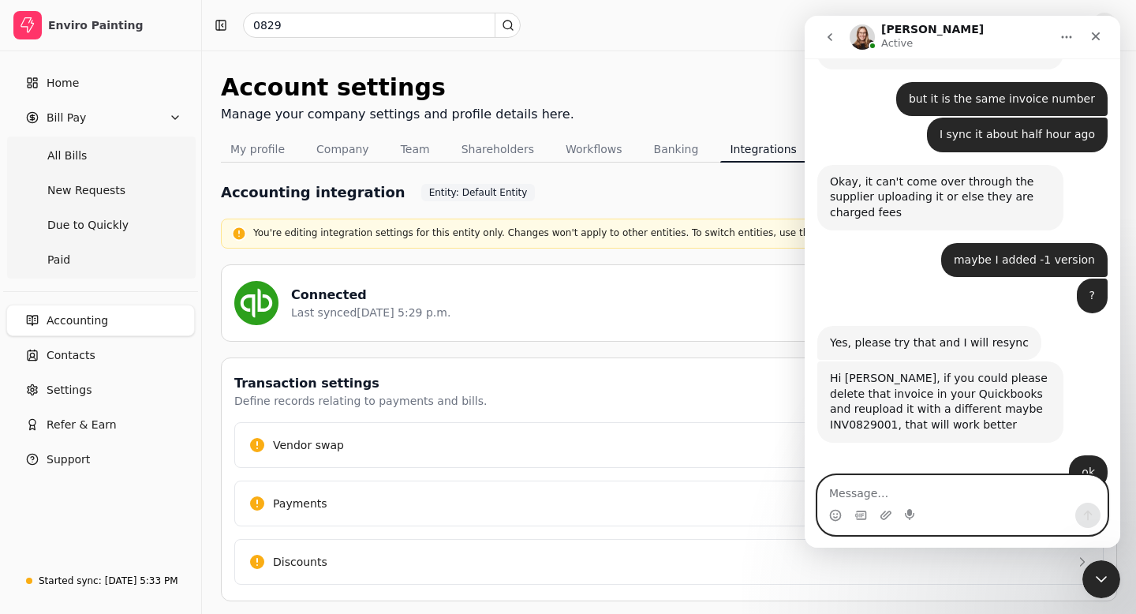
scroll to position [436, 0]
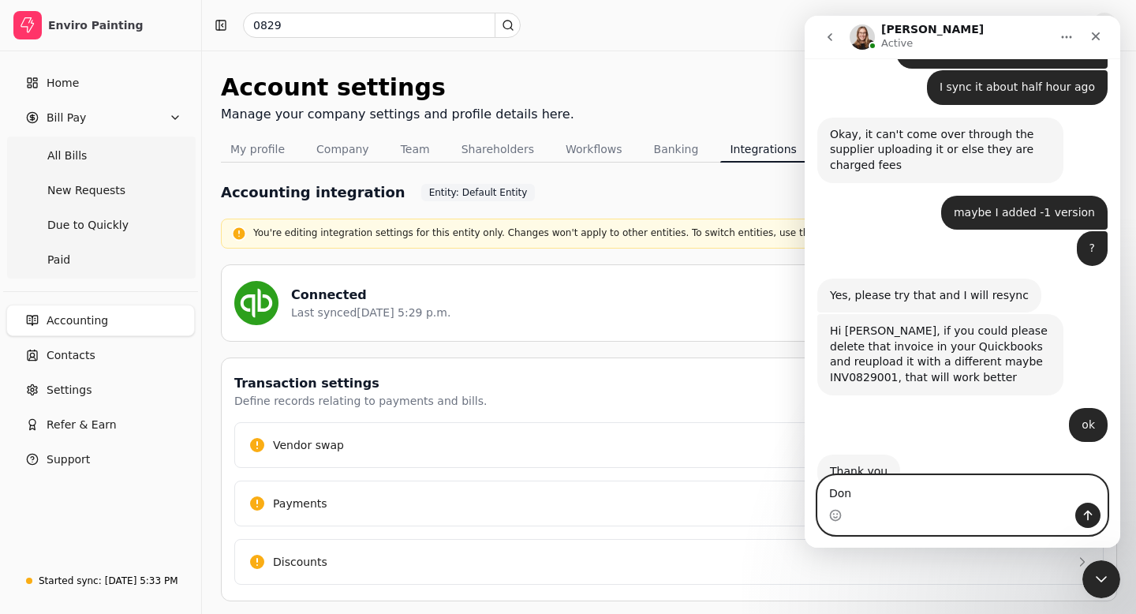
type textarea "Done"
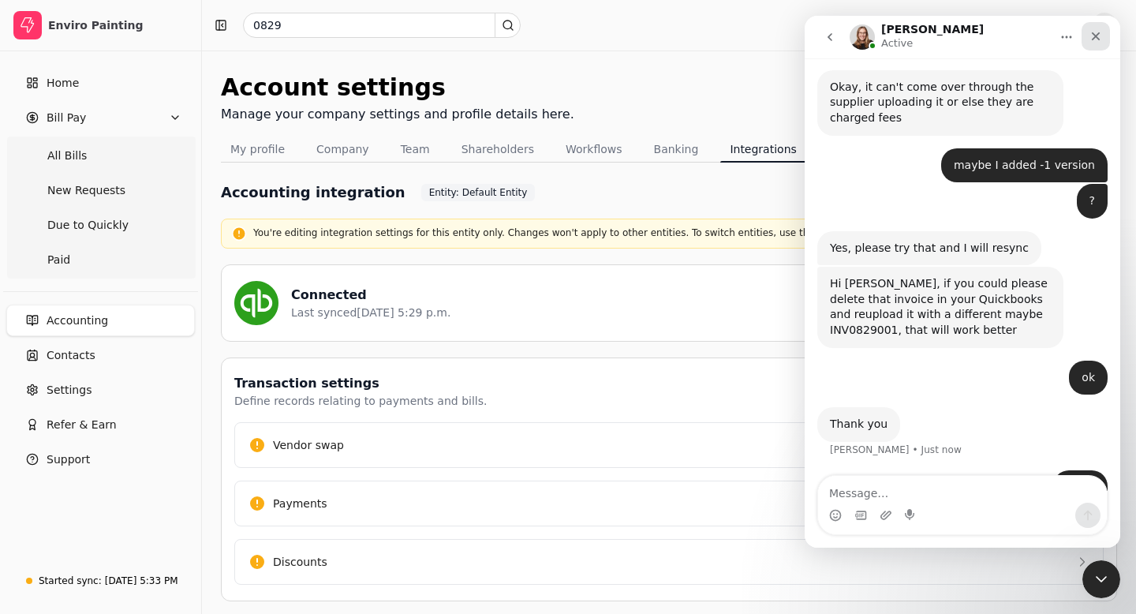
click at [1098, 35] on icon "Close" at bounding box center [1095, 36] width 13 height 13
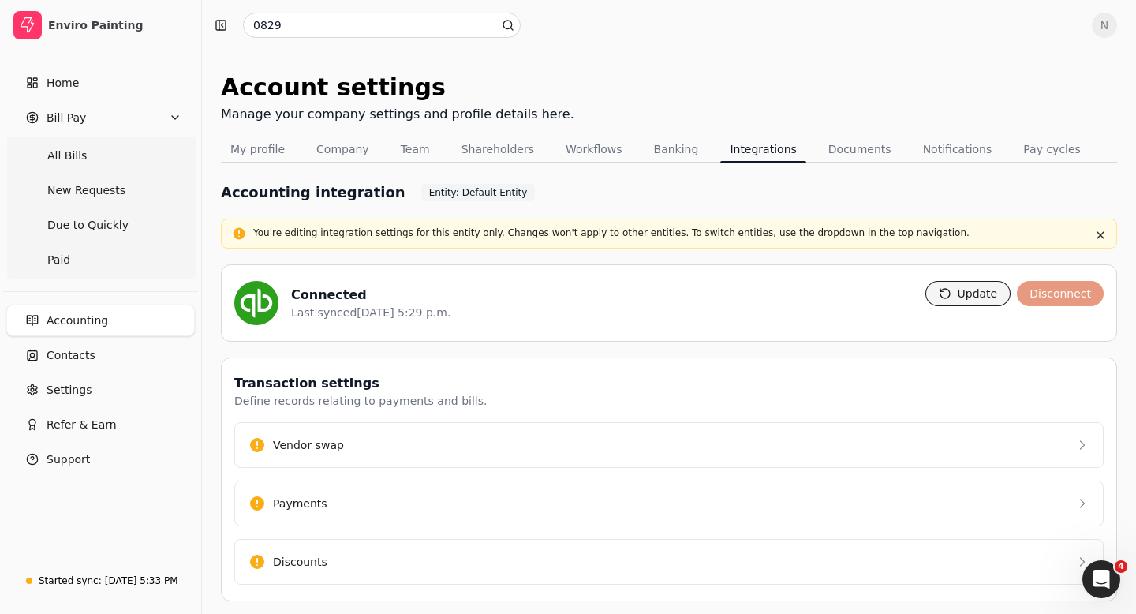
click at [973, 288] on button "Update" at bounding box center [968, 293] width 86 height 25
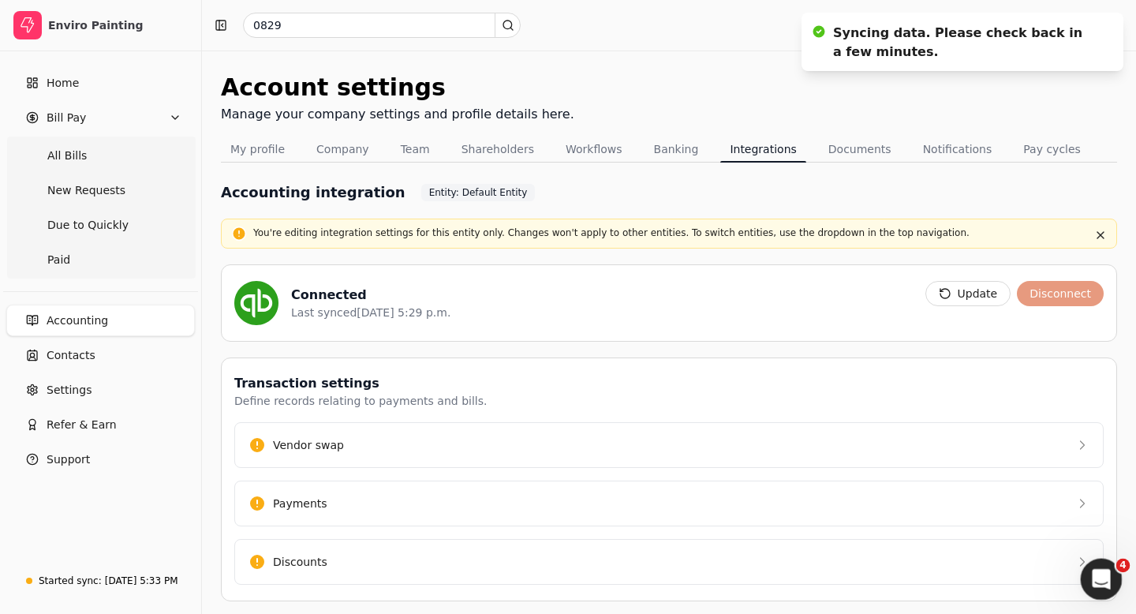
click at [1100, 581] on icon "Open Intercom Messenger" at bounding box center [1099, 577] width 26 height 26
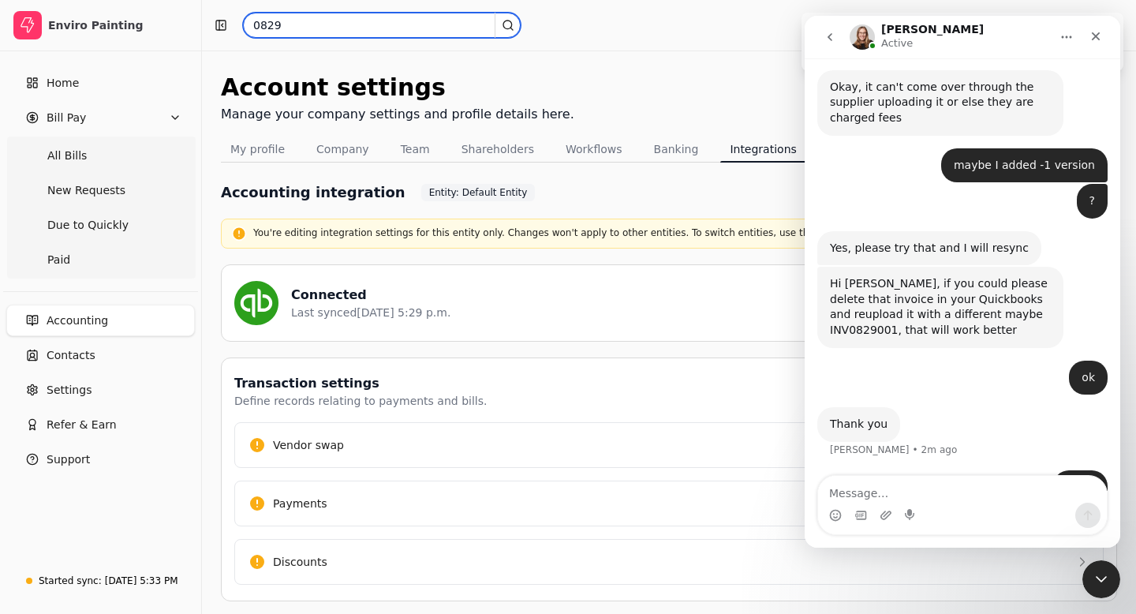
click at [297, 26] on input "0829" at bounding box center [382, 25] width 278 height 25
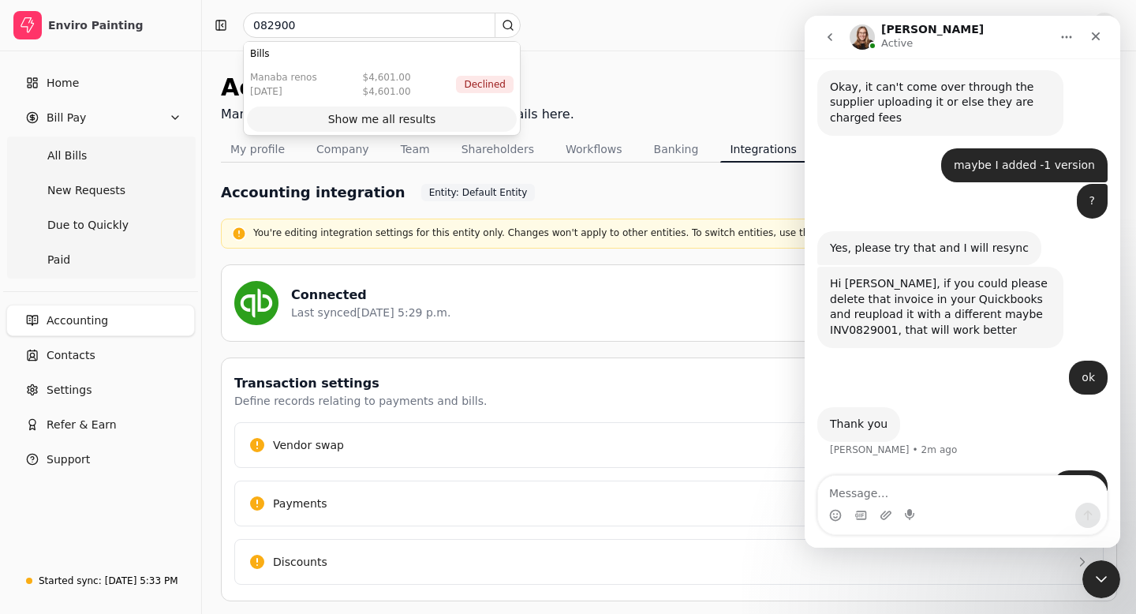
click at [358, 125] on div "Show me all results" at bounding box center [382, 119] width 108 height 17
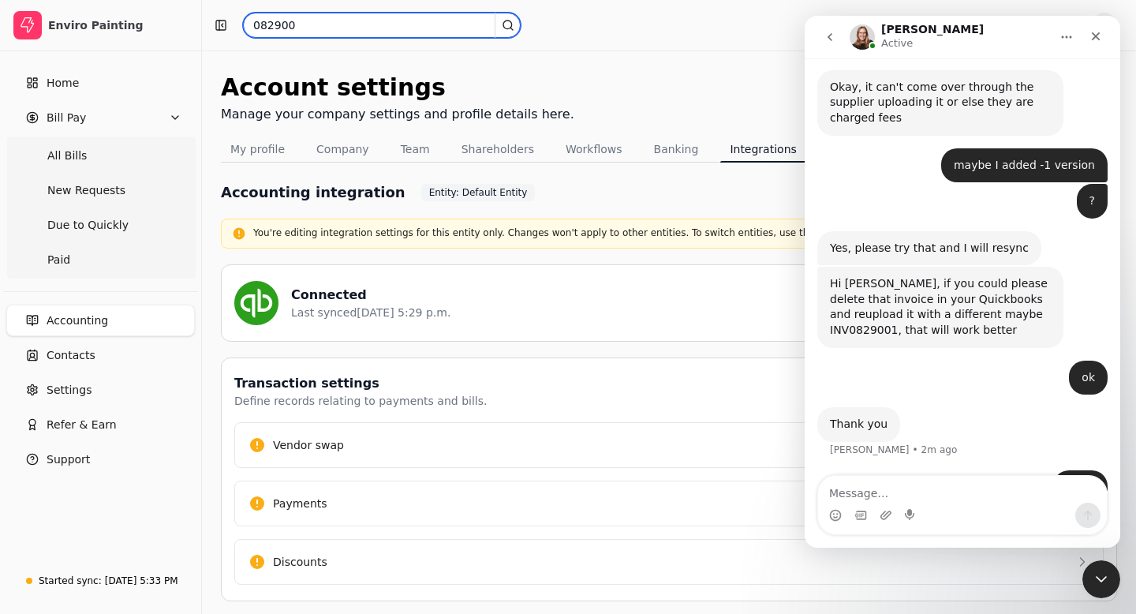
click at [300, 20] on input "082900" at bounding box center [382, 25] width 278 height 25
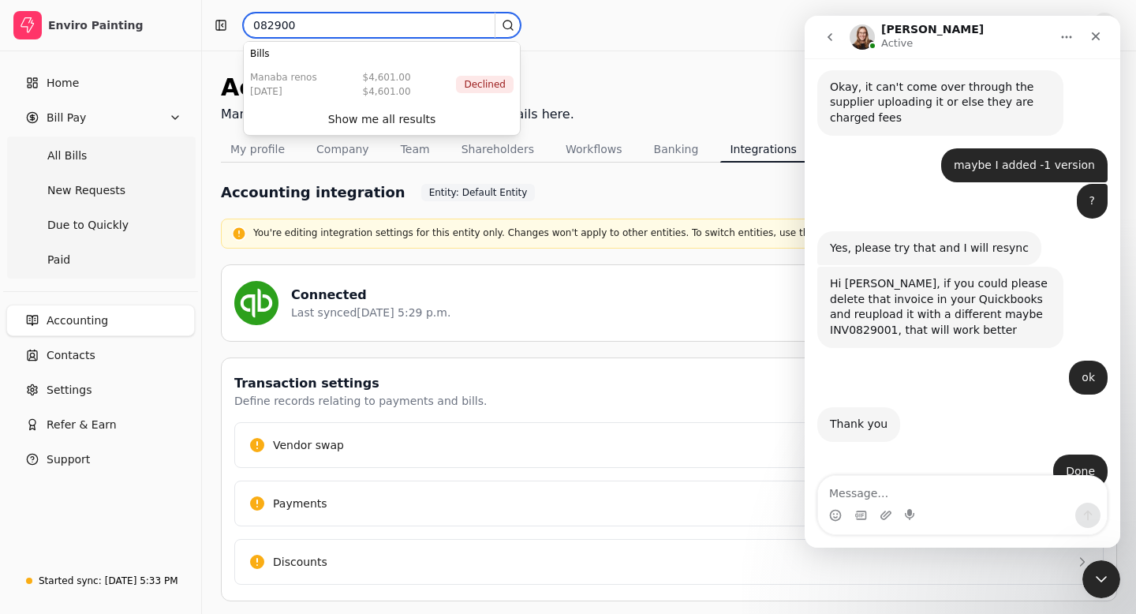
scroll to position [530, 0]
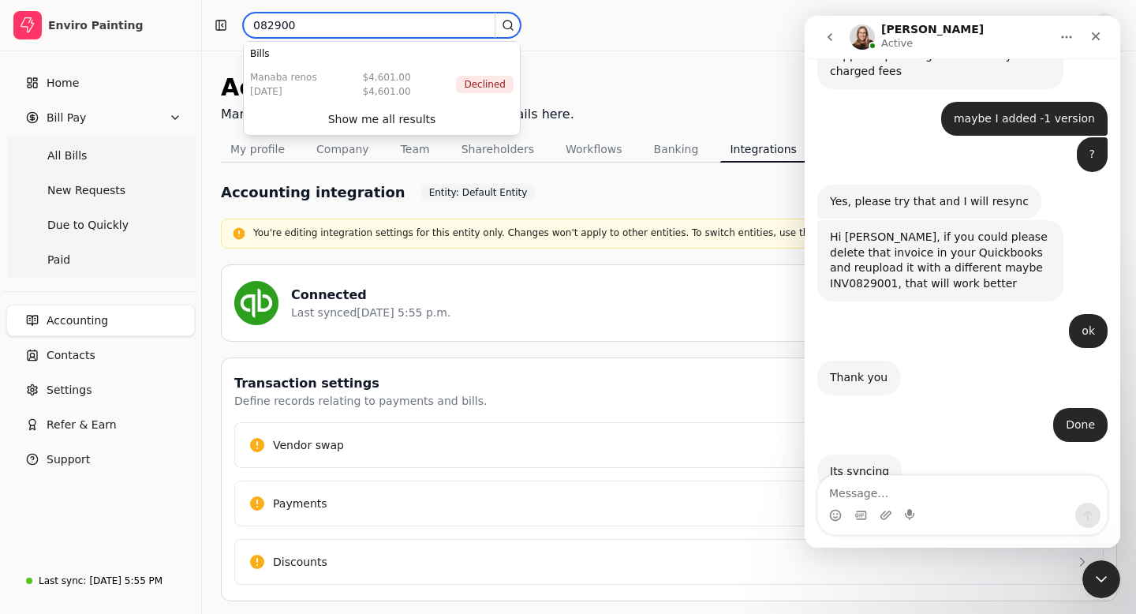
click at [298, 25] on input "082900" at bounding box center [382, 25] width 278 height 25
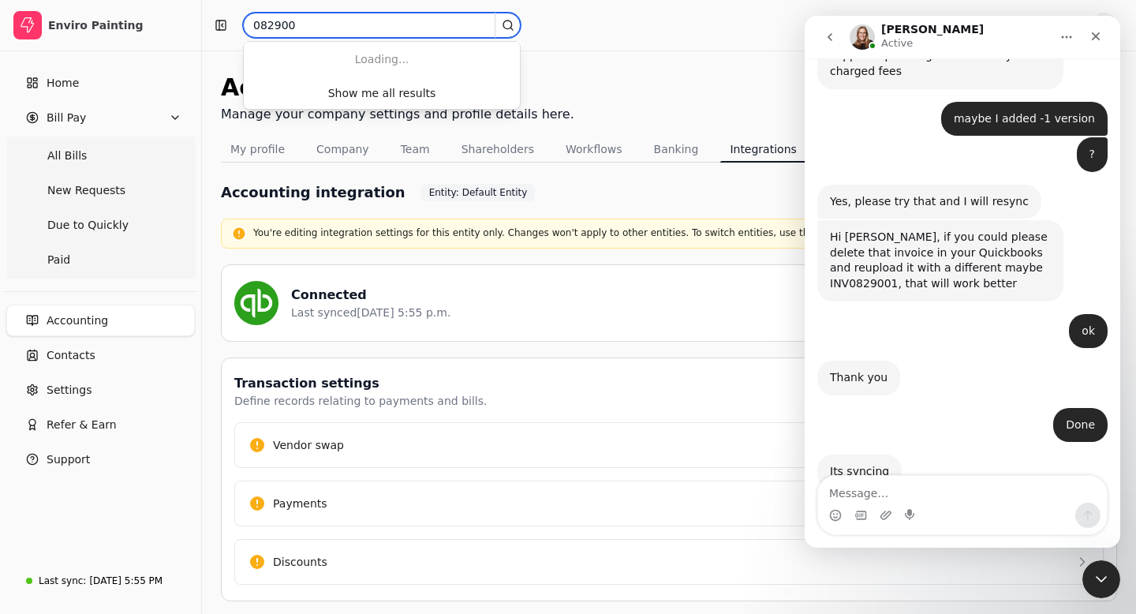
type input "082900"
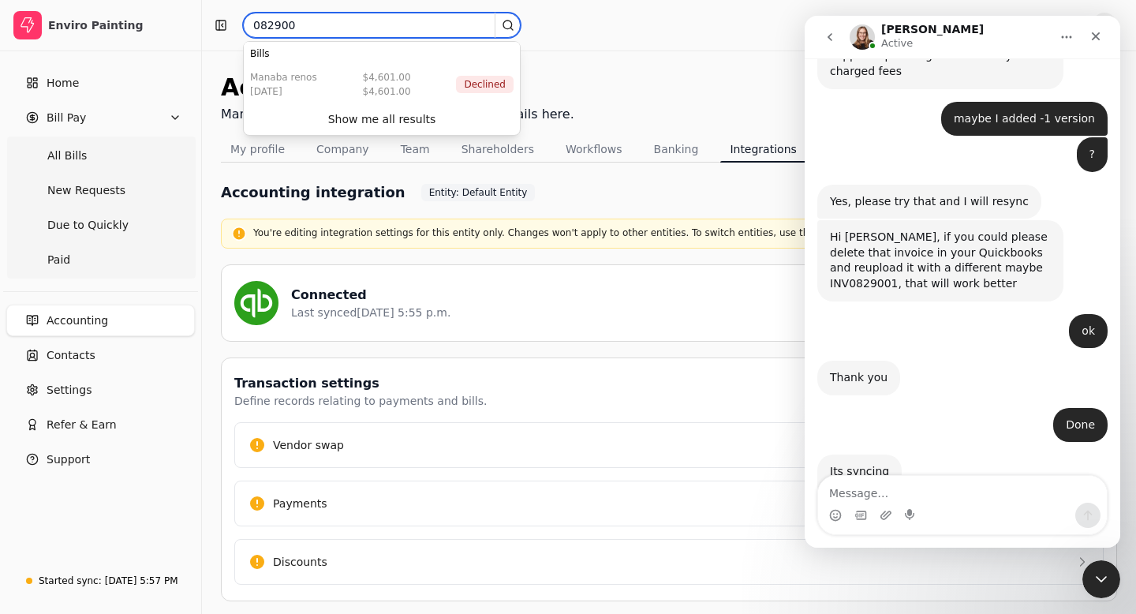
scroll to position [581, 0]
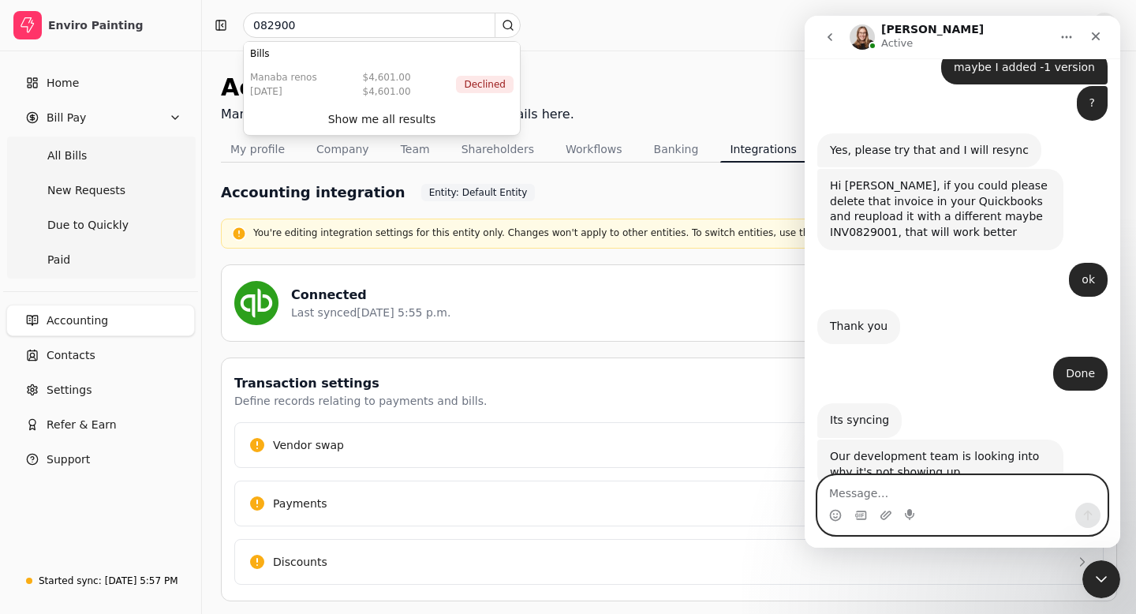
click at [845, 495] on textarea "Message…" at bounding box center [962, 489] width 289 height 27
click at [884, 517] on icon "Upload attachment" at bounding box center [886, 515] width 13 height 13
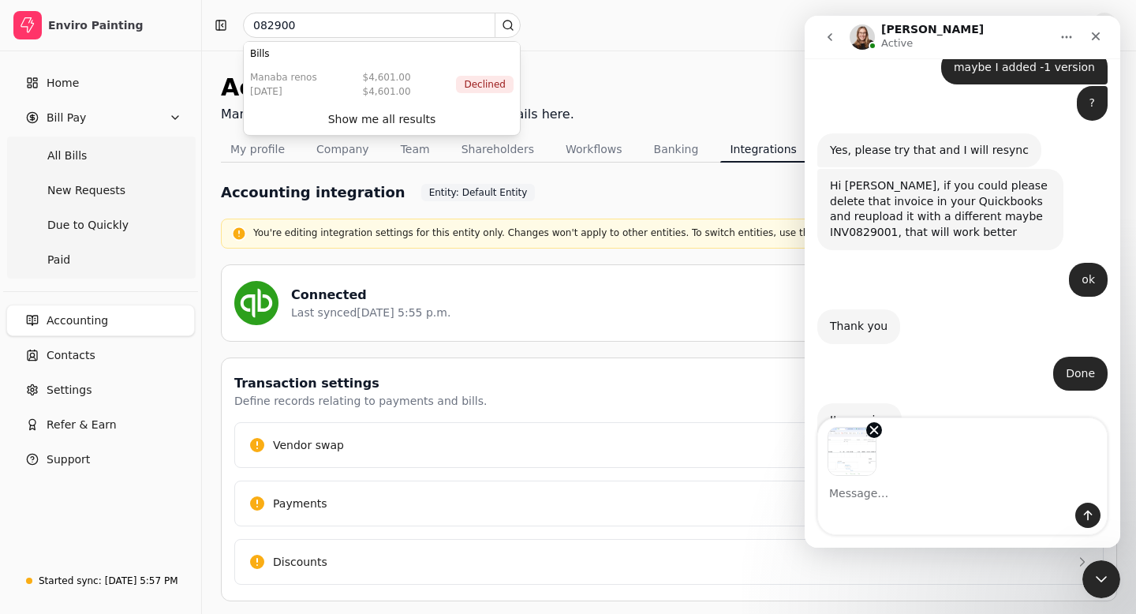
scroll to position [639, 0]
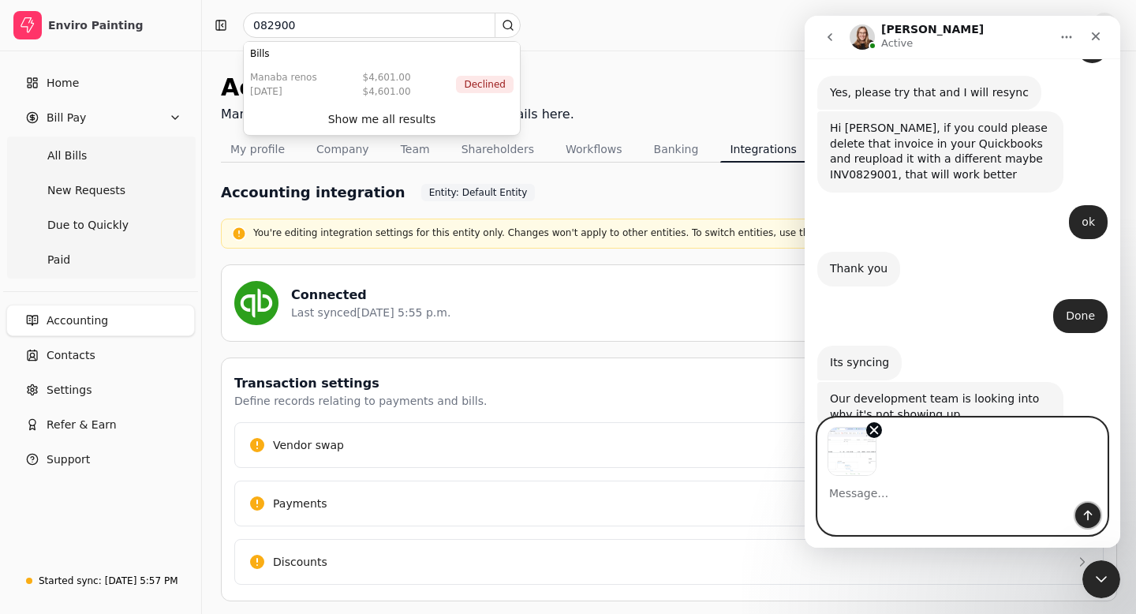
click at [1082, 518] on icon "Send a message…" at bounding box center [1088, 515] width 13 height 13
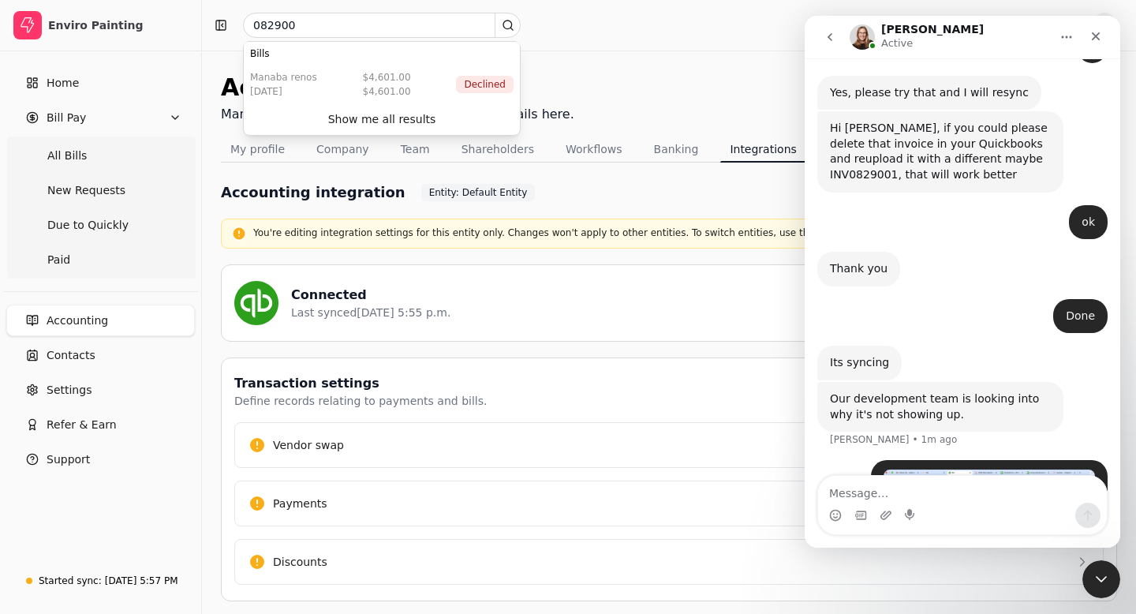
scroll to position [745, 0]
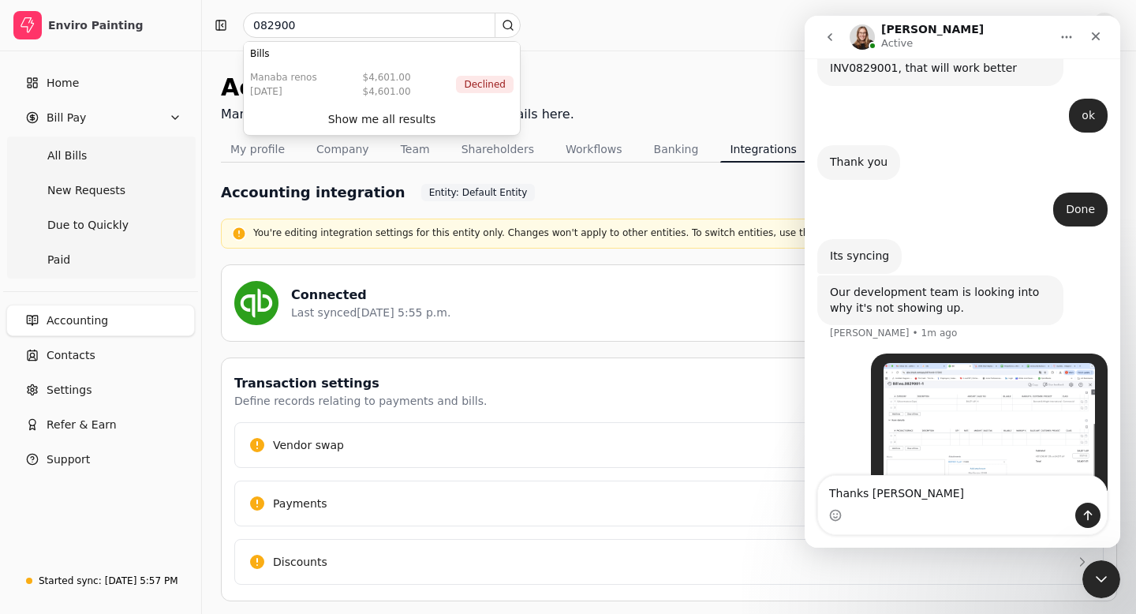
type textarea "Thanks [PERSON_NAME]"
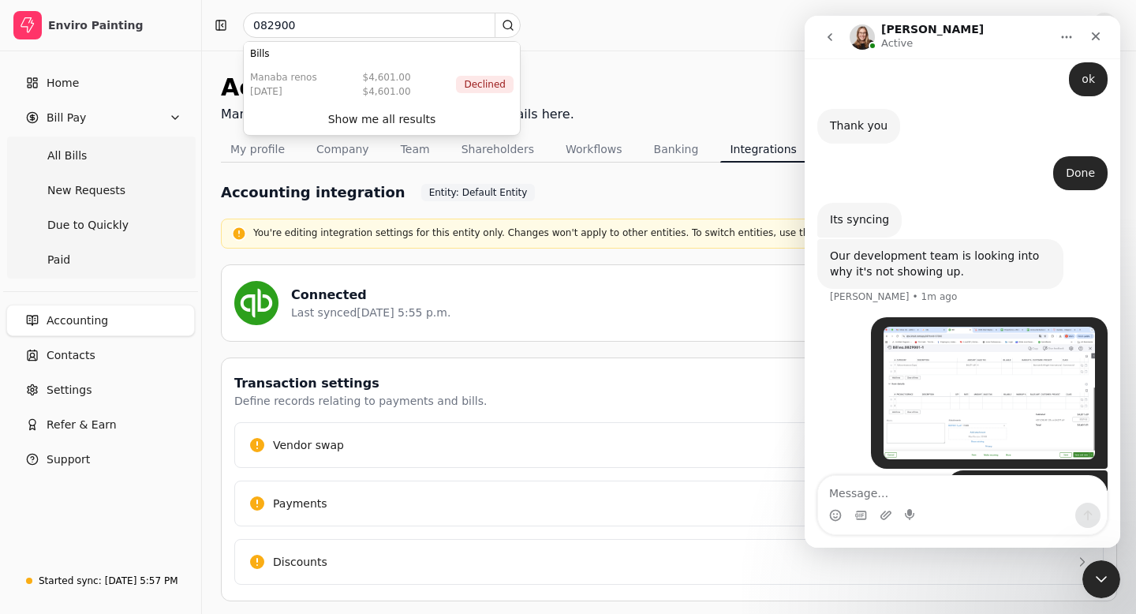
click at [1003, 368] on img "Nancy says…" at bounding box center [989, 393] width 211 height 133
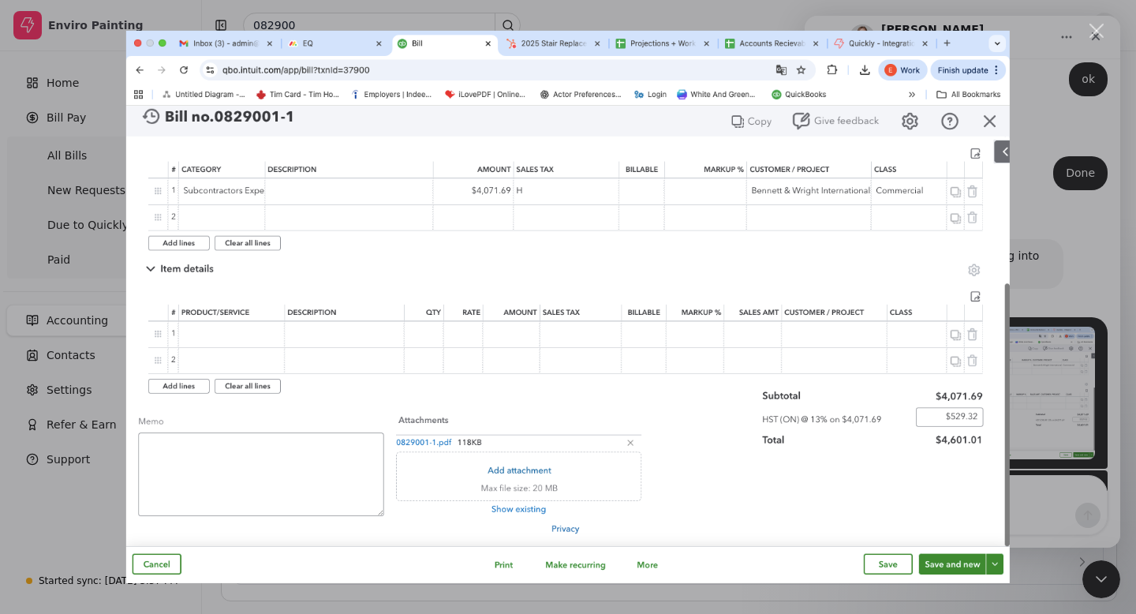
click at [1096, 28] on div "Close" at bounding box center [1096, 31] width 15 height 15
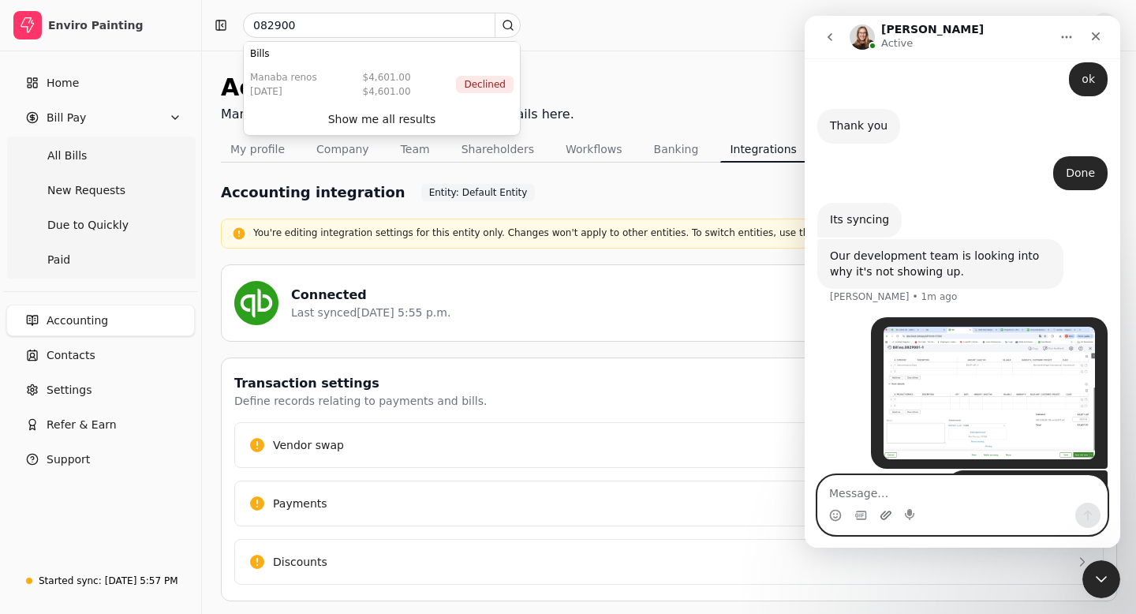
click at [888, 512] on icon "Upload attachment" at bounding box center [885, 514] width 11 height 9
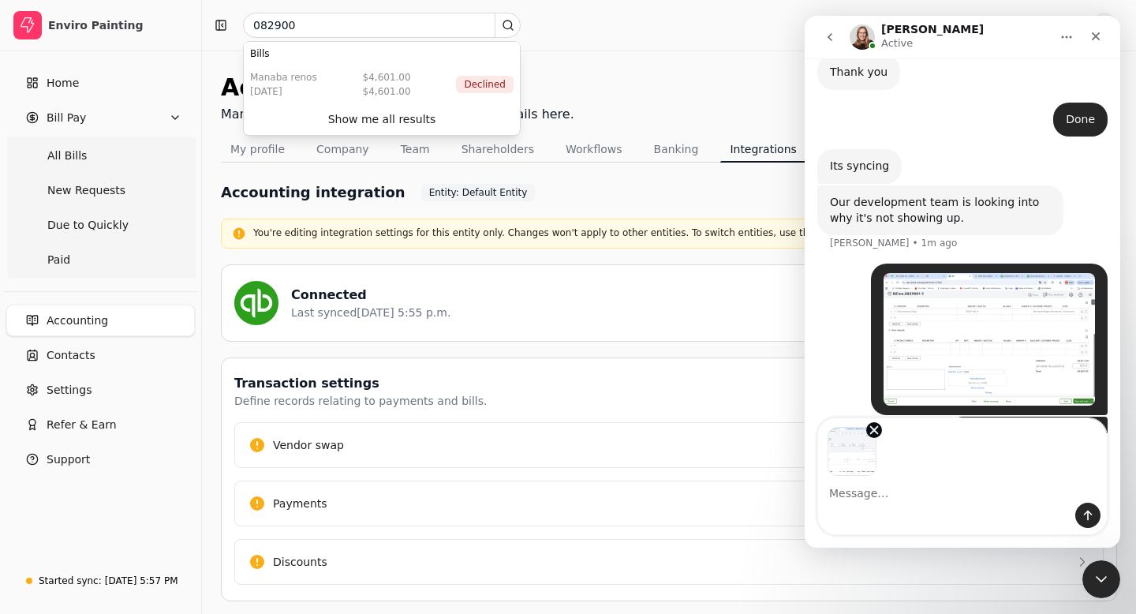
scroll to position [839, 0]
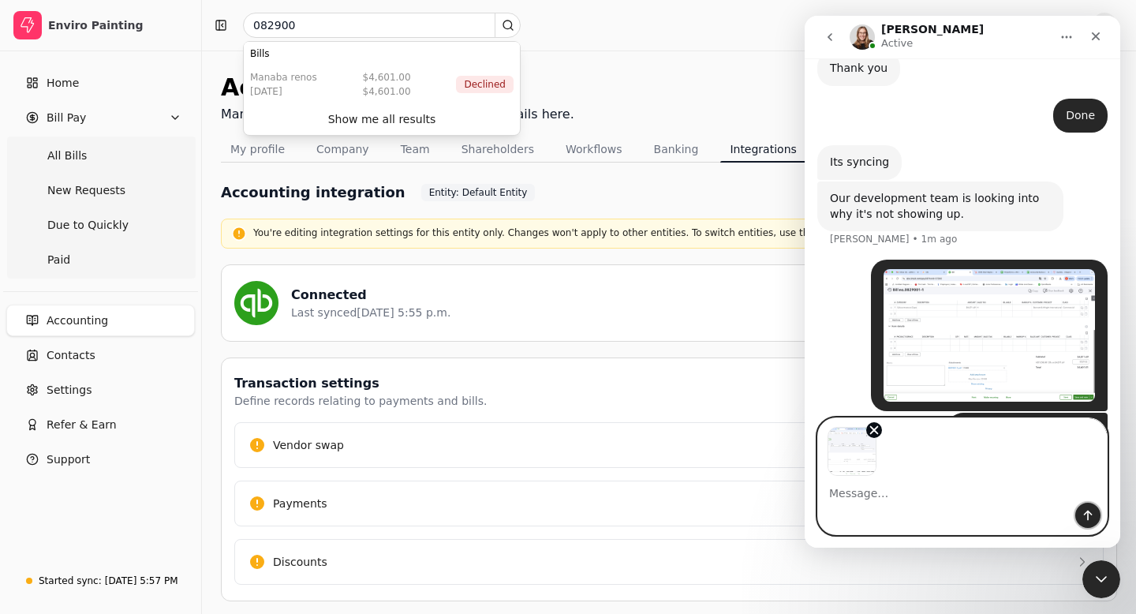
click at [1087, 507] on button "Send a message…" at bounding box center [1087, 514] width 25 height 25
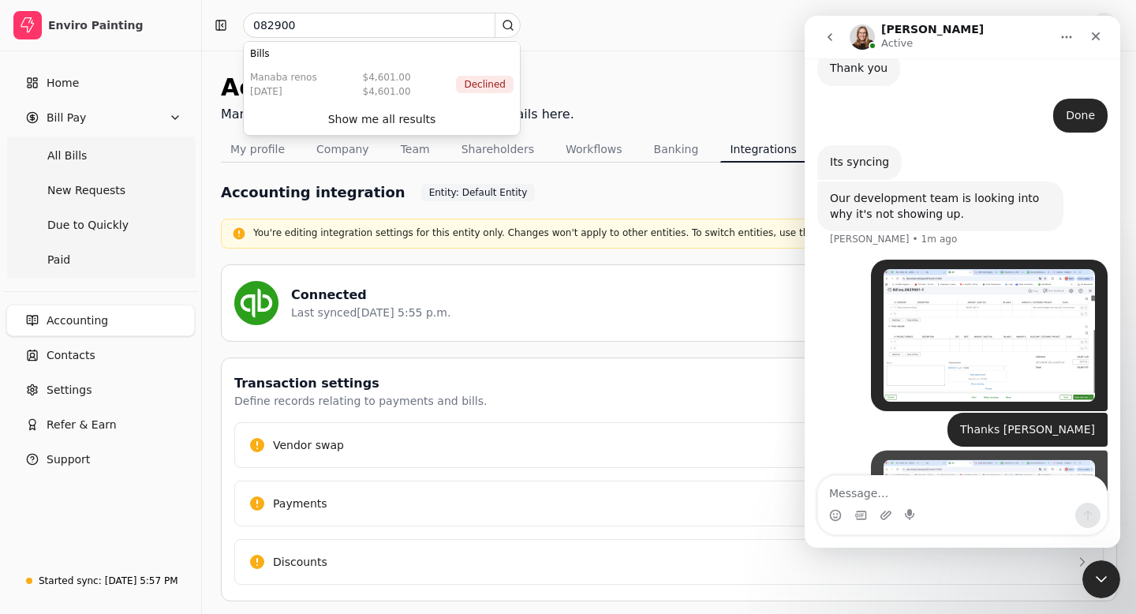
scroll to position [934, 0]
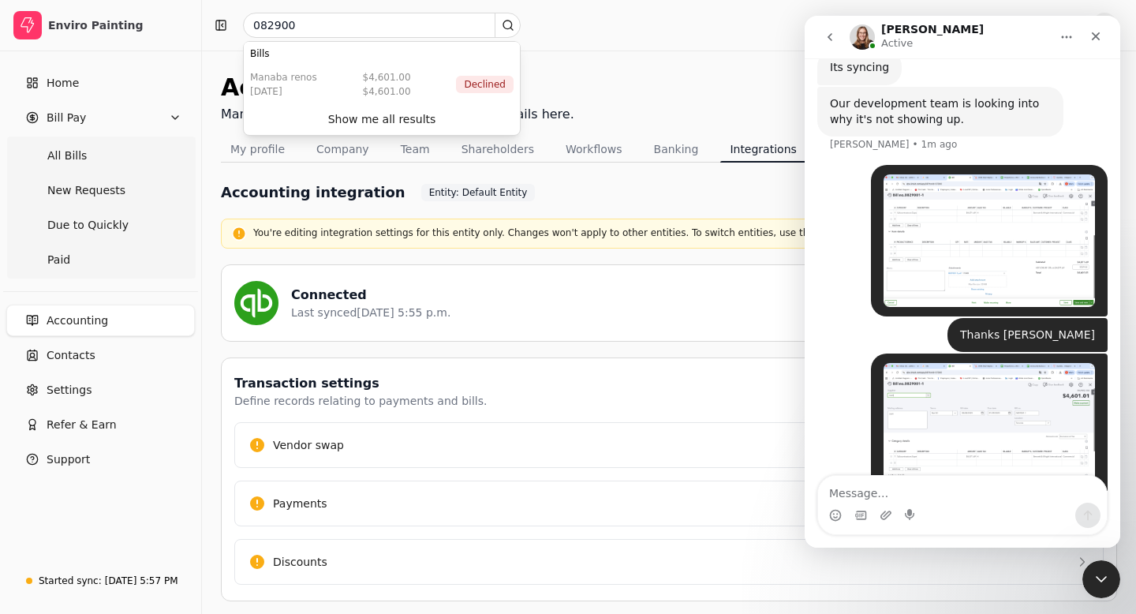
click at [1012, 383] on img "user says…" at bounding box center [989, 429] width 211 height 133
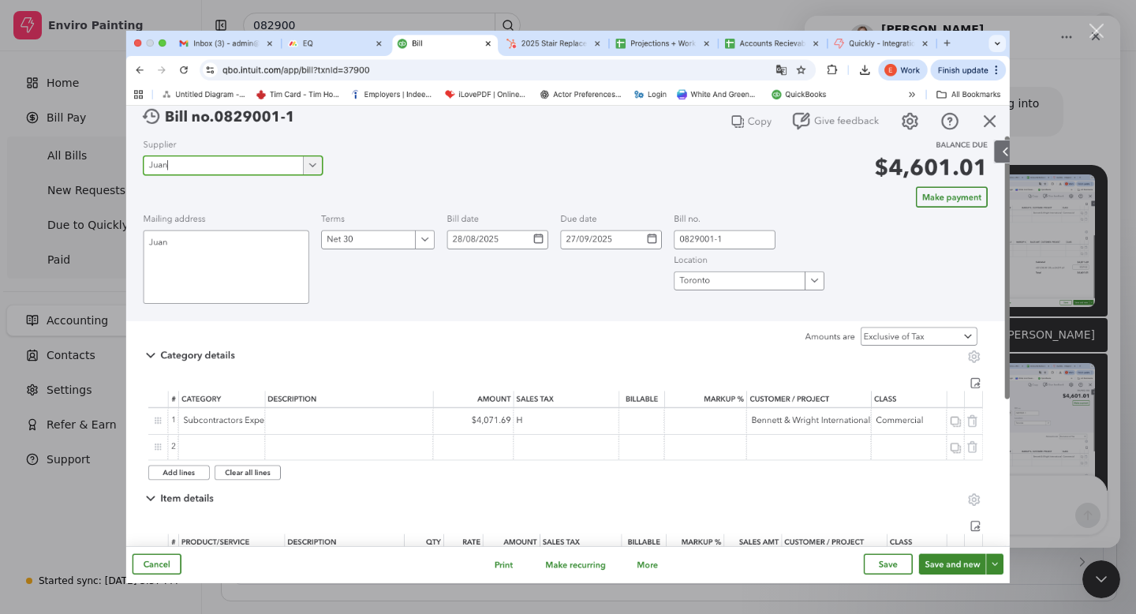
click at [1097, 27] on div "Close" at bounding box center [1096, 31] width 15 height 15
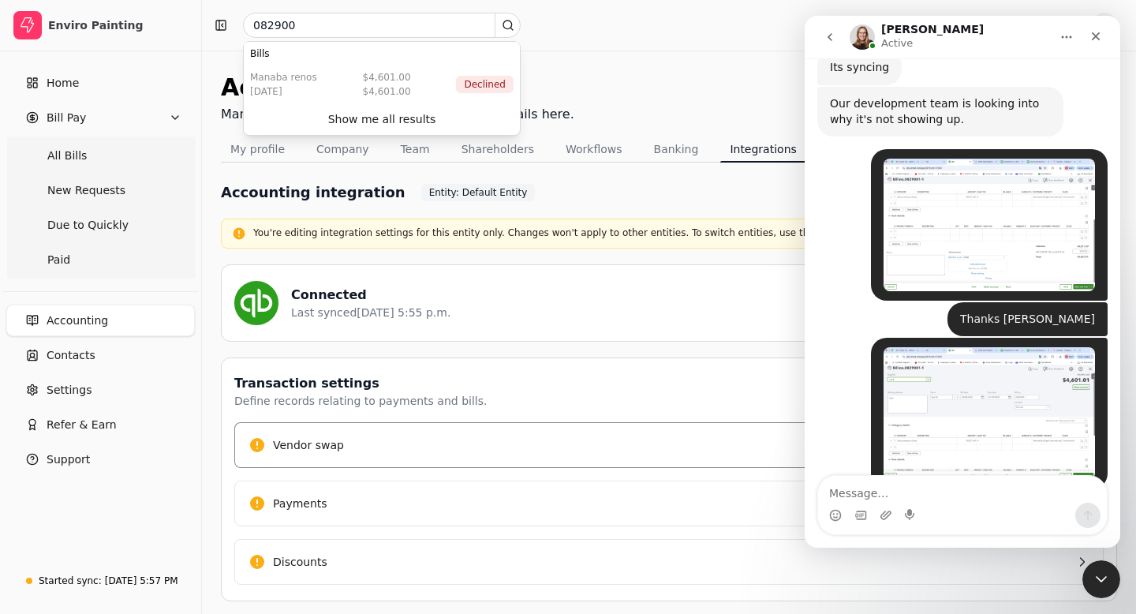
scroll to position [981, 0]
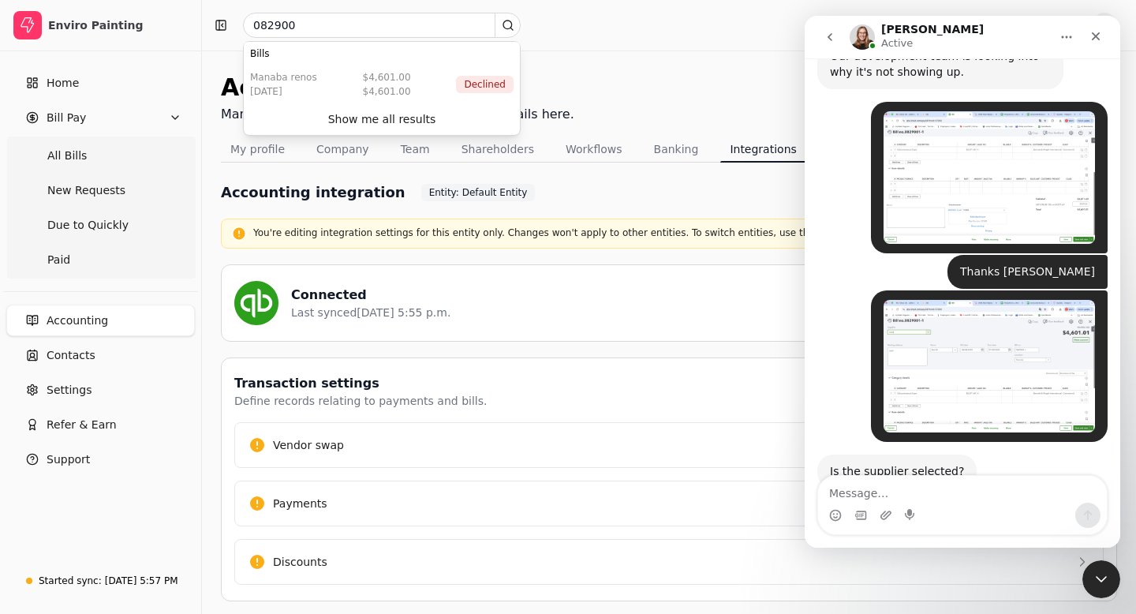
click at [943, 324] on img "Nancy says…" at bounding box center [989, 366] width 211 height 133
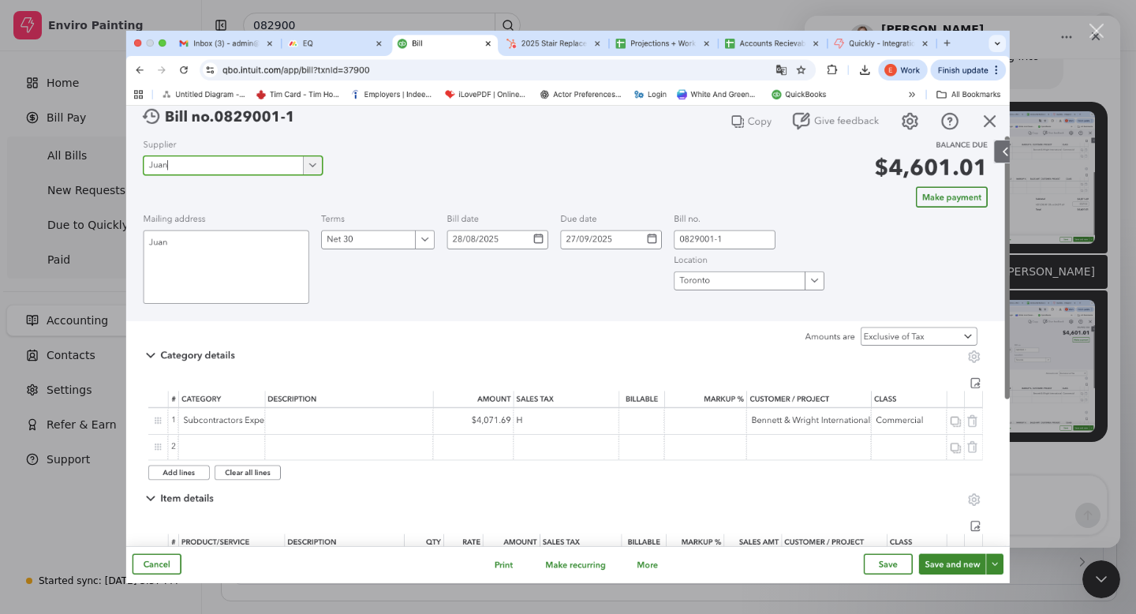
click at [1095, 35] on div "Close" at bounding box center [1096, 31] width 15 height 15
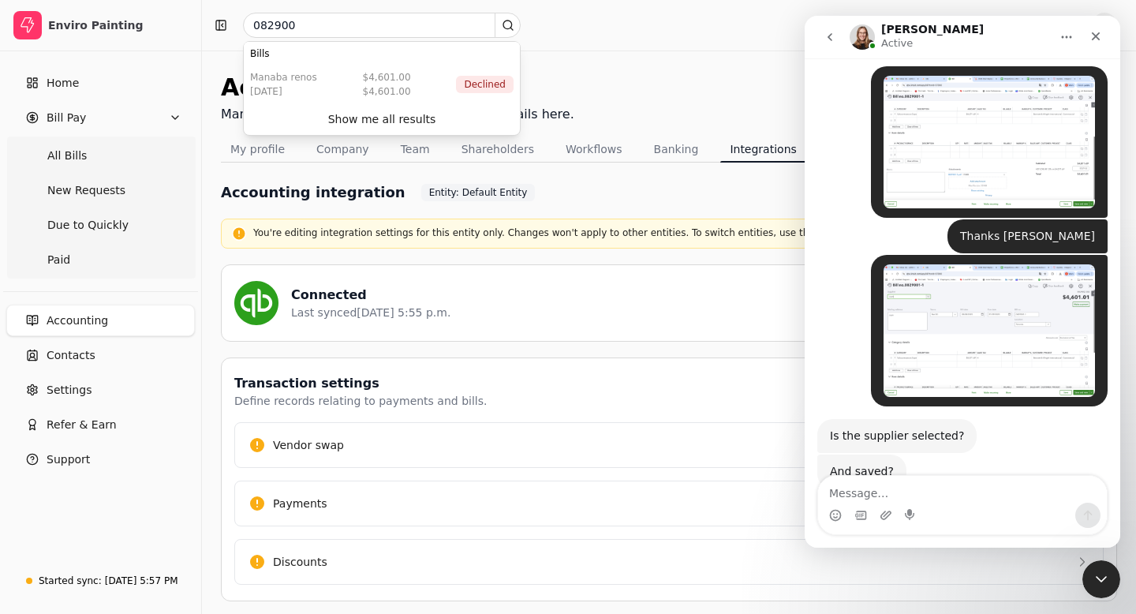
scroll to position [1017, 0]
click at [884, 514] on icon "Upload attachment" at bounding box center [885, 514] width 11 height 9
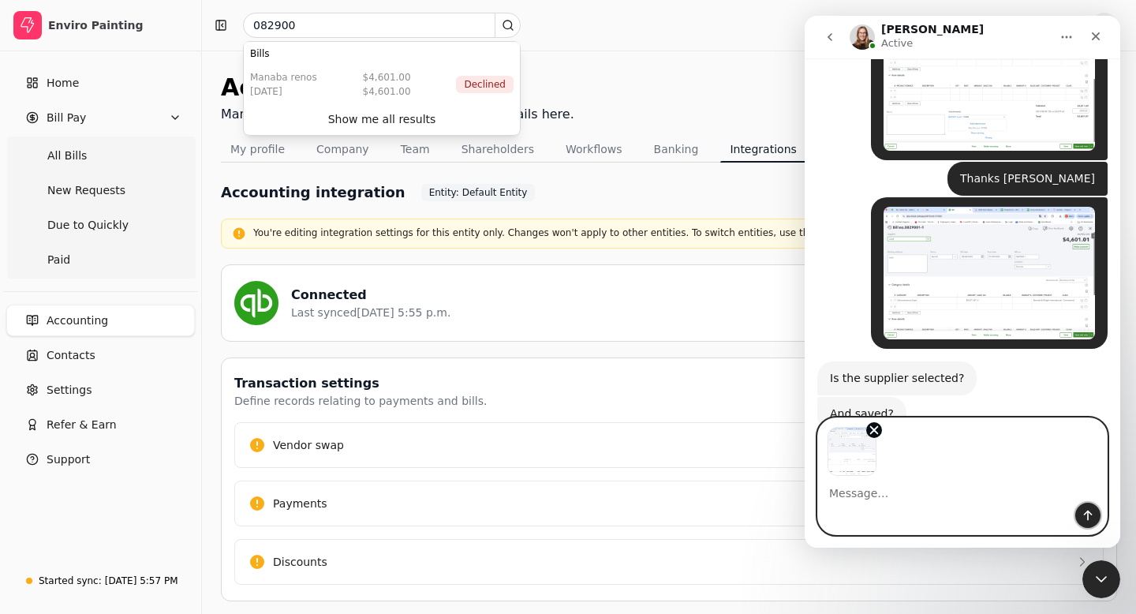
click at [1092, 518] on icon "Send a message…" at bounding box center [1088, 515] width 13 height 13
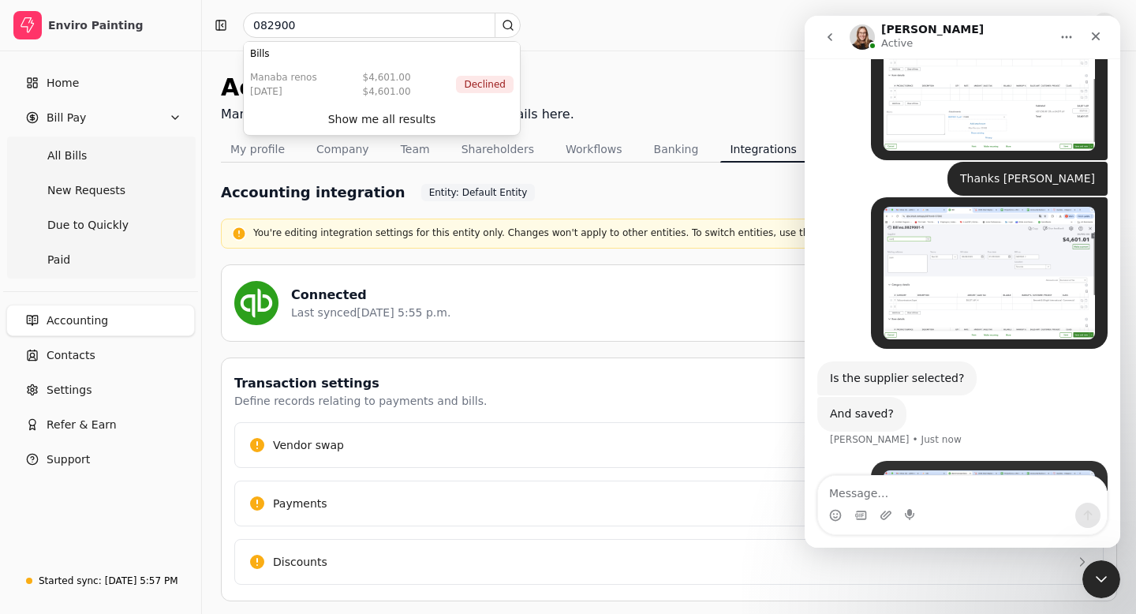
scroll to position [1181, 0]
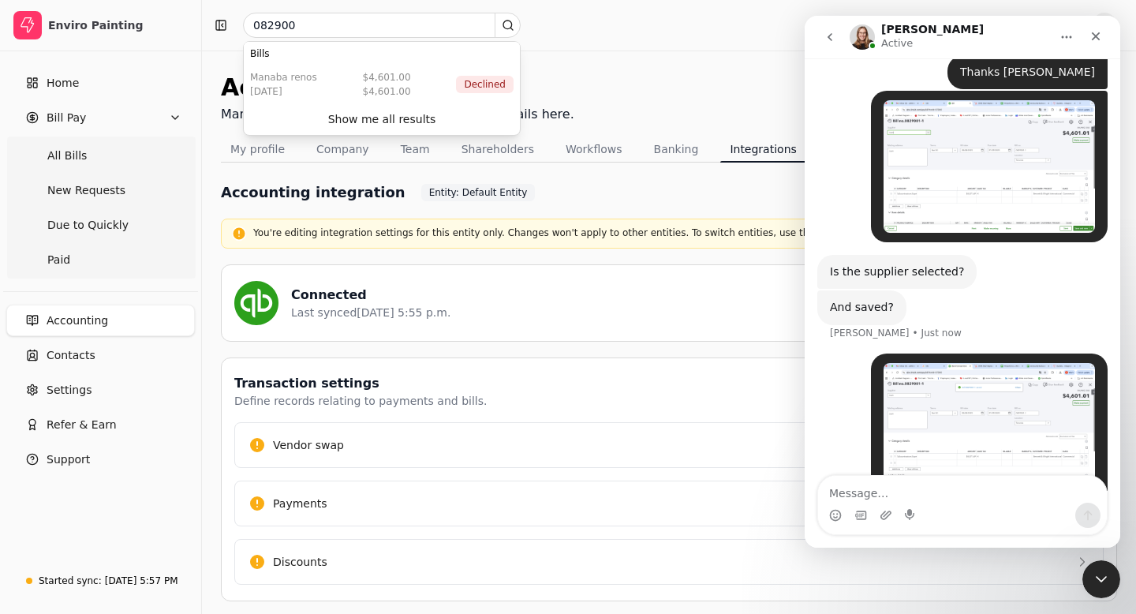
click at [854, 492] on textarea "Message…" at bounding box center [962, 489] width 289 height 27
type textarea "yes"
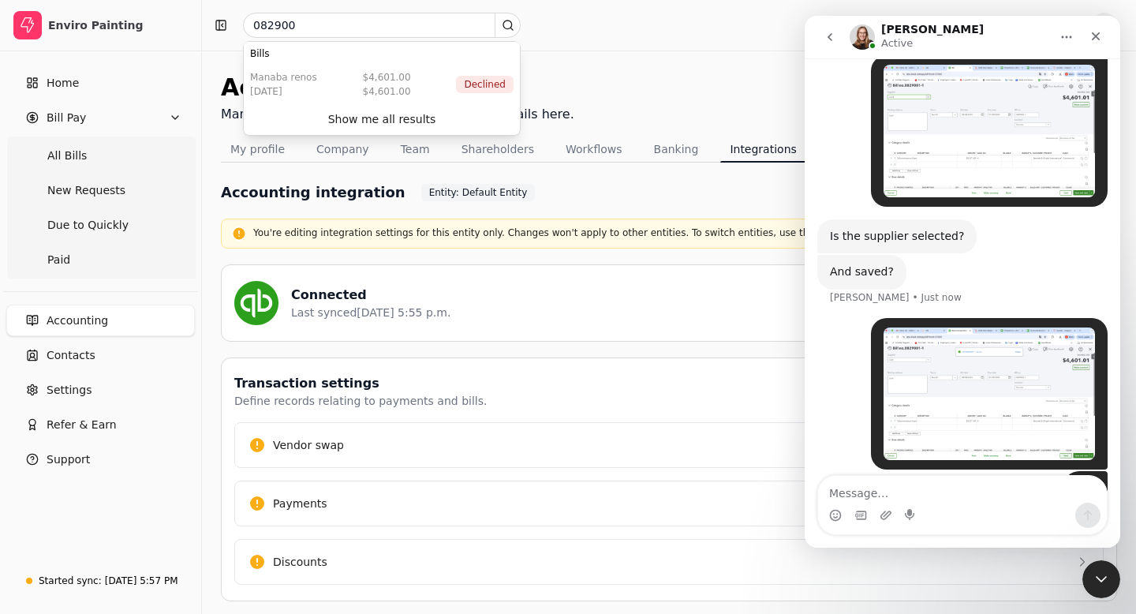
click at [1004, 331] on img "Nancy says…" at bounding box center [989, 393] width 211 height 133
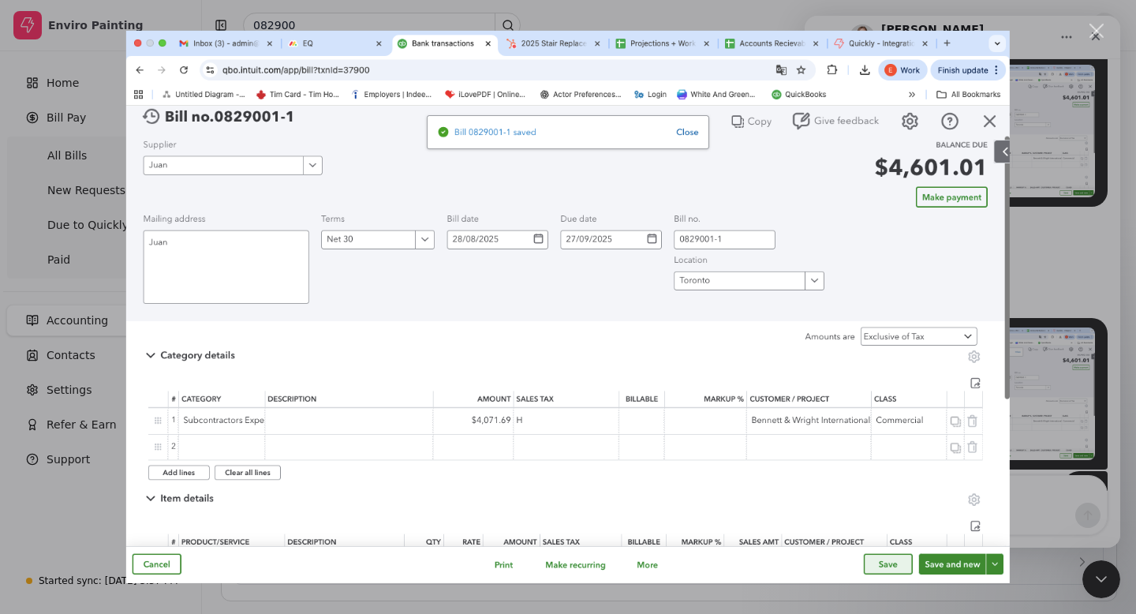
click at [1089, 32] on div "Close" at bounding box center [1096, 31] width 15 height 15
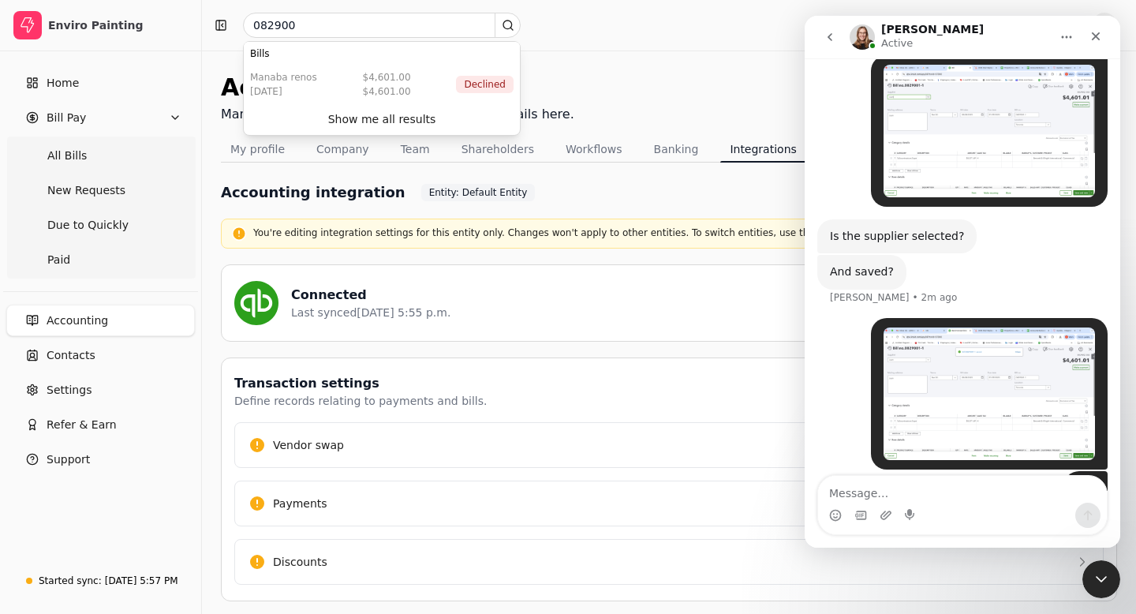
click at [977, 355] on img "Nancy says…" at bounding box center [989, 393] width 211 height 133
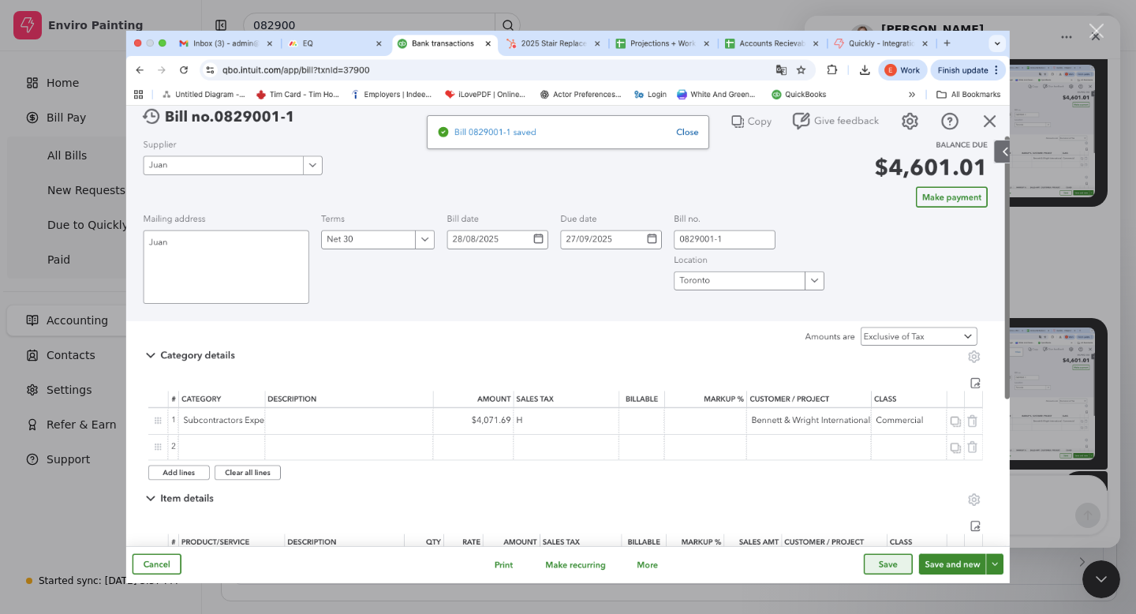
click at [1092, 24] on div "Close" at bounding box center [1096, 31] width 15 height 15
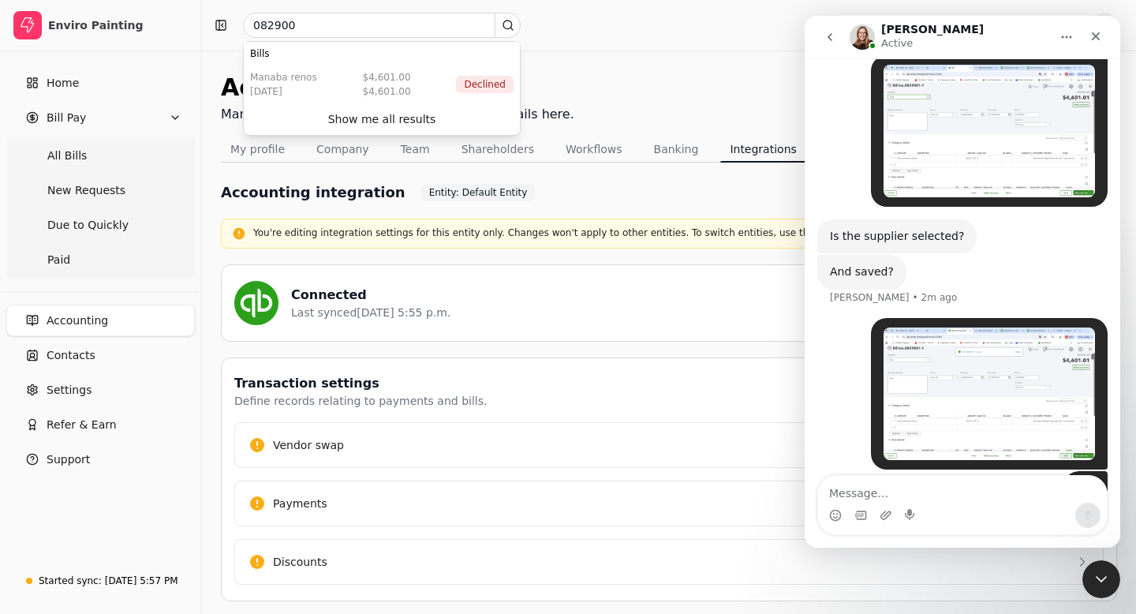
drag, startPoint x: 859, startPoint y: 188, endPoint x: 899, endPoint y: 187, distance: 40.2
click at [899, 229] on div "Is the supplier selected?" at bounding box center [897, 237] width 134 height 16
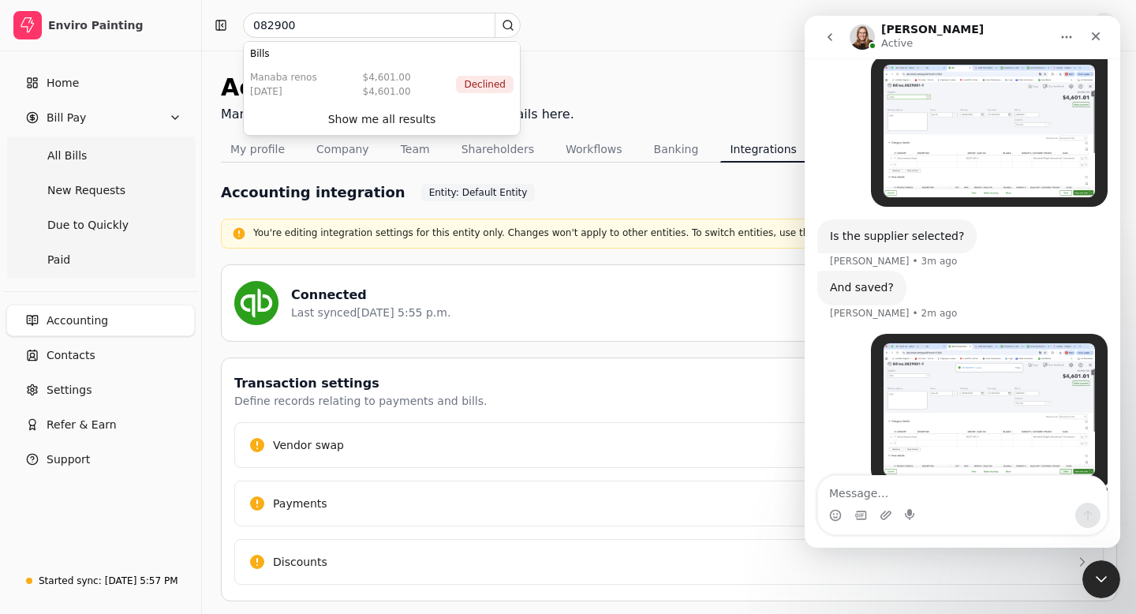
scroll to position [1232, 0]
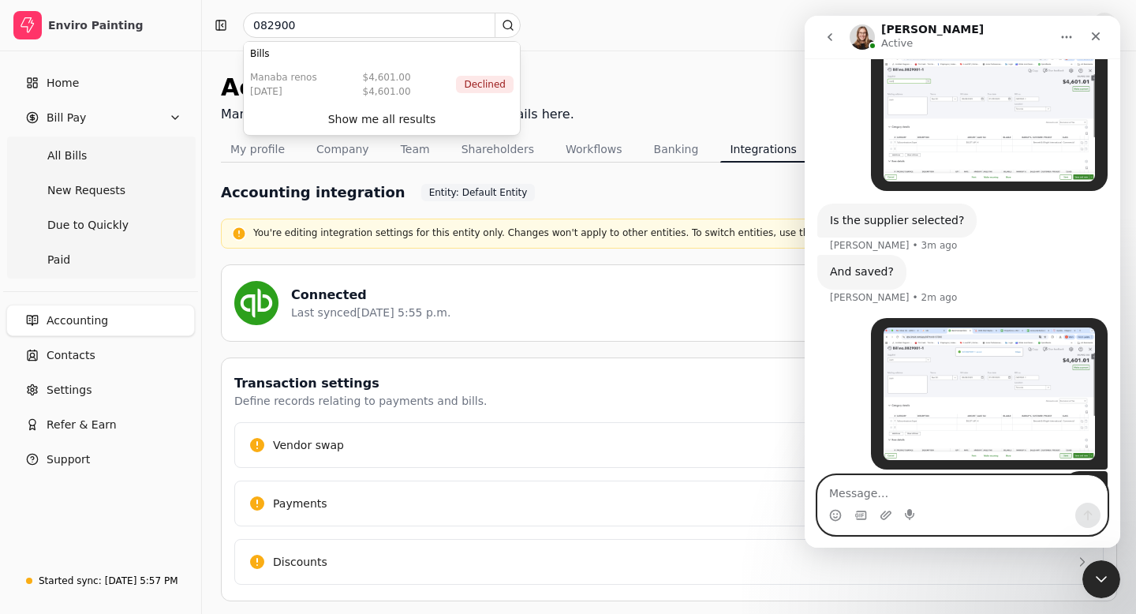
click at [842, 490] on textarea "Message…" at bounding box center [962, 489] width 289 height 27
type textarea "Supplier is [PERSON_NAME] and saved"
click at [1083, 512] on icon "Send a message…" at bounding box center [1088, 515] width 13 height 13
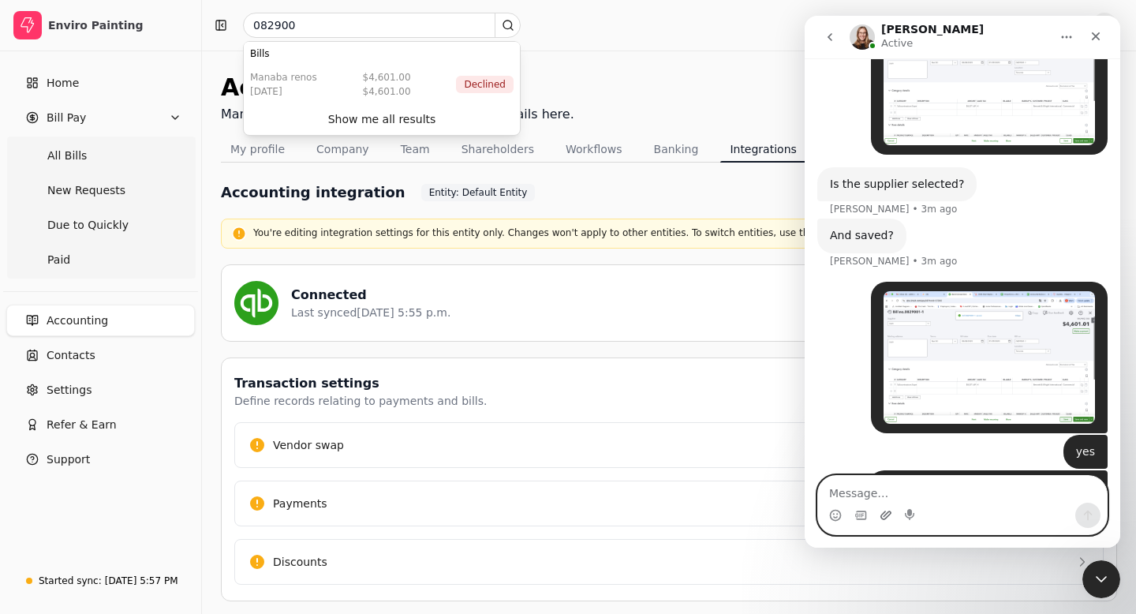
click at [883, 518] on icon "Upload attachment" at bounding box center [885, 514] width 11 height 9
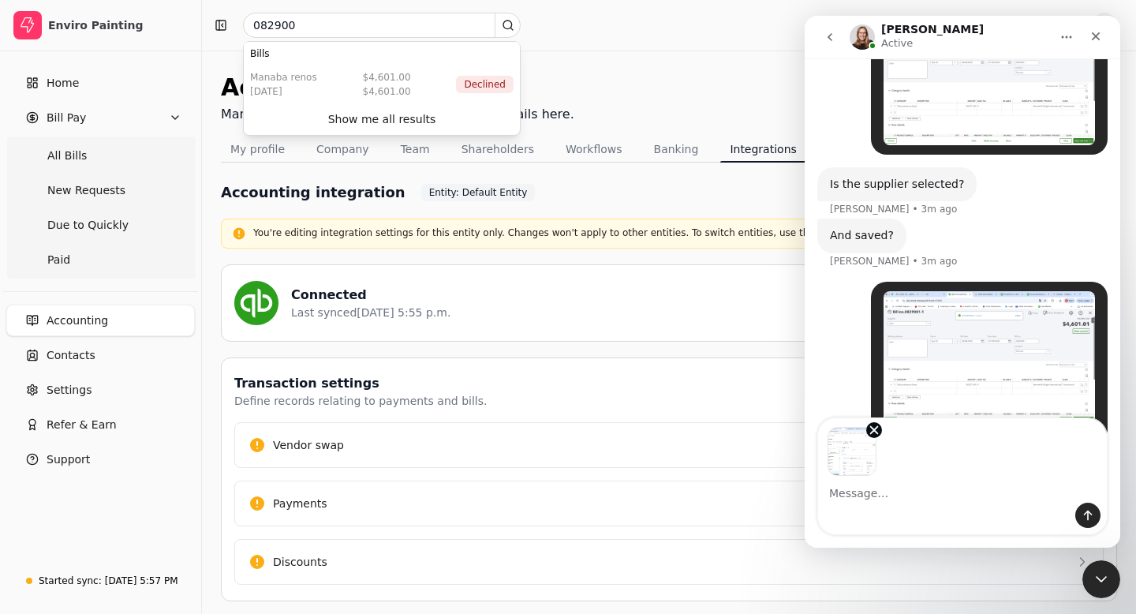
scroll to position [1326, 0]
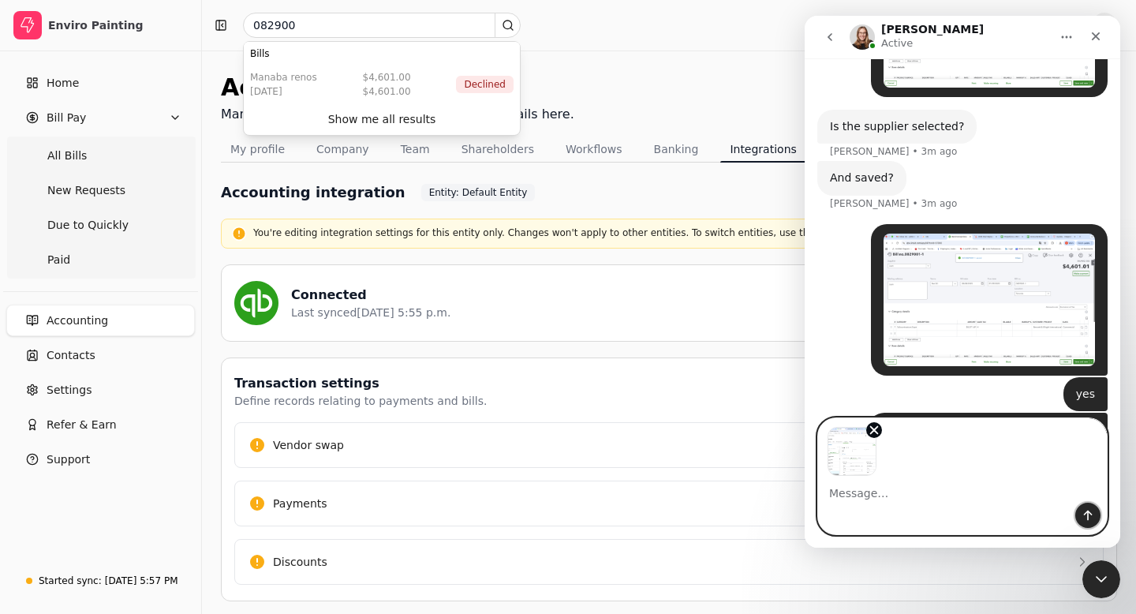
click at [1091, 510] on icon "Send a message…" at bounding box center [1088, 515] width 13 height 13
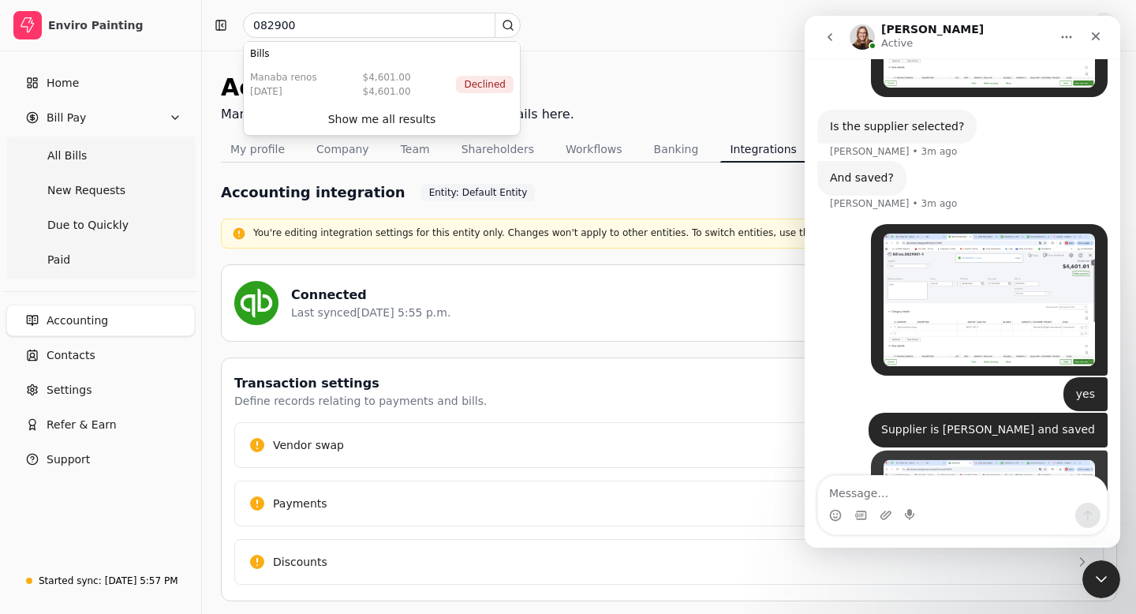
click at [973, 459] on img "user says…" at bounding box center [989, 525] width 211 height 133
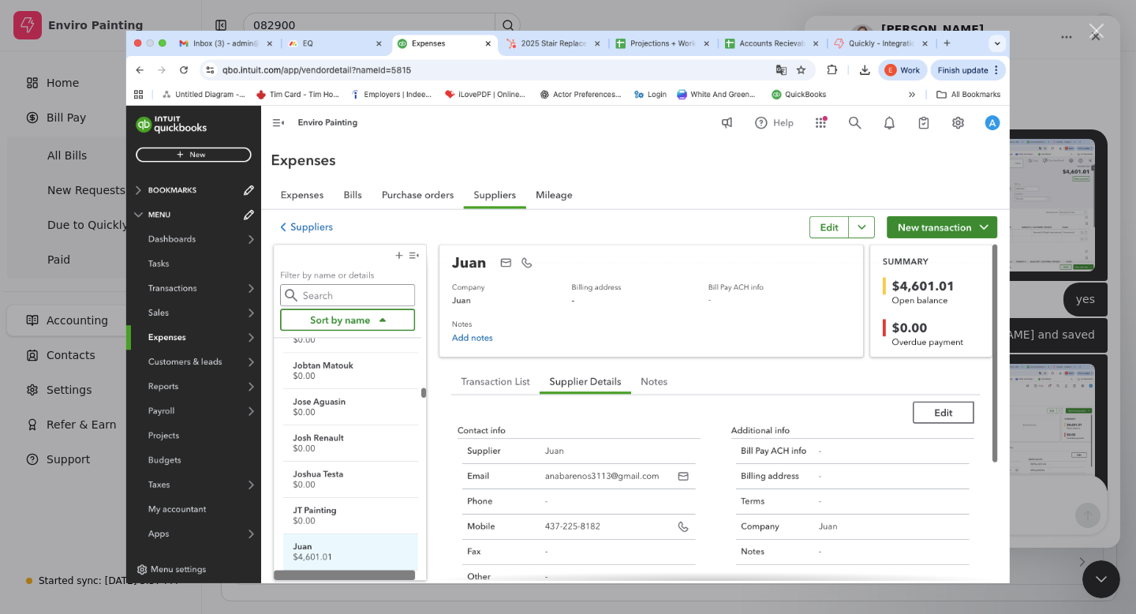
scroll to position [1481, 0]
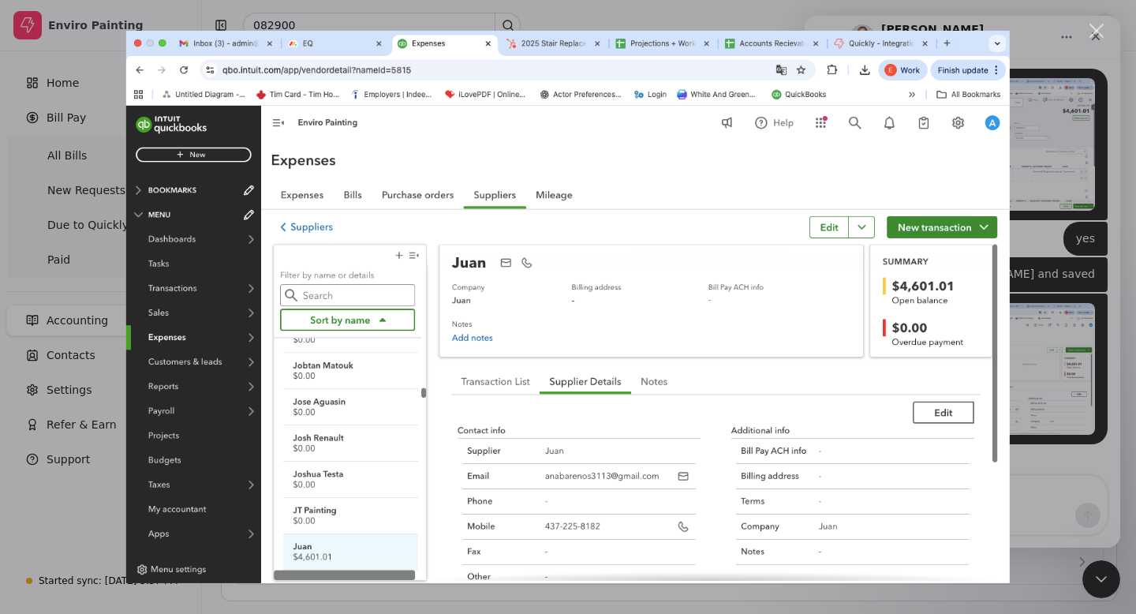
click at [1104, 28] on div "Intercom messenger" at bounding box center [568, 307] width 1136 height 614
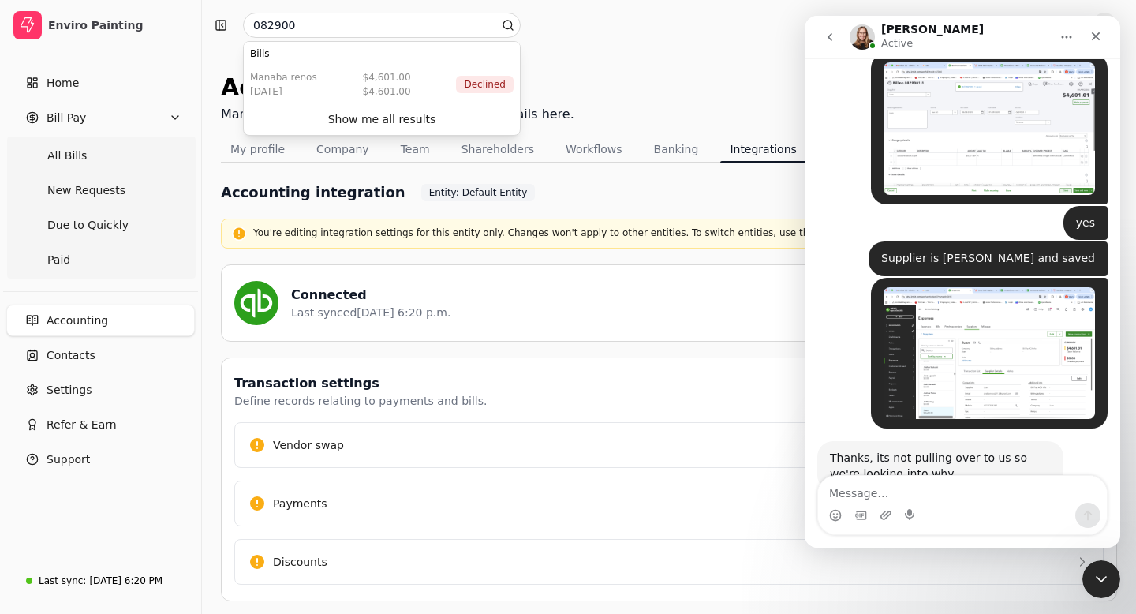
scroll to position [1484, 0]
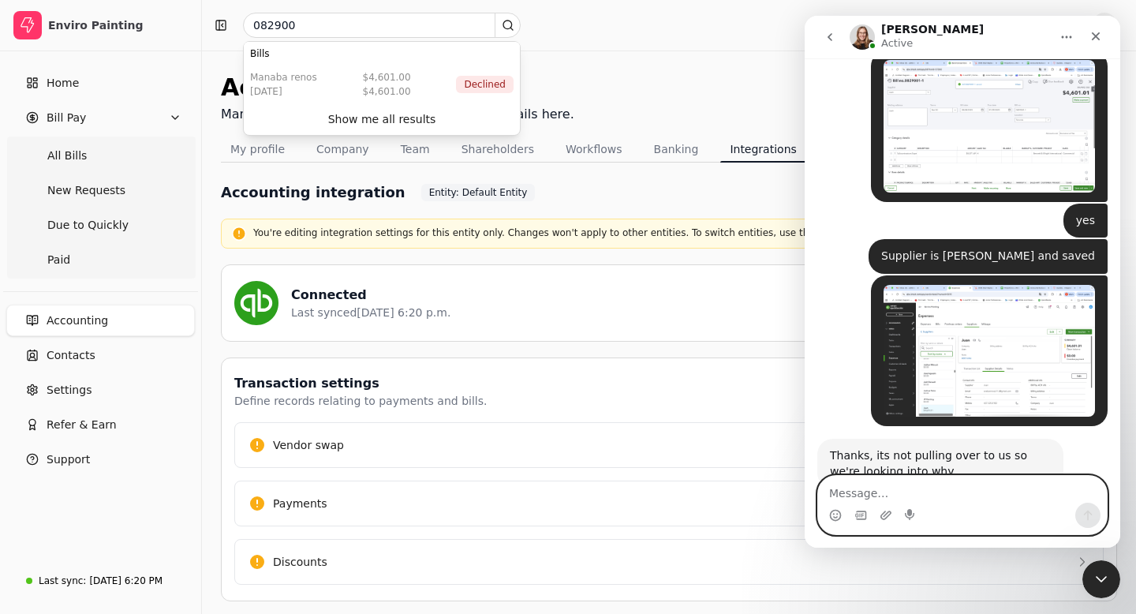
click at [841, 492] on textarea "Message…" at bounding box center [962, 489] width 289 height 27
click at [832, 513] on icon "Emoji picker" at bounding box center [835, 515] width 13 height 13
click at [886, 491] on textarea "ok take you time let me know then" at bounding box center [962, 489] width 289 height 27
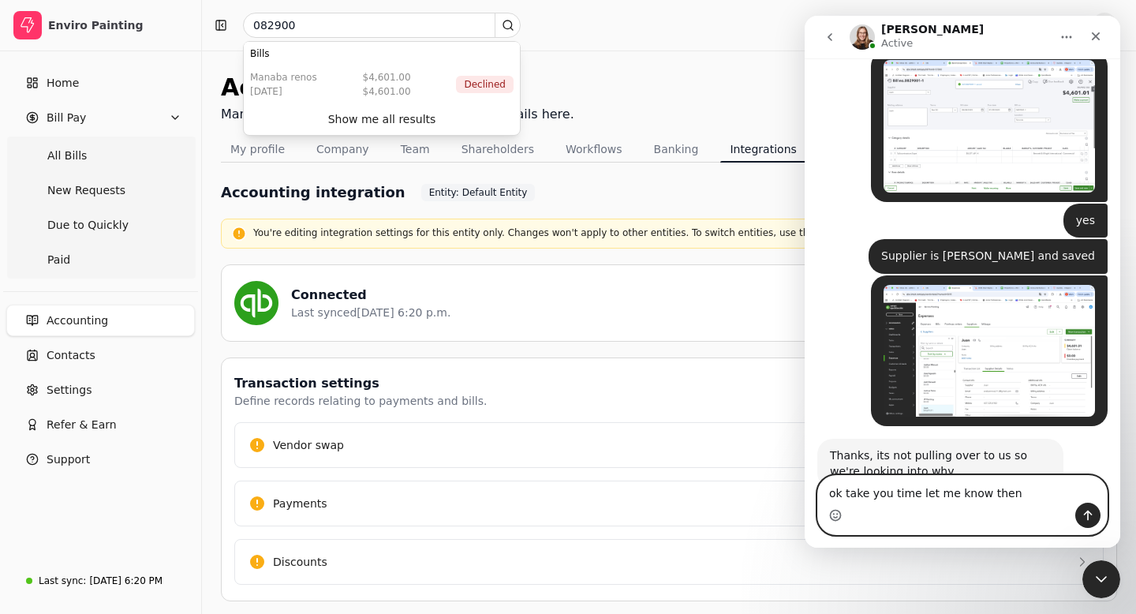
click at [889, 491] on textarea "ok take you time let me know then" at bounding box center [962, 489] width 289 height 27
click at [842, 490] on textarea "ok take your time let me know then" at bounding box center [962, 489] width 289 height 27
drag, startPoint x: 934, startPoint y: 493, endPoint x: 1029, endPoint y: 495, distance: 94.7
click at [1029, 495] on textarea "ok np take your time let me know then" at bounding box center [962, 489] width 289 height 27
click at [836, 513] on icon "Emoji picker" at bounding box center [836, 514] width 6 height 2
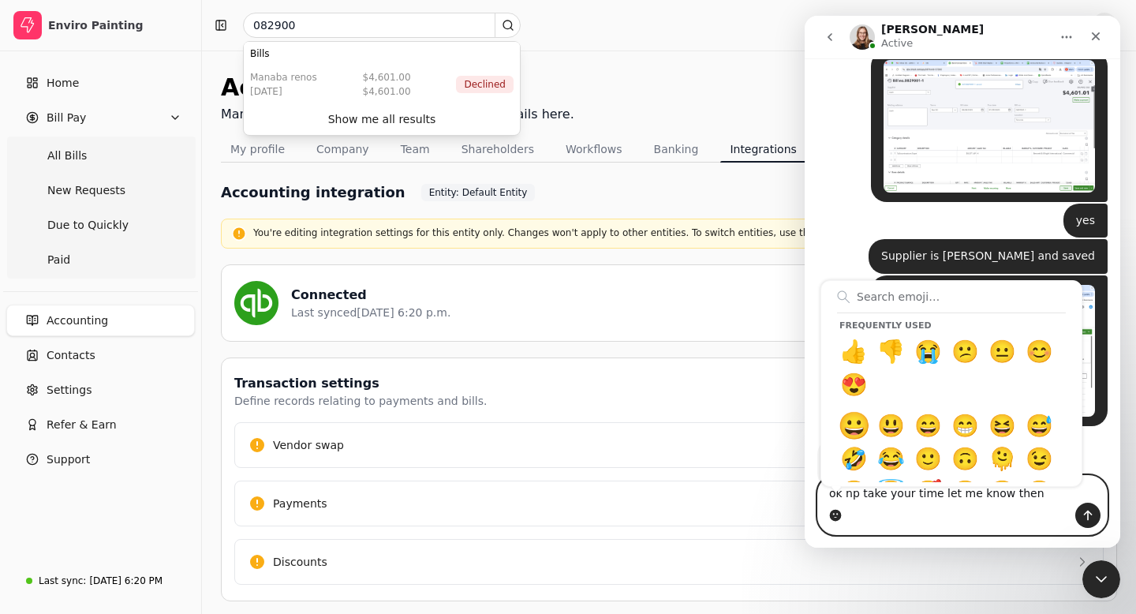
type textarea "ok np take your time let me know then😀"
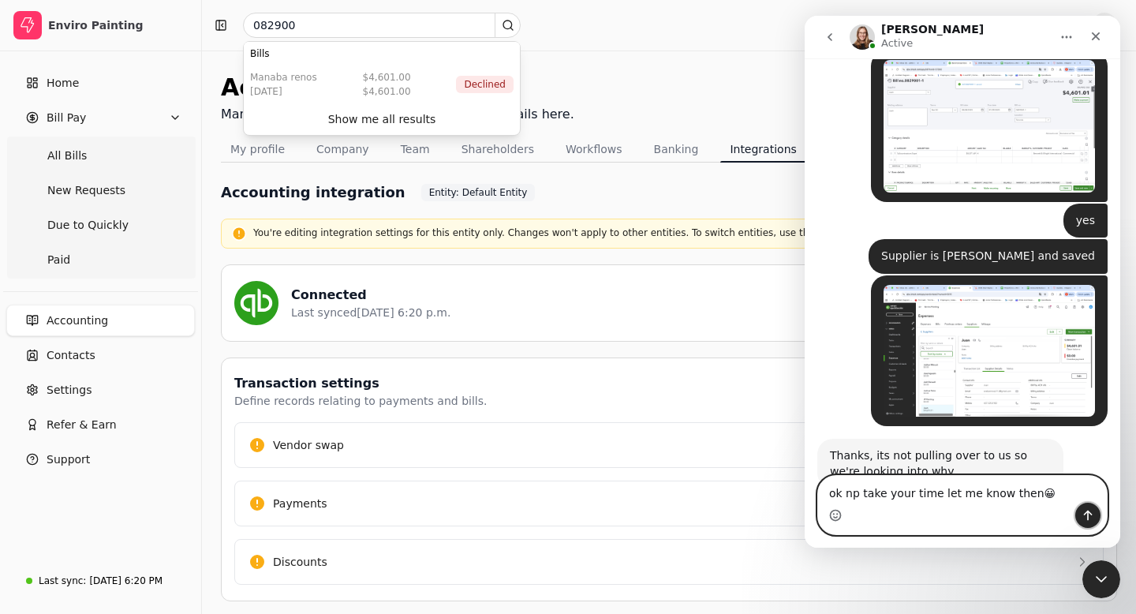
click at [1092, 518] on icon "Send a message…" at bounding box center [1088, 515] width 13 height 13
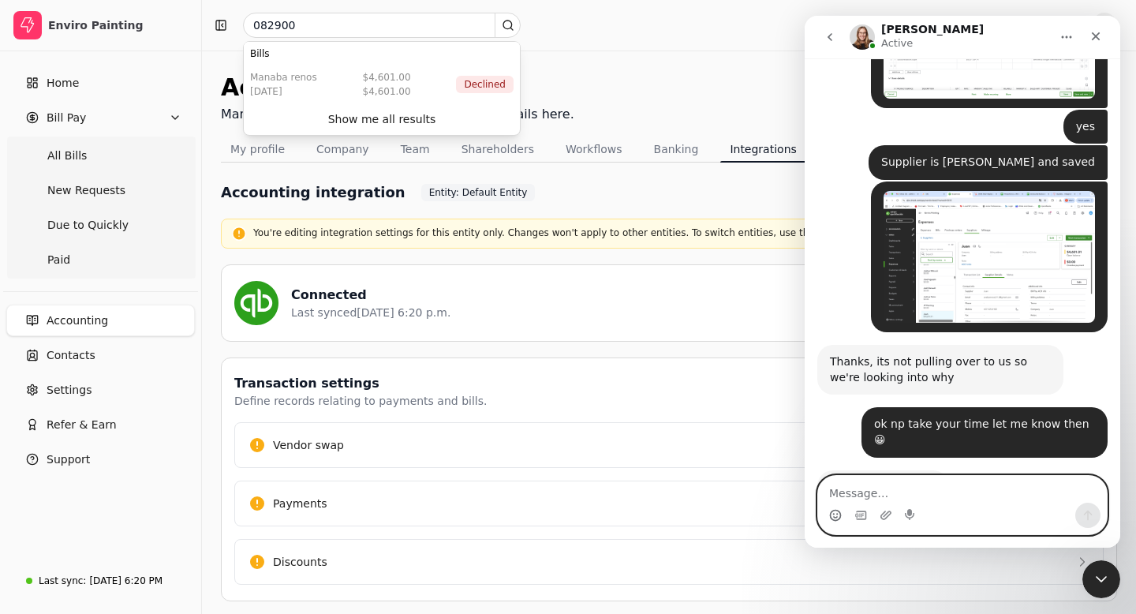
scroll to position [1629, 0]
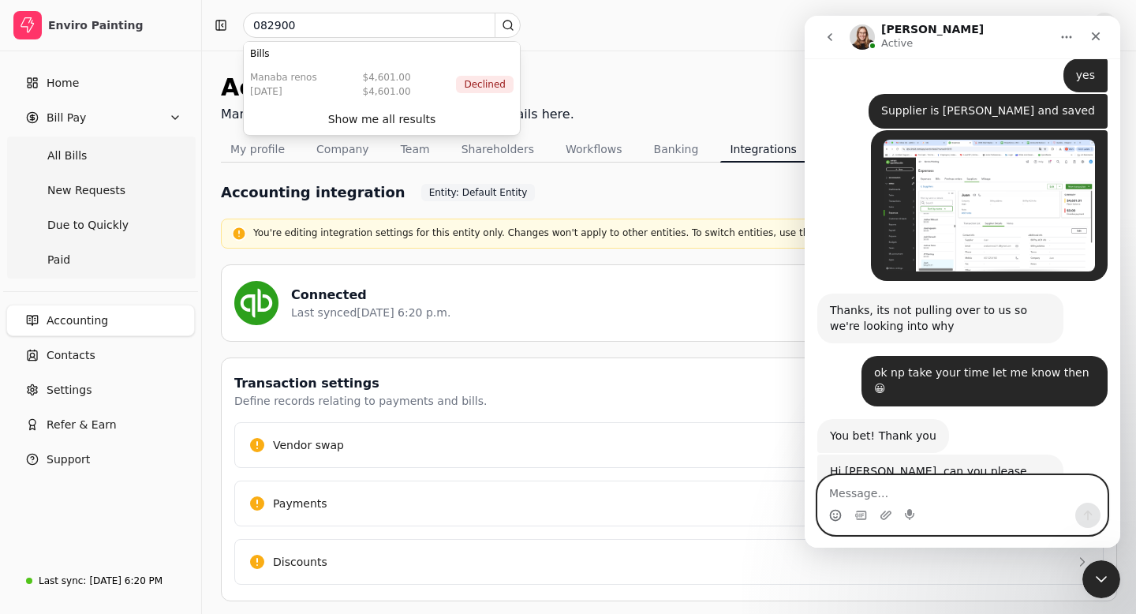
paste textarea "lot11 EQ"
type textarea "lot11 EQ"
drag, startPoint x: 878, startPoint y: 495, endPoint x: 1603, endPoint y: 500, distance: 725.0
click html "[PERSON_NAME] Active Ask us anything, or share your feedback. Hi [PERSON_NAME],…"
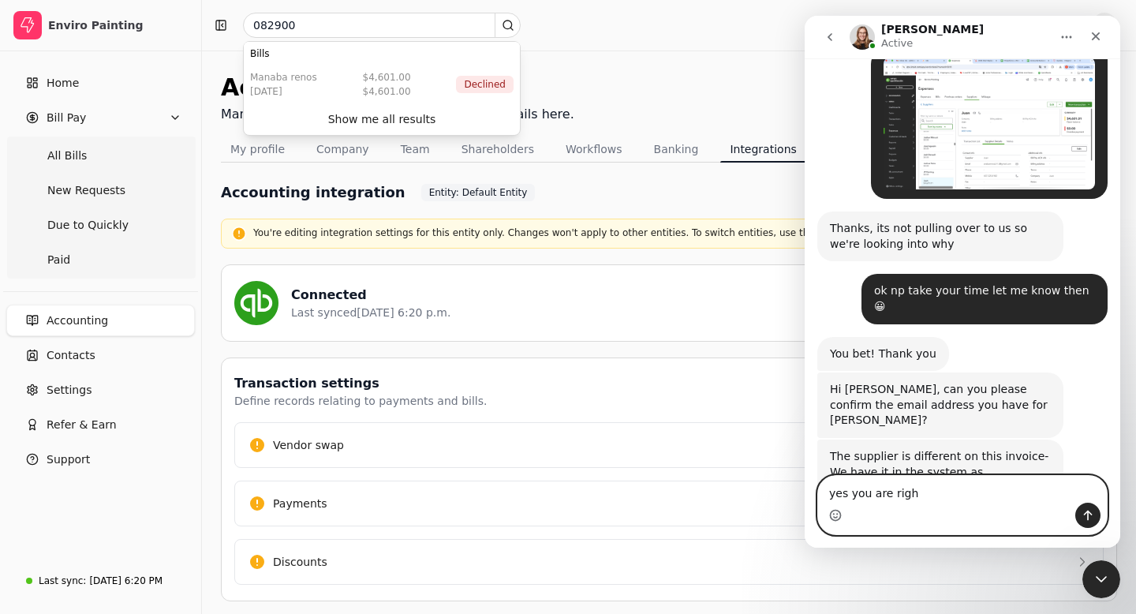
type textarea "yes you are right"
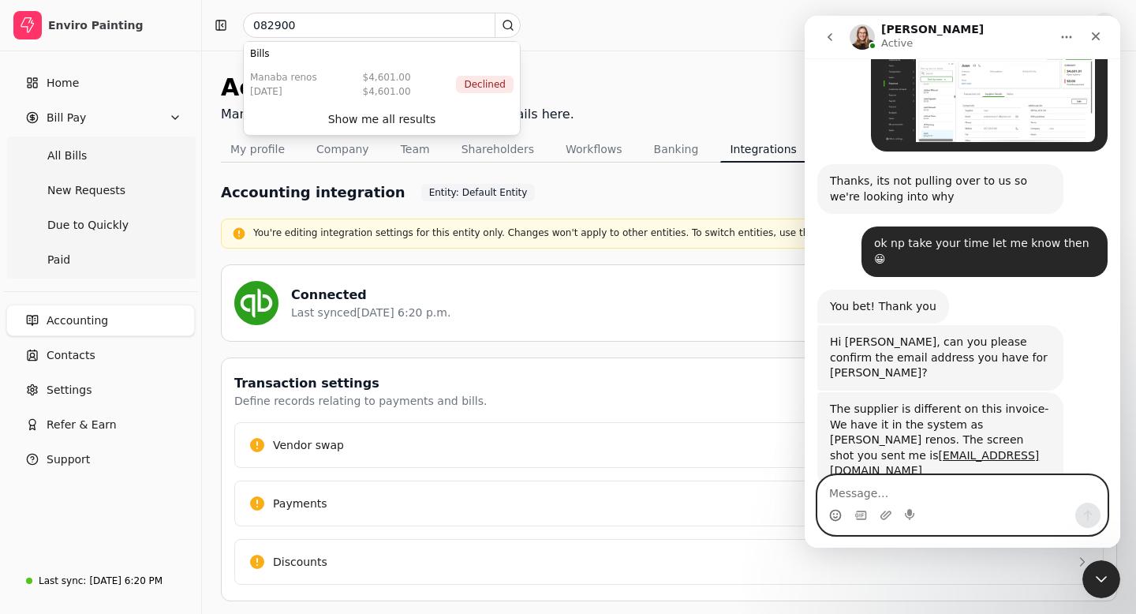
paste textarea "[EMAIL_ADDRESS][DOMAIN_NAME]"
type textarea "[EMAIL_ADDRESS][DOMAIN_NAME]"
click at [1092, 514] on icon "Send a message…" at bounding box center [1088, 515] width 13 height 13
click at [880, 488] on textarea "Message…" at bounding box center [962, 489] width 289 height 27
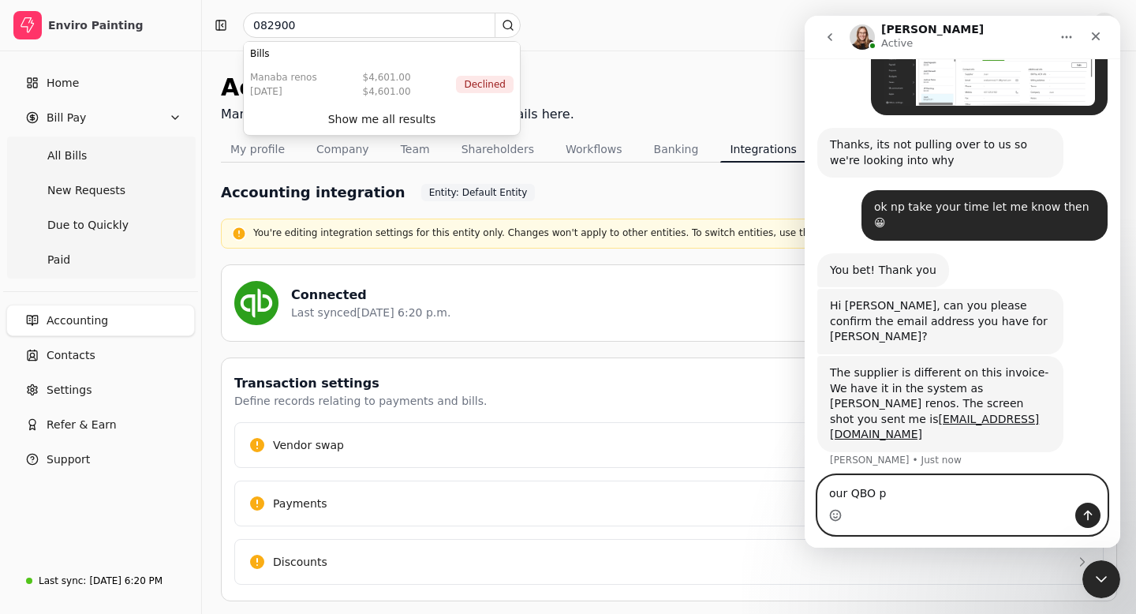
scroll to position [1855, 0]
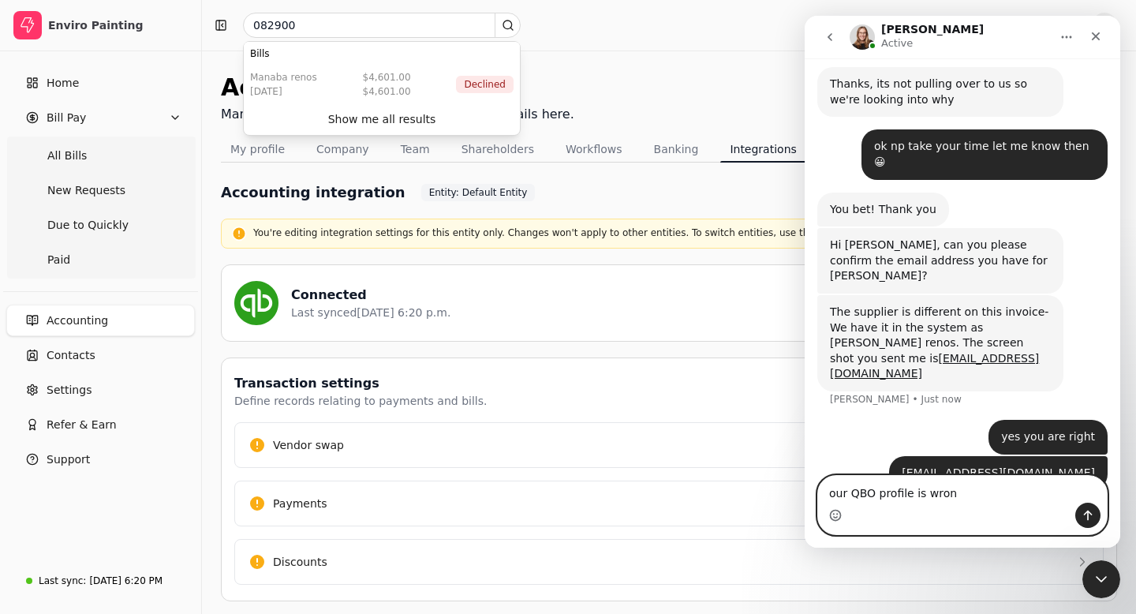
type textarea "our QBO profile is wrong"
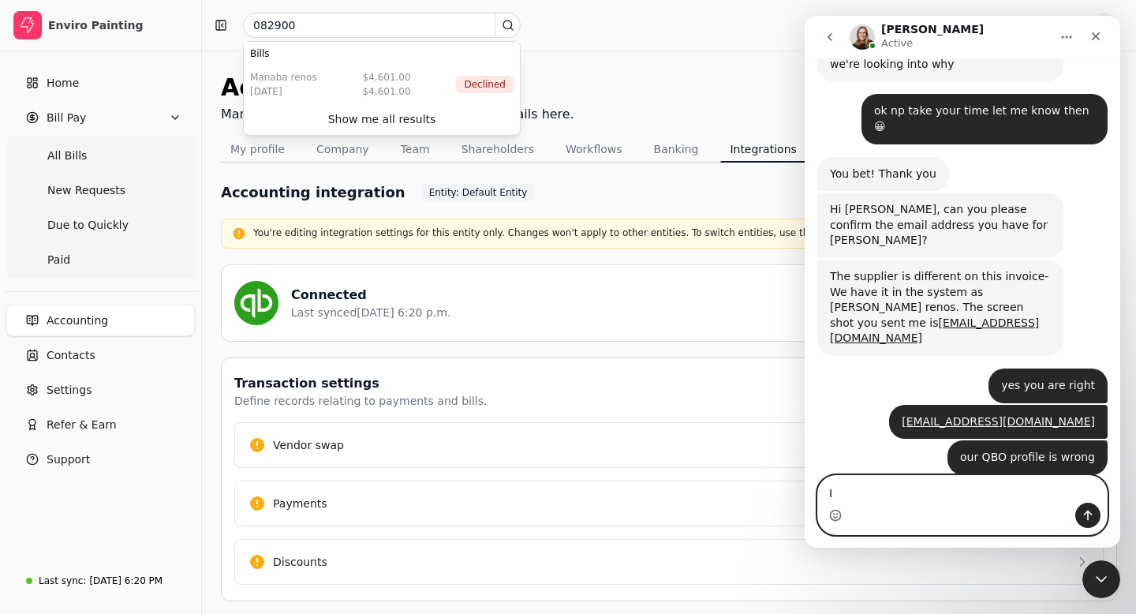
type textarea "I"
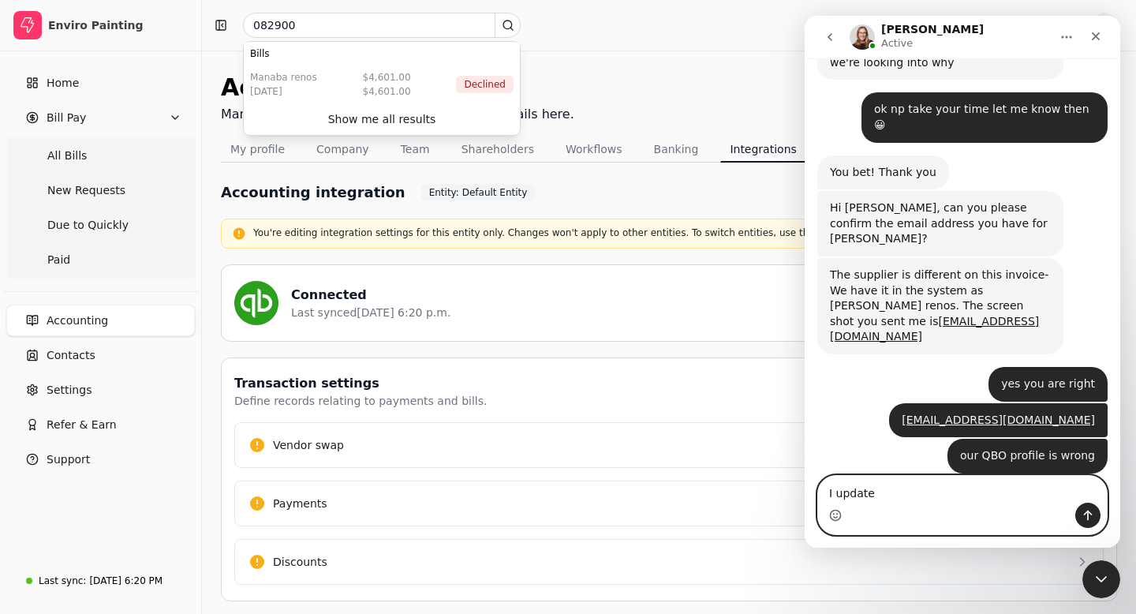
type textarea "I updated"
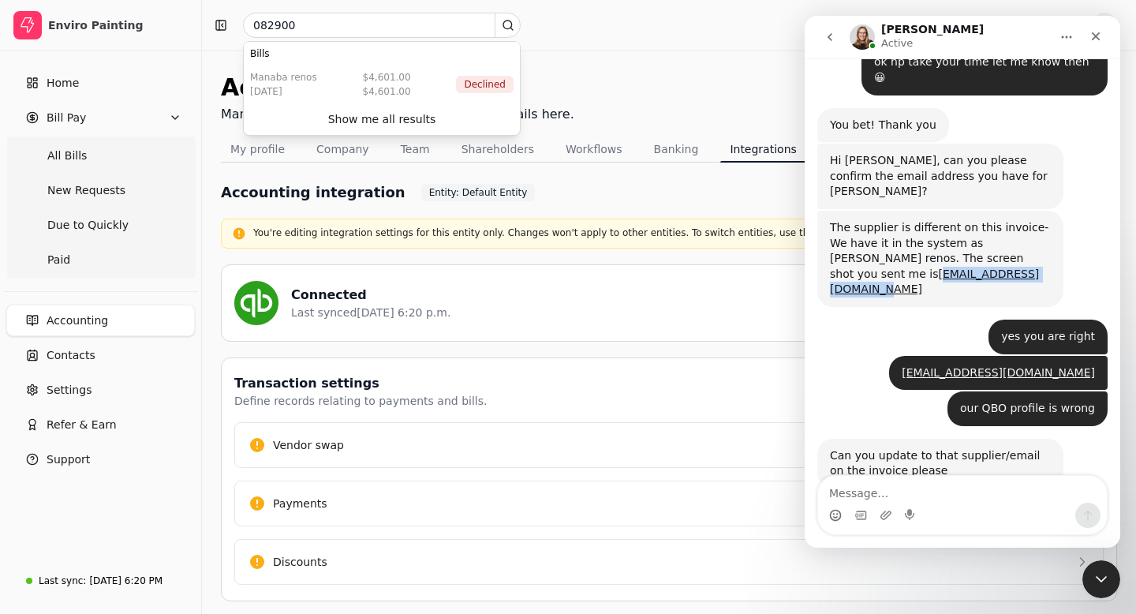
drag, startPoint x: 1016, startPoint y: 196, endPoint x: 871, endPoint y: 216, distance: 146.6
click at [867, 220] on div "The supplier is different on this invoice- We have it in the system as [PERSON_…" at bounding box center [940, 258] width 221 height 77
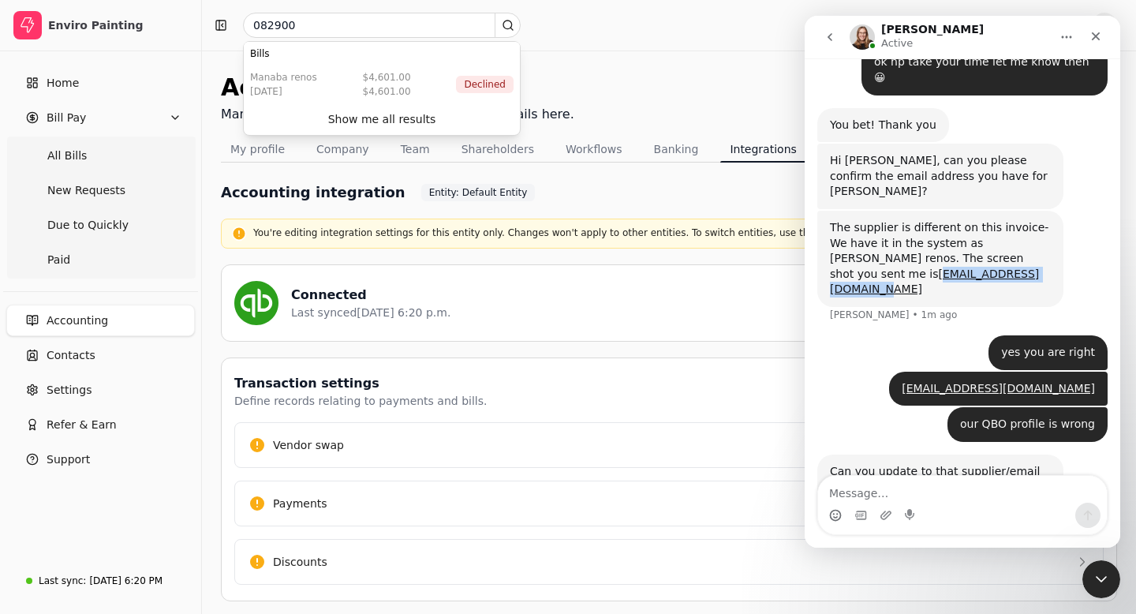
scroll to position [1956, 0]
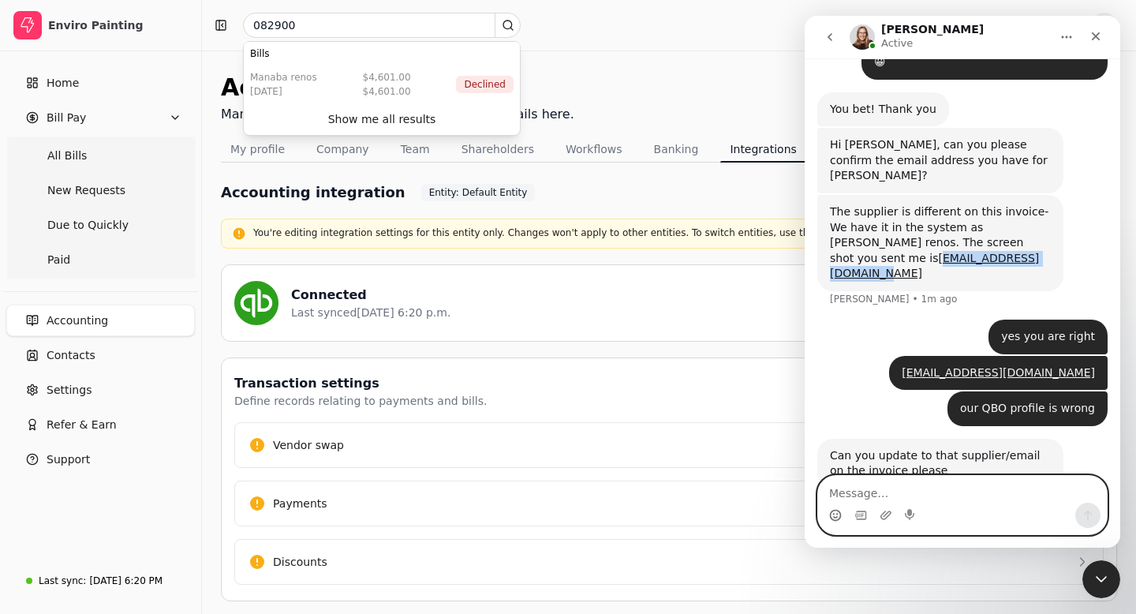
click at [855, 500] on textarea "Message…" at bounding box center [962, 489] width 289 height 27
paste textarea "[EMAIL_ADDRESS][DOMAIN_NAME]"
type textarea "it should be [EMAIL_ADDRESS][DOMAIN_NAME]"
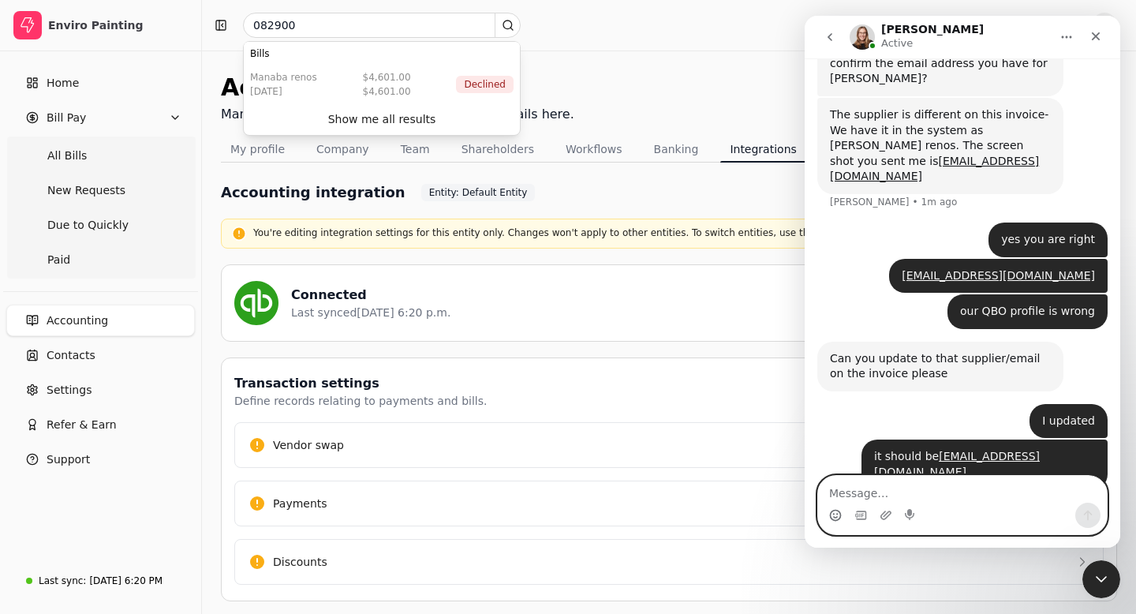
scroll to position [2038, 0]
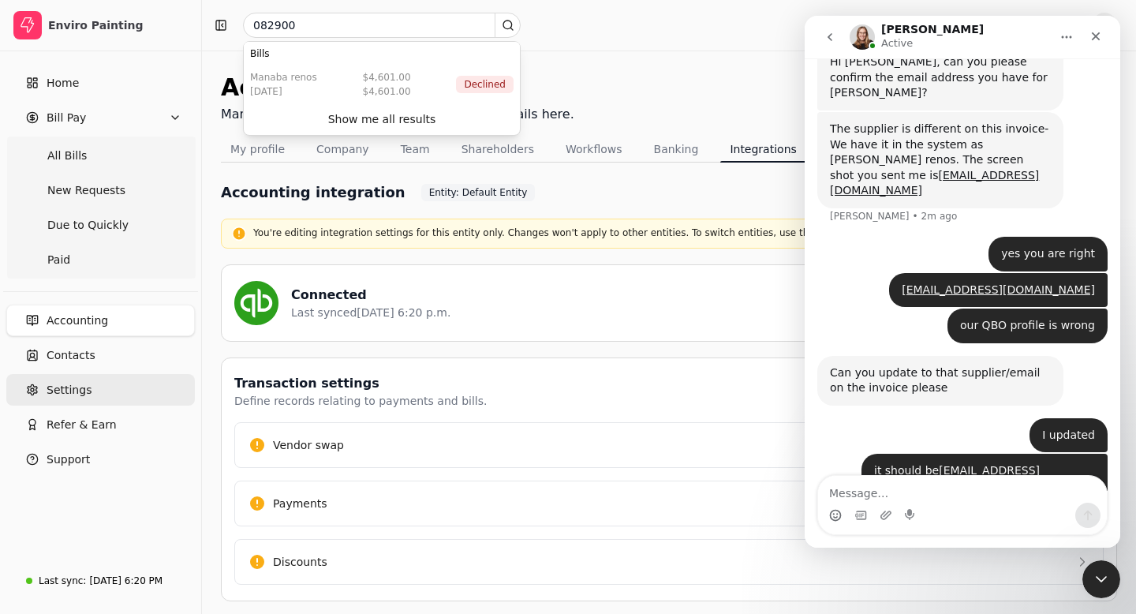
click at [67, 393] on span "Settings" at bounding box center [69, 390] width 45 height 17
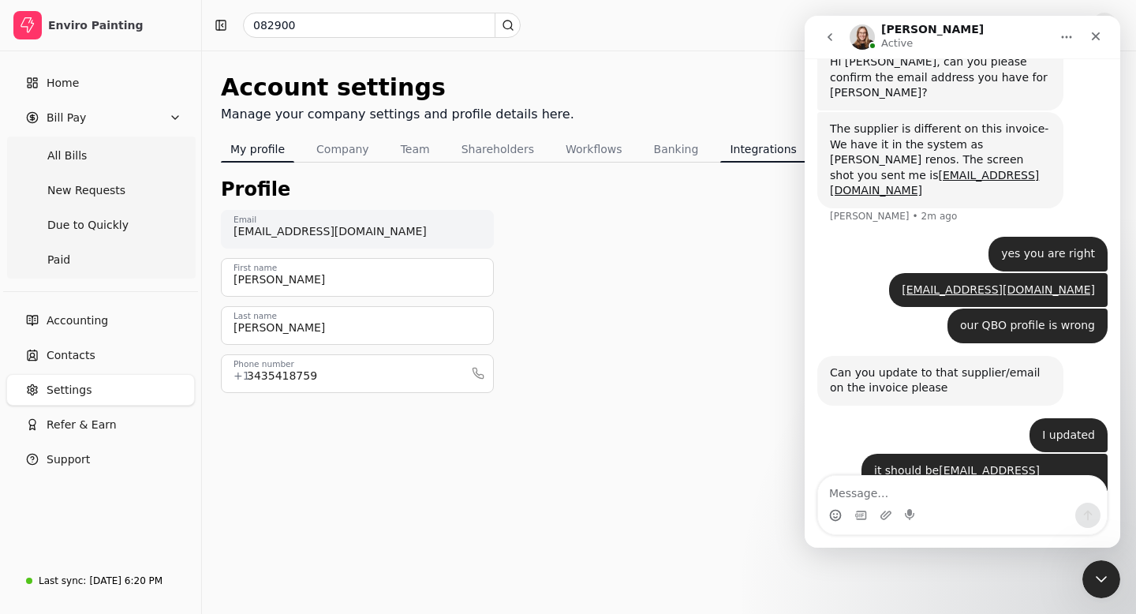
click at [744, 144] on button "Integrations" at bounding box center [762, 148] width 85 height 25
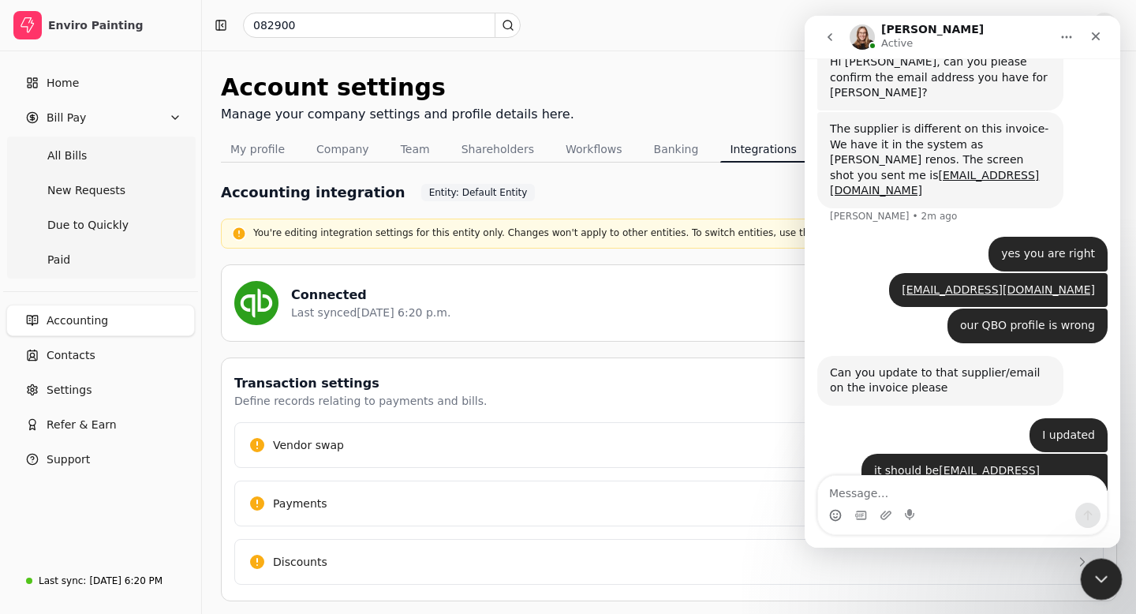
click at [1104, 576] on icon "Close Intercom Messenger" at bounding box center [1098, 576] width 19 height 19
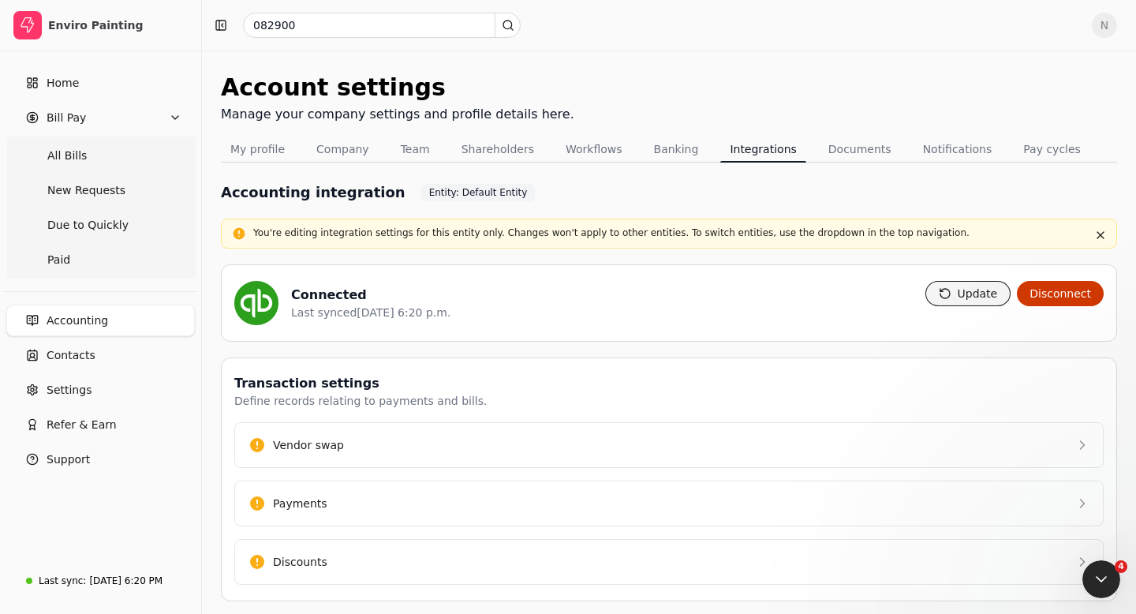
click at [984, 301] on button "Update" at bounding box center [968, 293] width 86 height 25
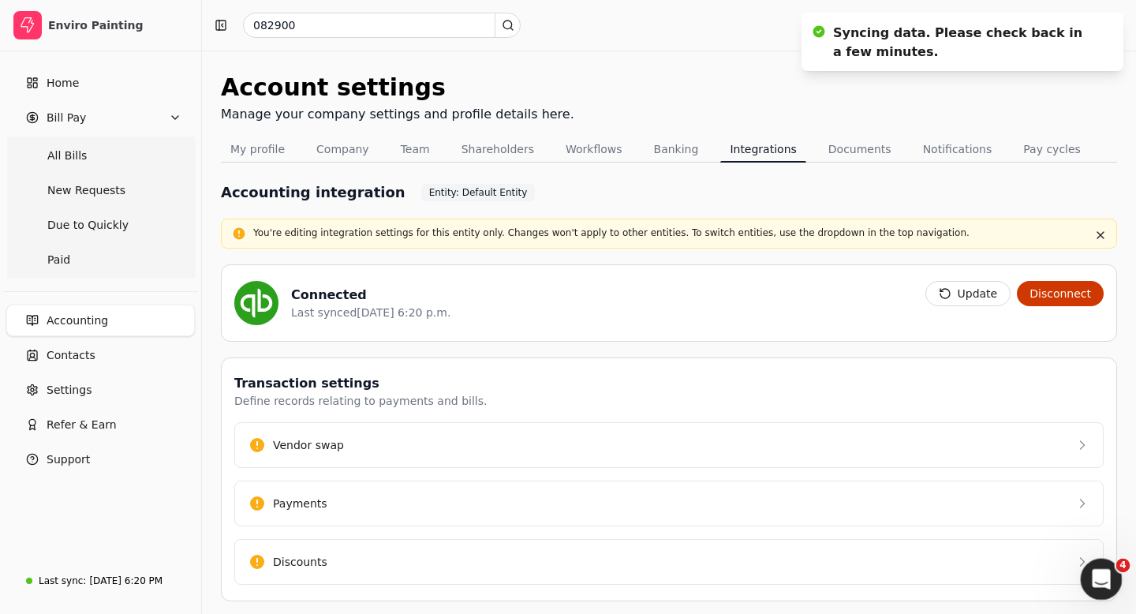
click at [1102, 583] on icon "Open Intercom Messenger" at bounding box center [1099, 577] width 26 height 26
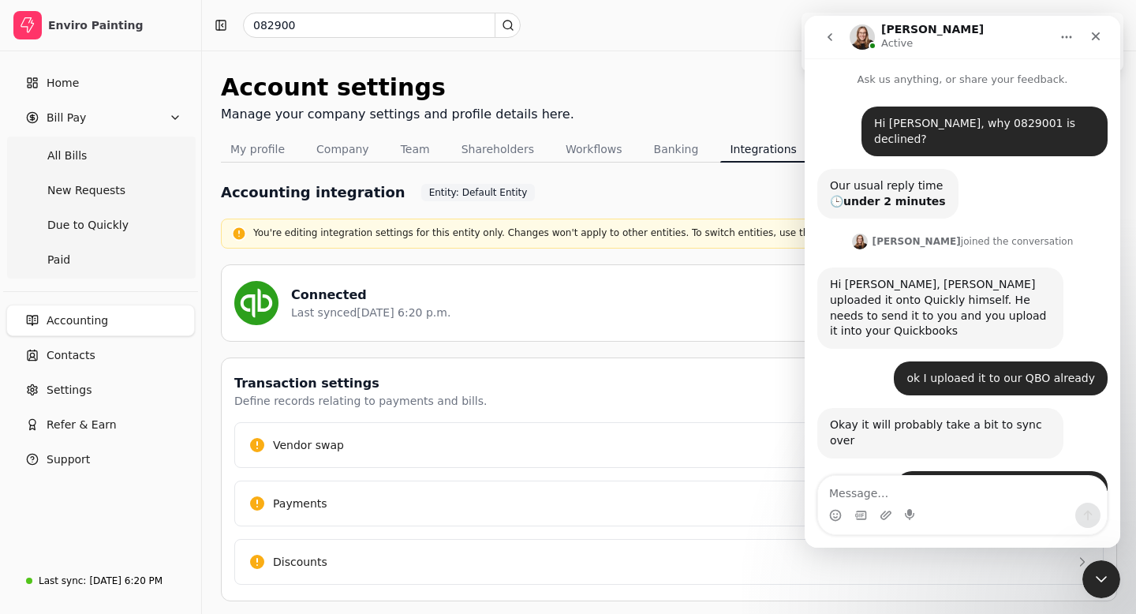
scroll to position [2007, 0]
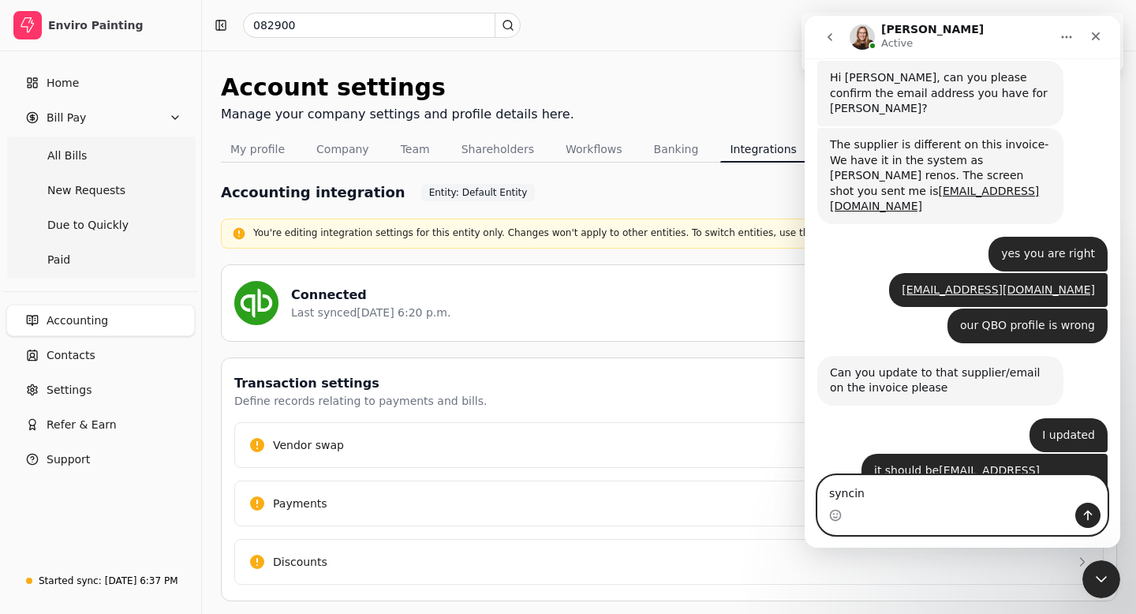
type textarea "syncing"
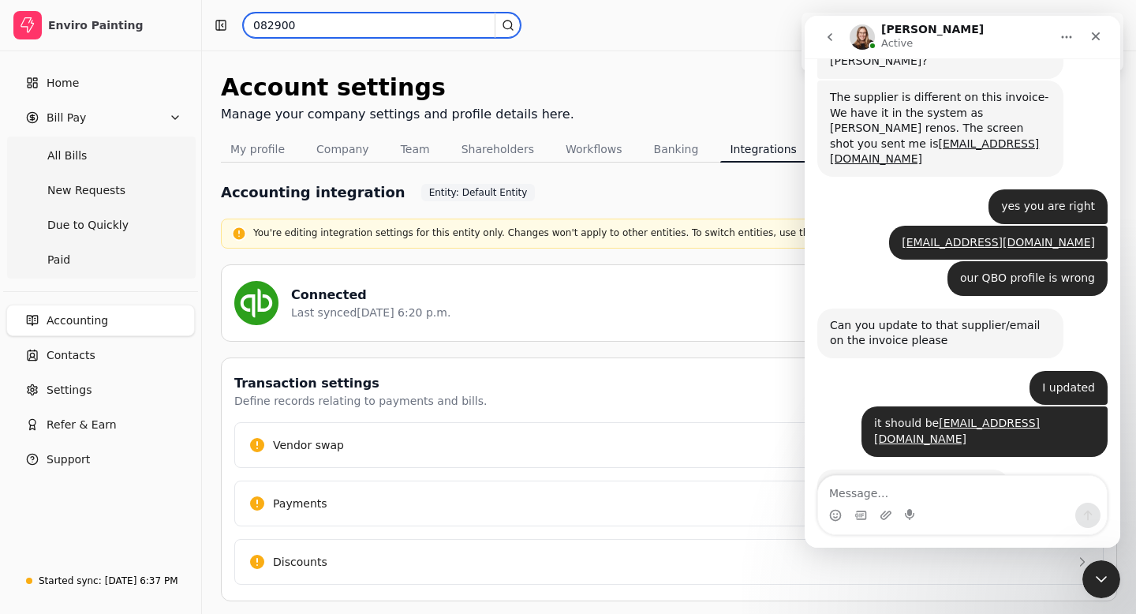
click at [323, 21] on input "082900" at bounding box center [382, 25] width 278 height 25
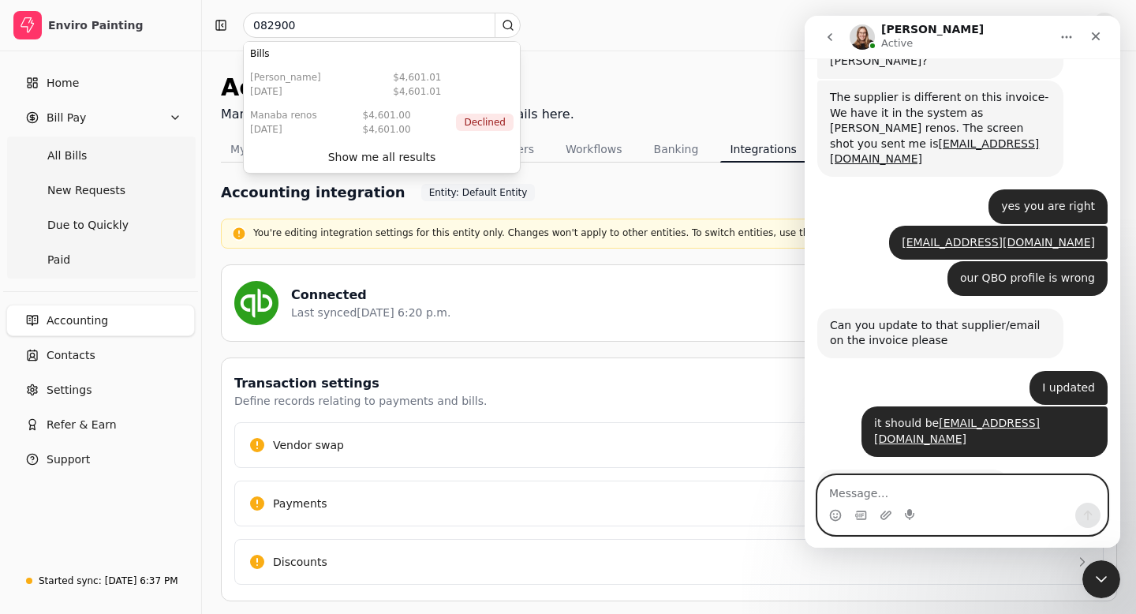
click at [845, 493] on textarea "Message…" at bounding box center [962, 489] width 289 height 27
type textarea "It shows"
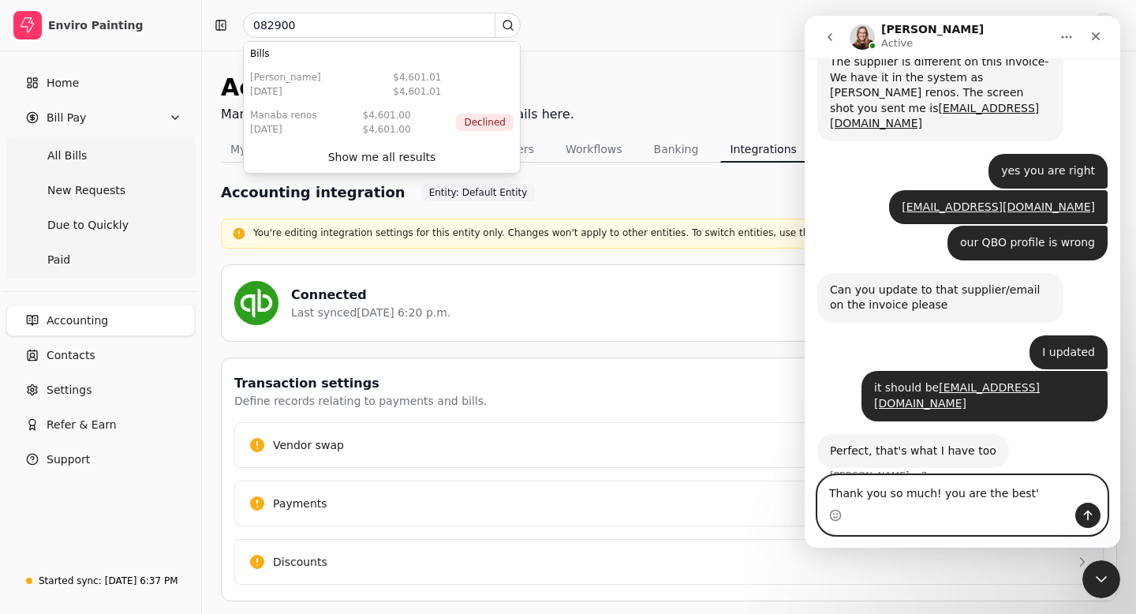
type textarea "Thank you so much! you are the best"
type textarea "1"
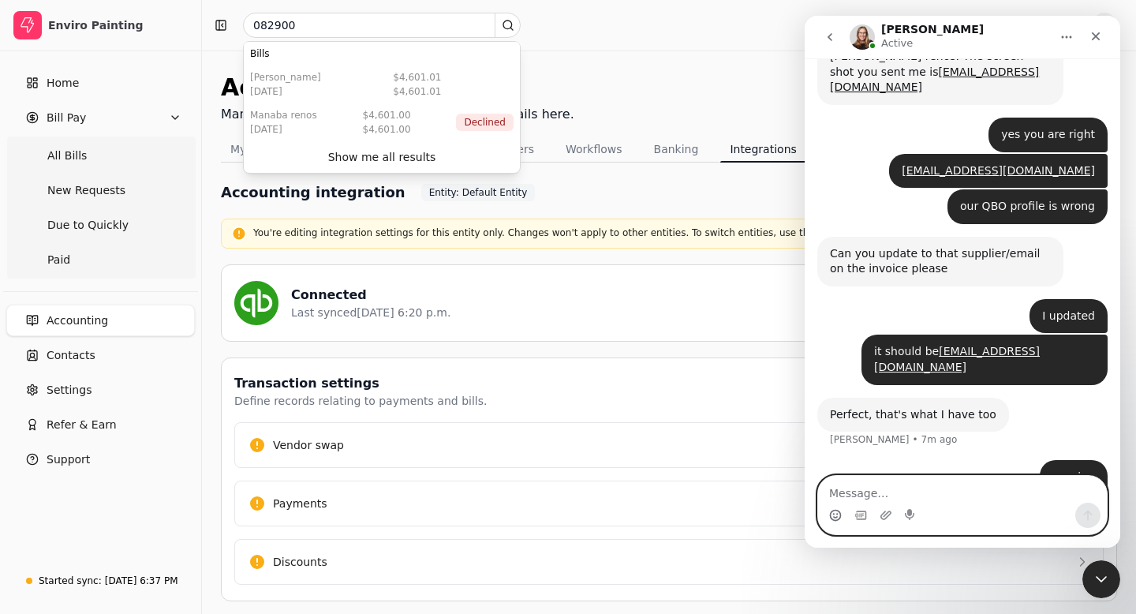
click at [835, 514] on icon "Emoji picker" at bounding box center [835, 515] width 13 height 13
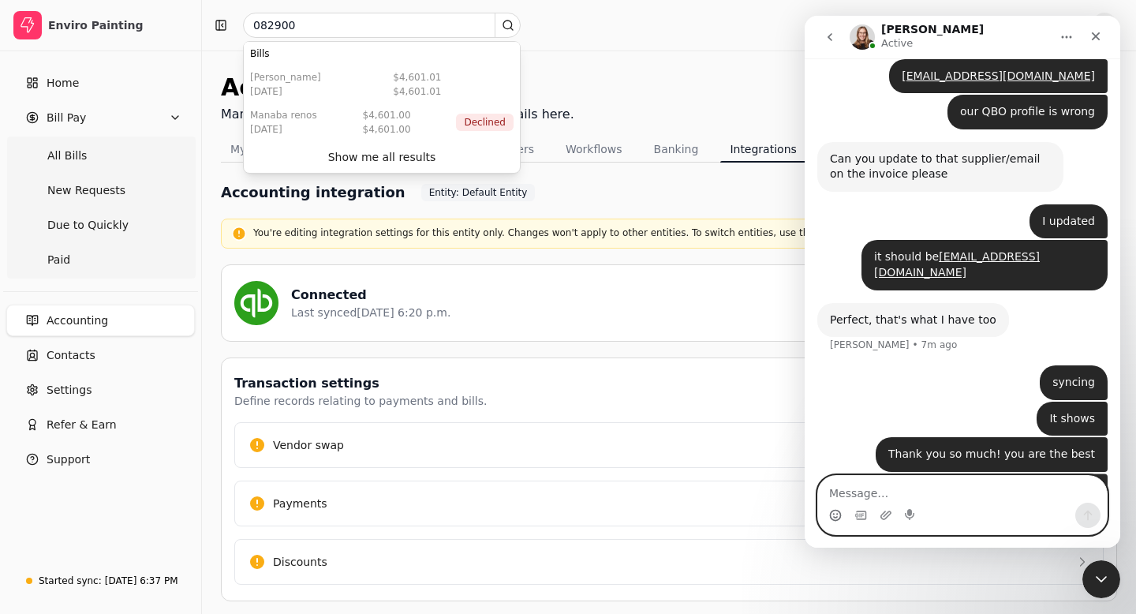
scroll to position [2232, 0]
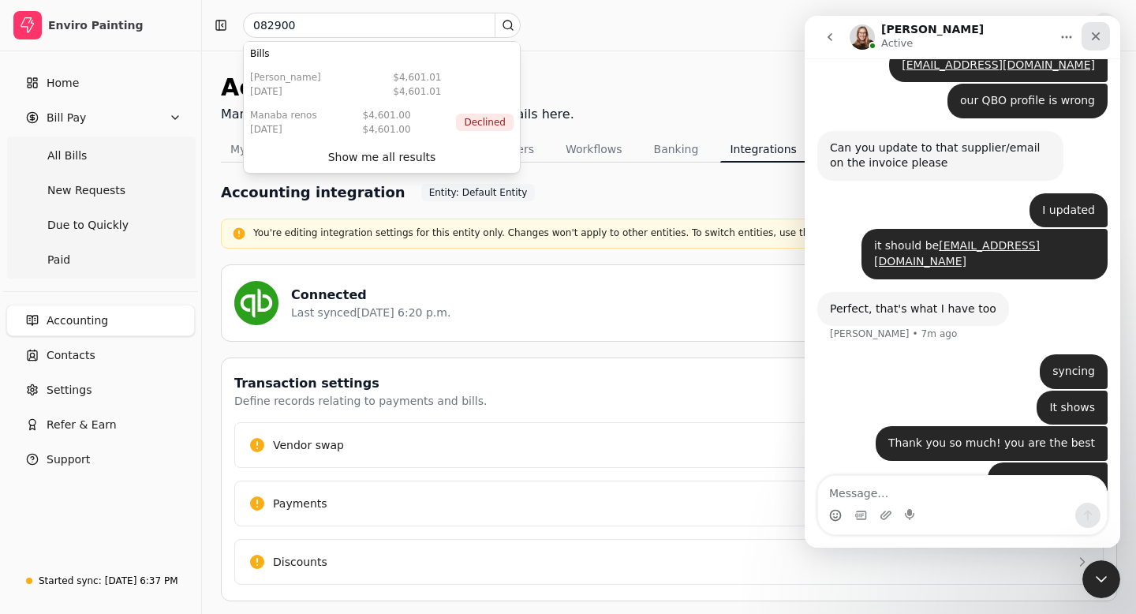
click at [1094, 32] on icon "Close" at bounding box center [1095, 36] width 13 height 13
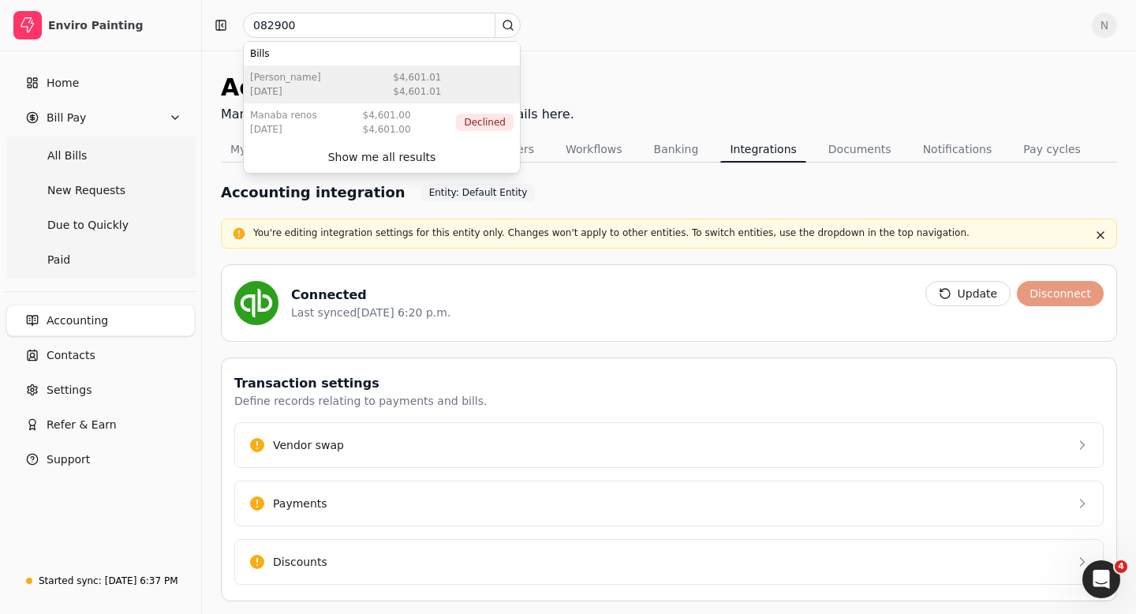
click at [308, 91] on div "[PERSON_NAME] [DATE] $4,601.01 $4,601.01" at bounding box center [382, 84] width 276 height 38
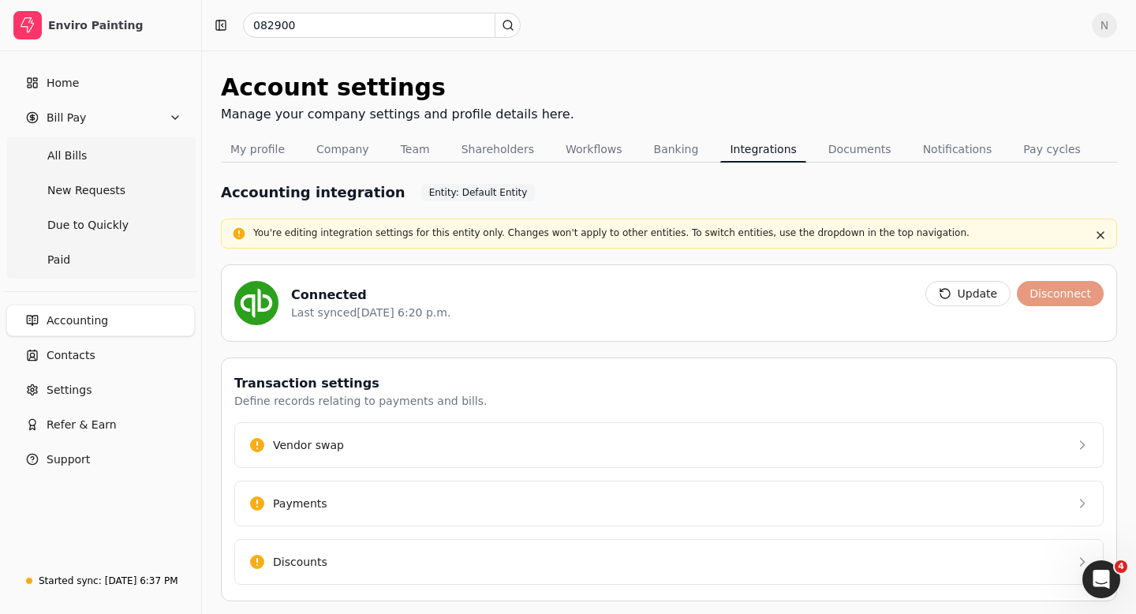
scroll to position [2292, 0]
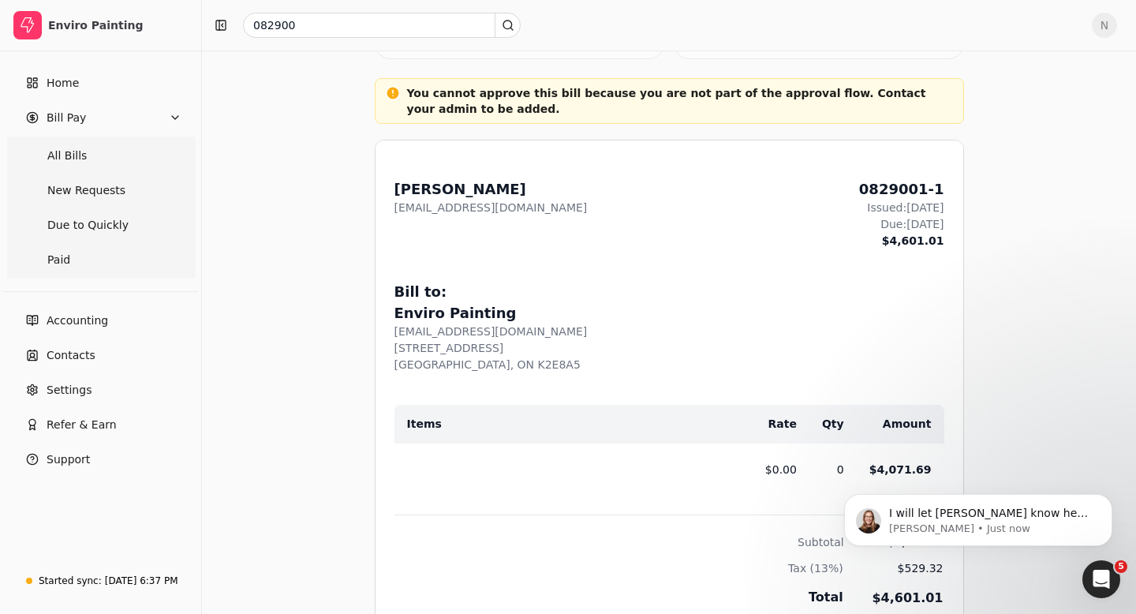
scroll to position [566, 0]
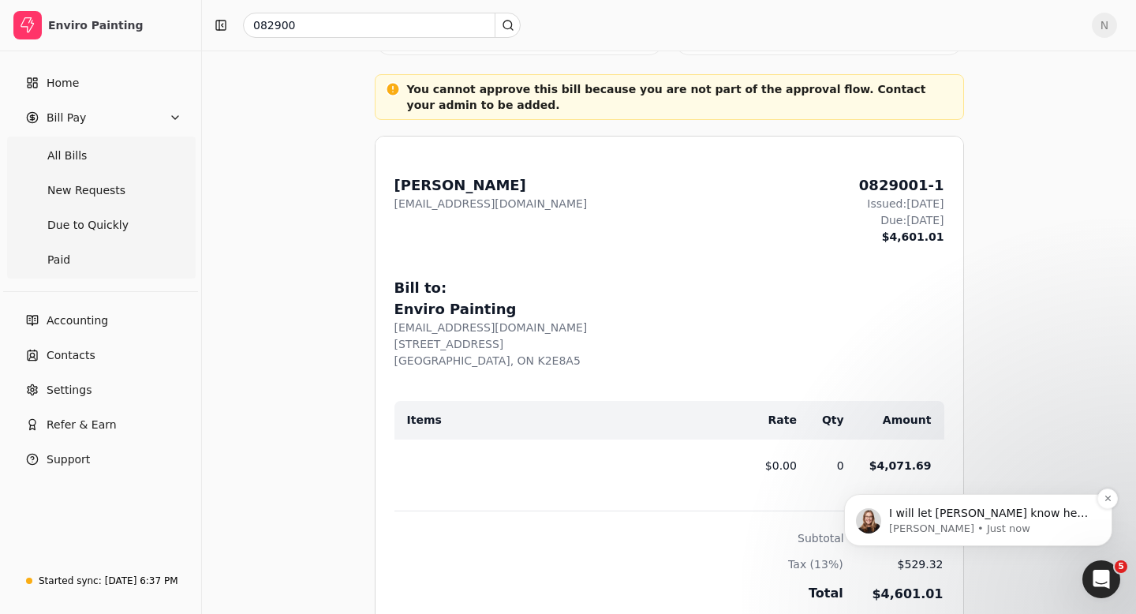
click at [942, 536] on p "[PERSON_NAME] • Just now" at bounding box center [991, 528] width 204 height 14
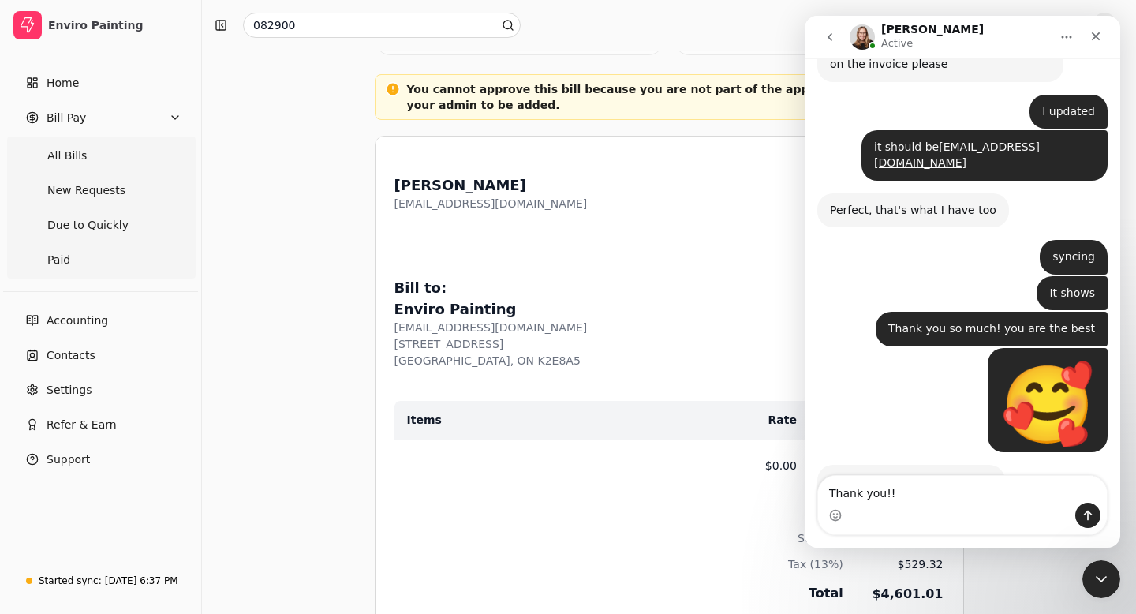
type textarea "Thank you!!!"
